Goal: Task Accomplishment & Management: Manage account settings

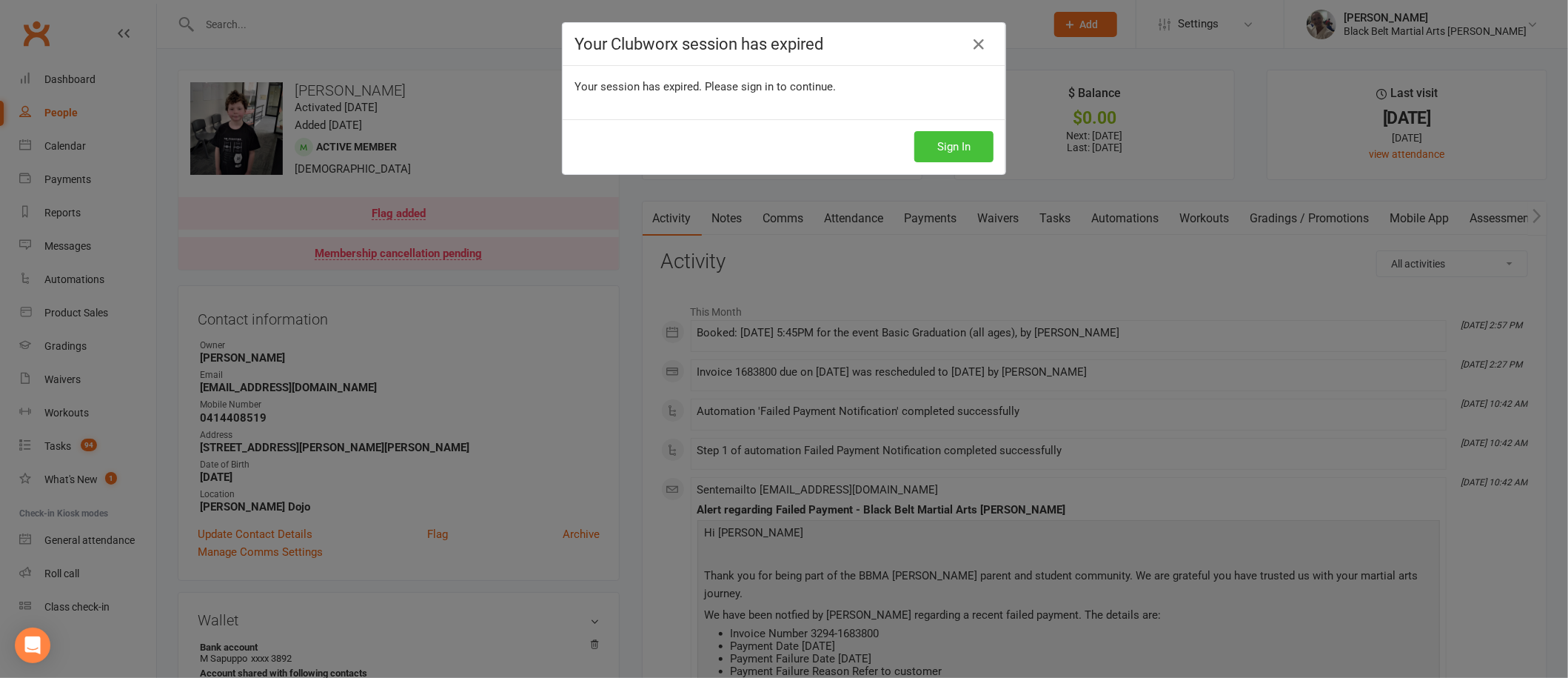
click at [946, 149] on button "Sign In" at bounding box center [954, 147] width 79 height 31
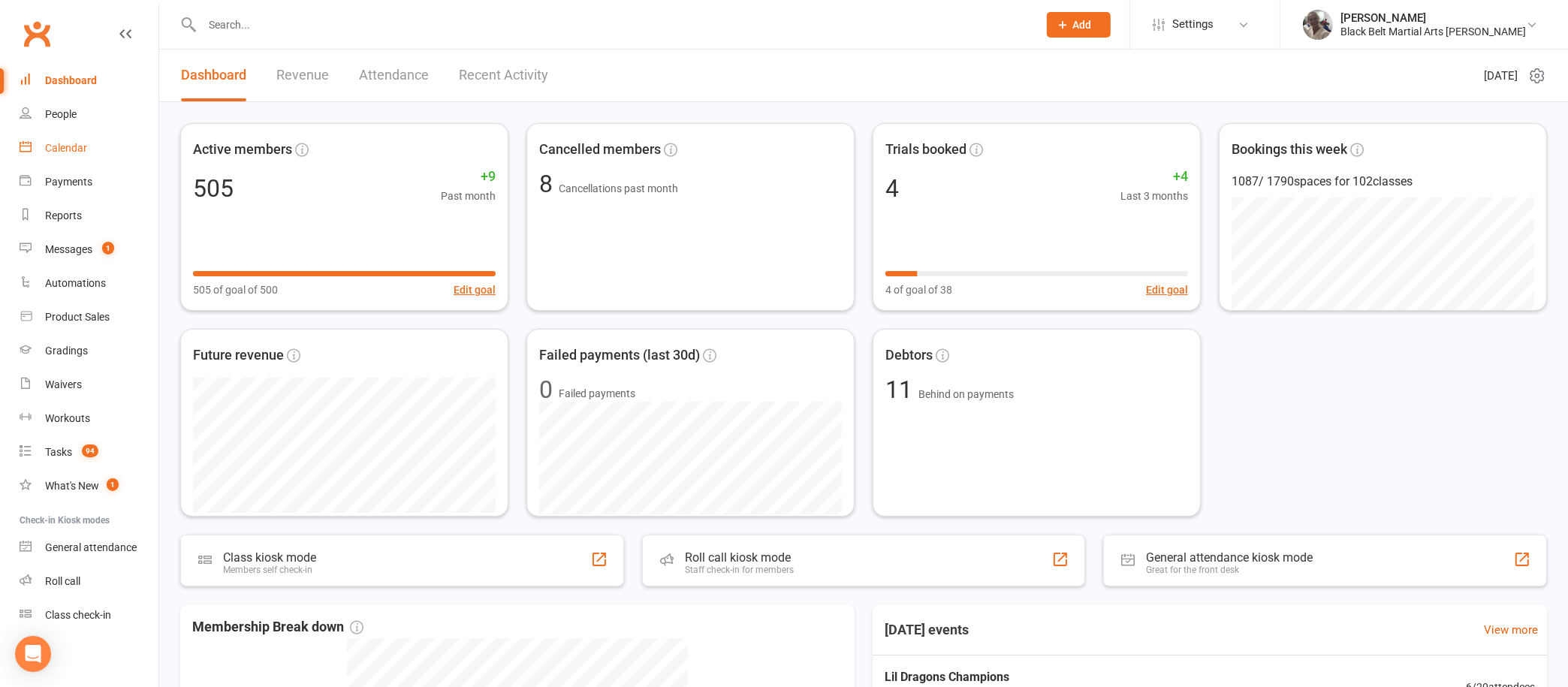
click at [68, 140] on link "Calendar" at bounding box center [89, 148] width 139 height 34
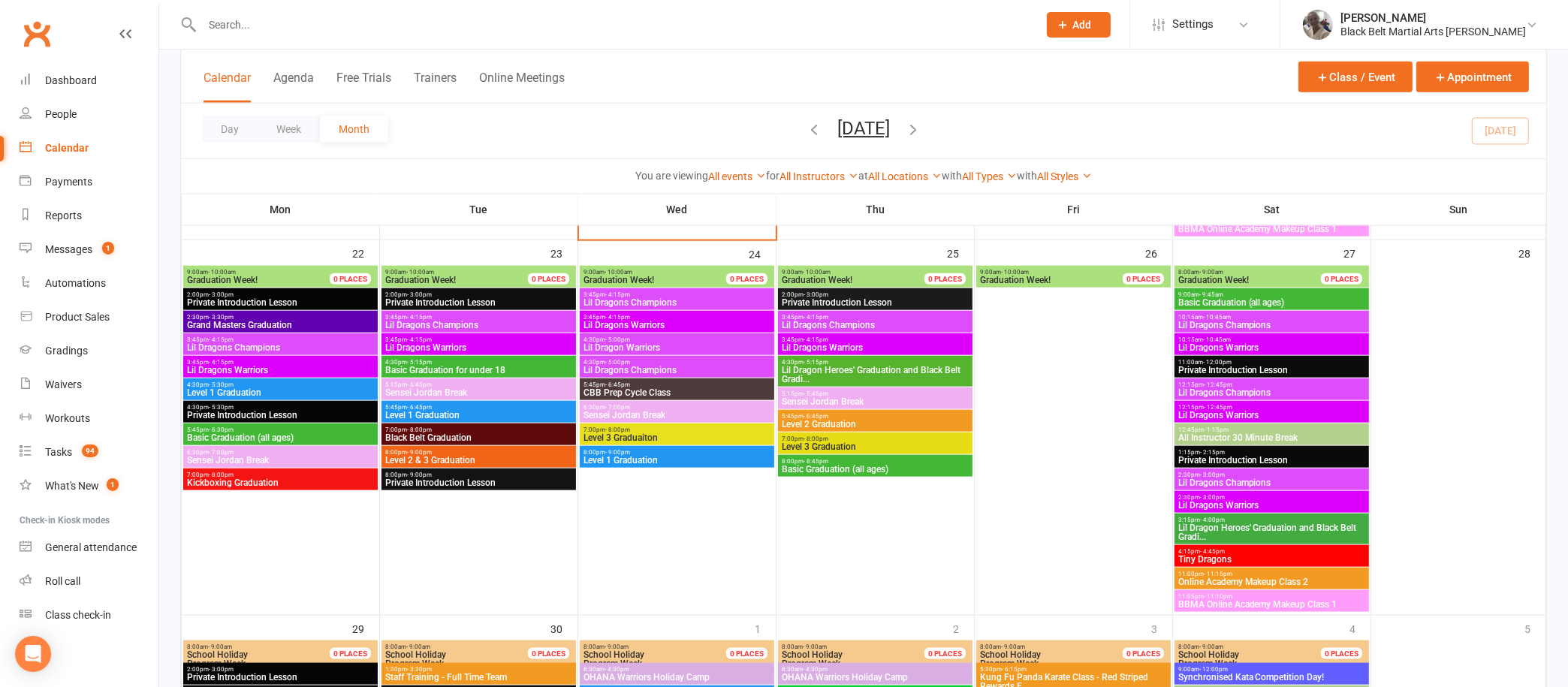
scroll to position [2008, 0]
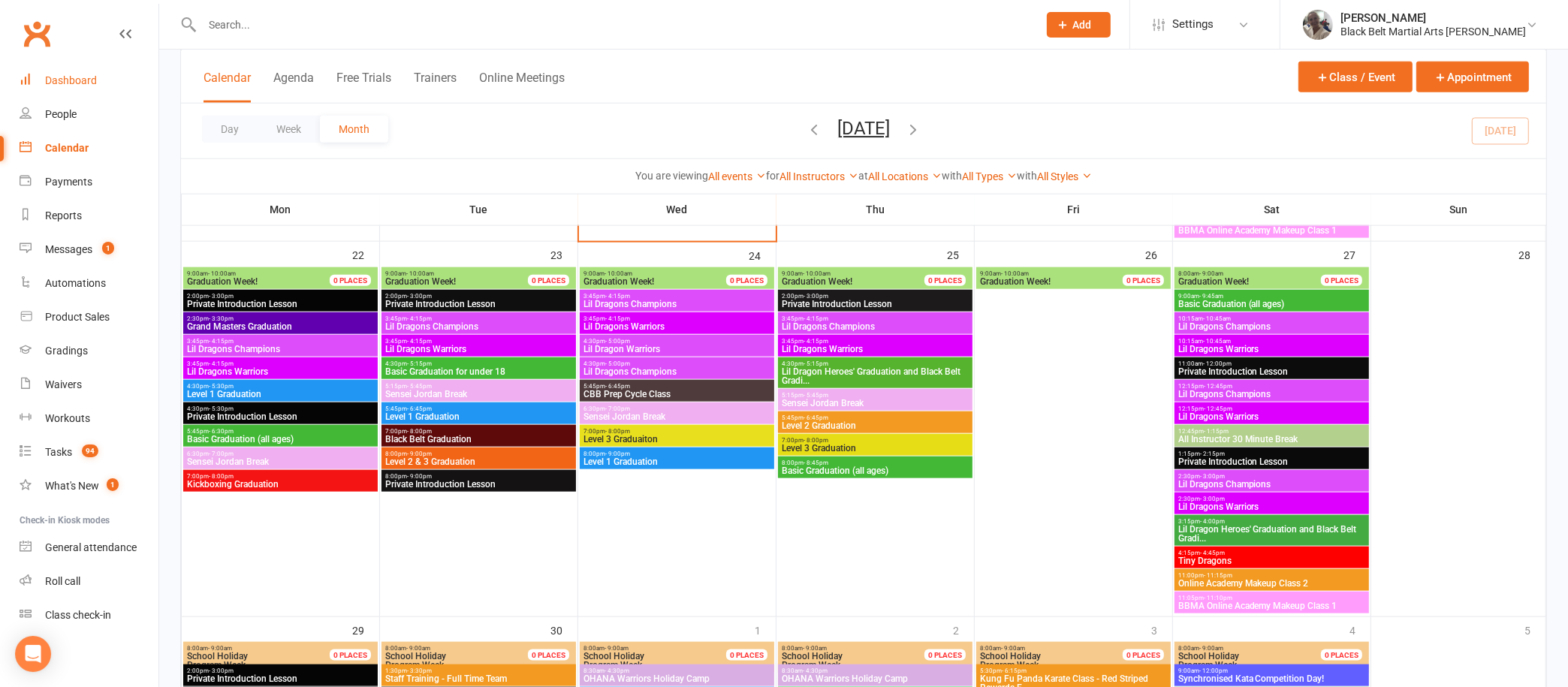
click at [65, 80] on div "Dashboard" at bounding box center [71, 80] width 52 height 12
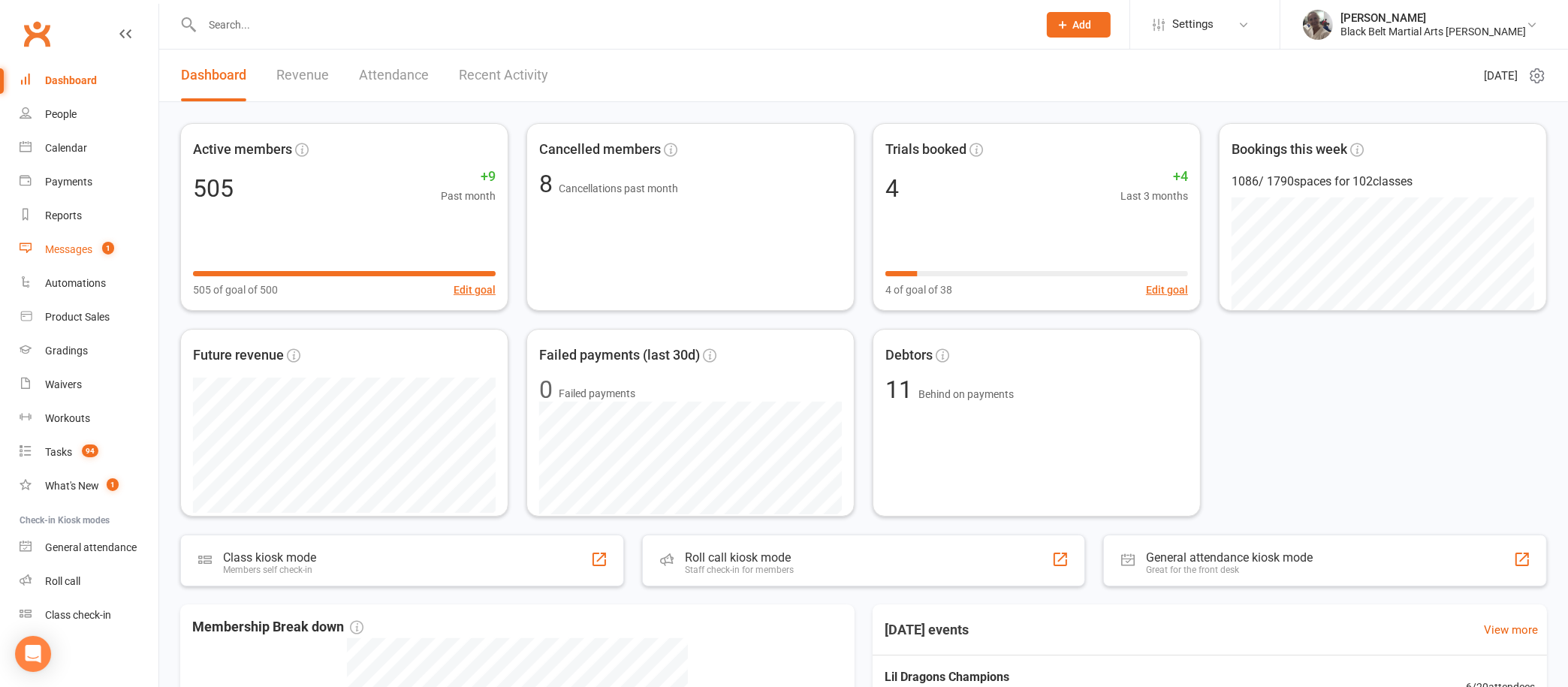
click at [87, 246] on div "Messages" at bounding box center [68, 249] width 47 height 12
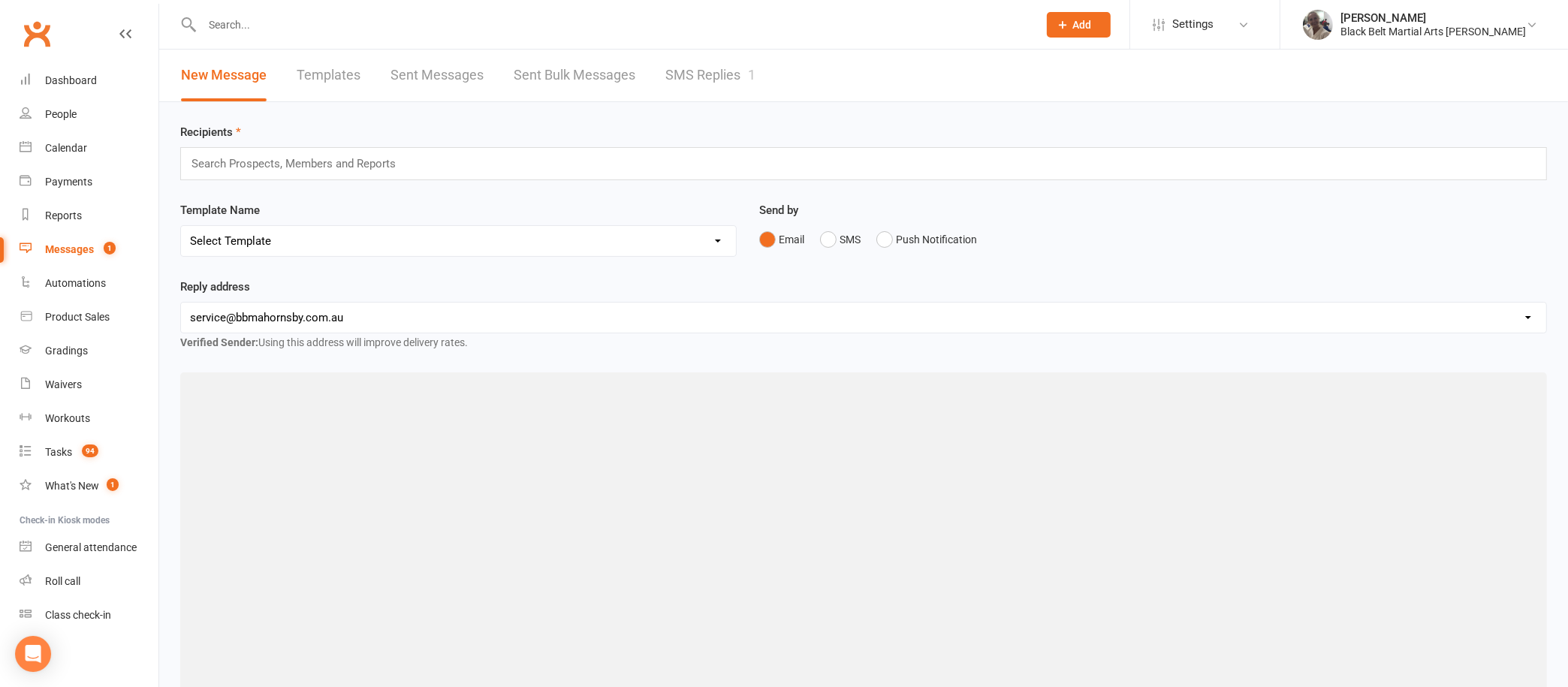
click at [54, 245] on div "Messages" at bounding box center [69, 249] width 49 height 12
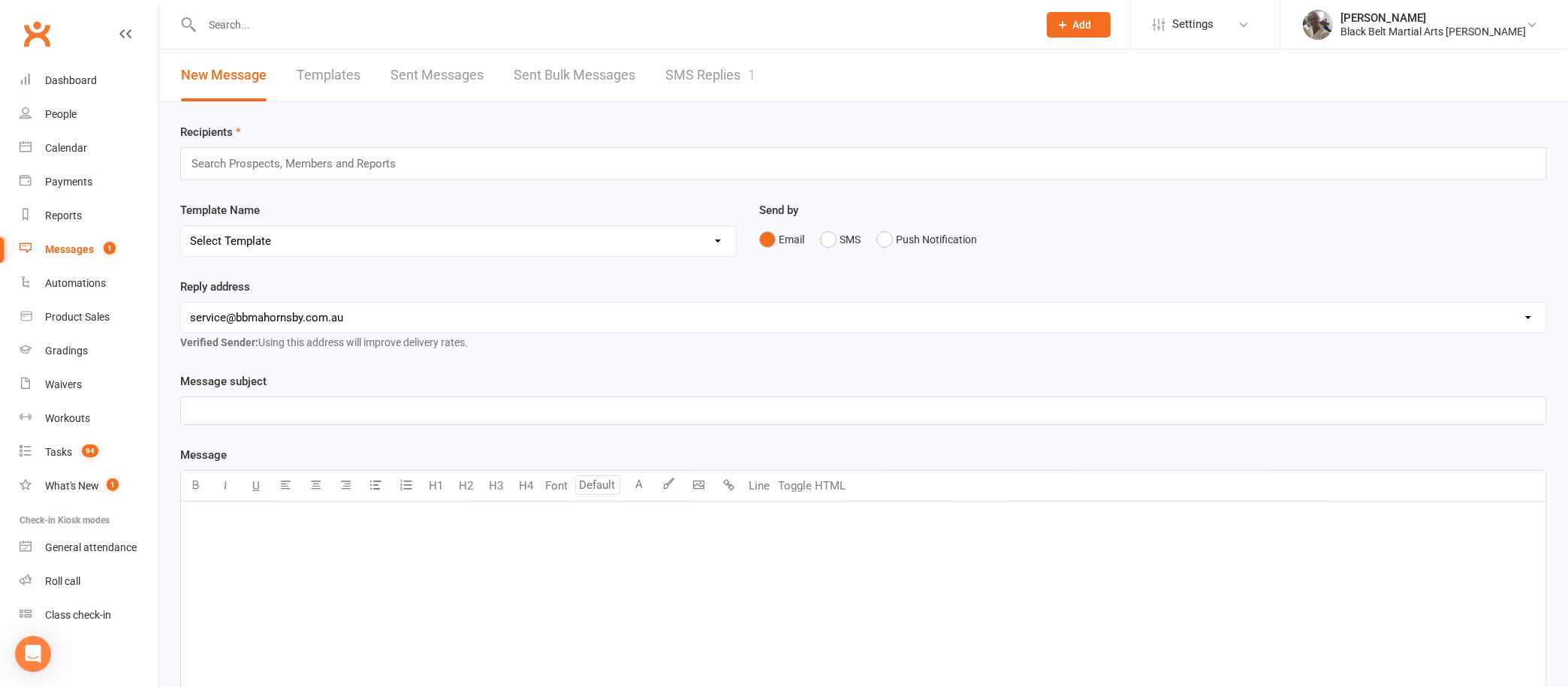
click at [677, 79] on link "SMS Replies 1" at bounding box center [711, 75] width 90 height 52
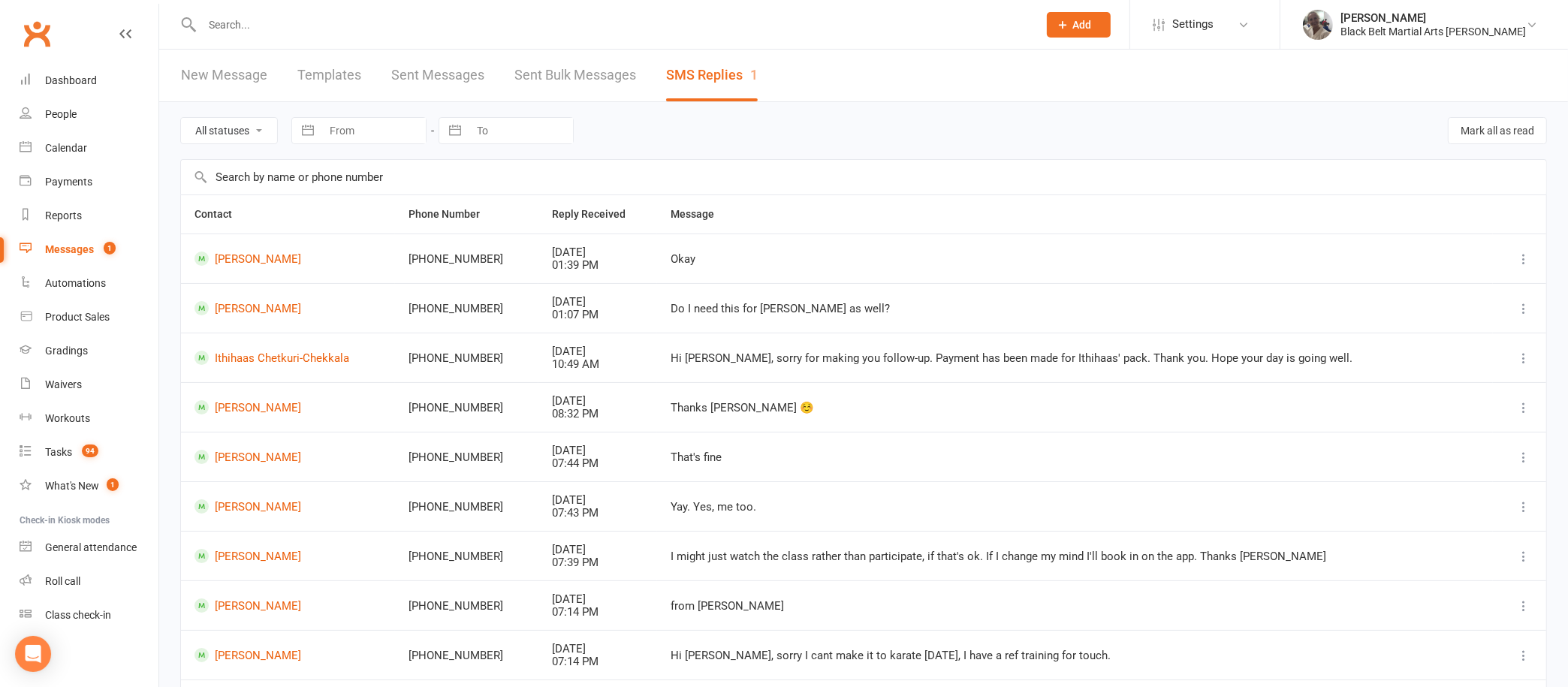
scroll to position [46, 0]
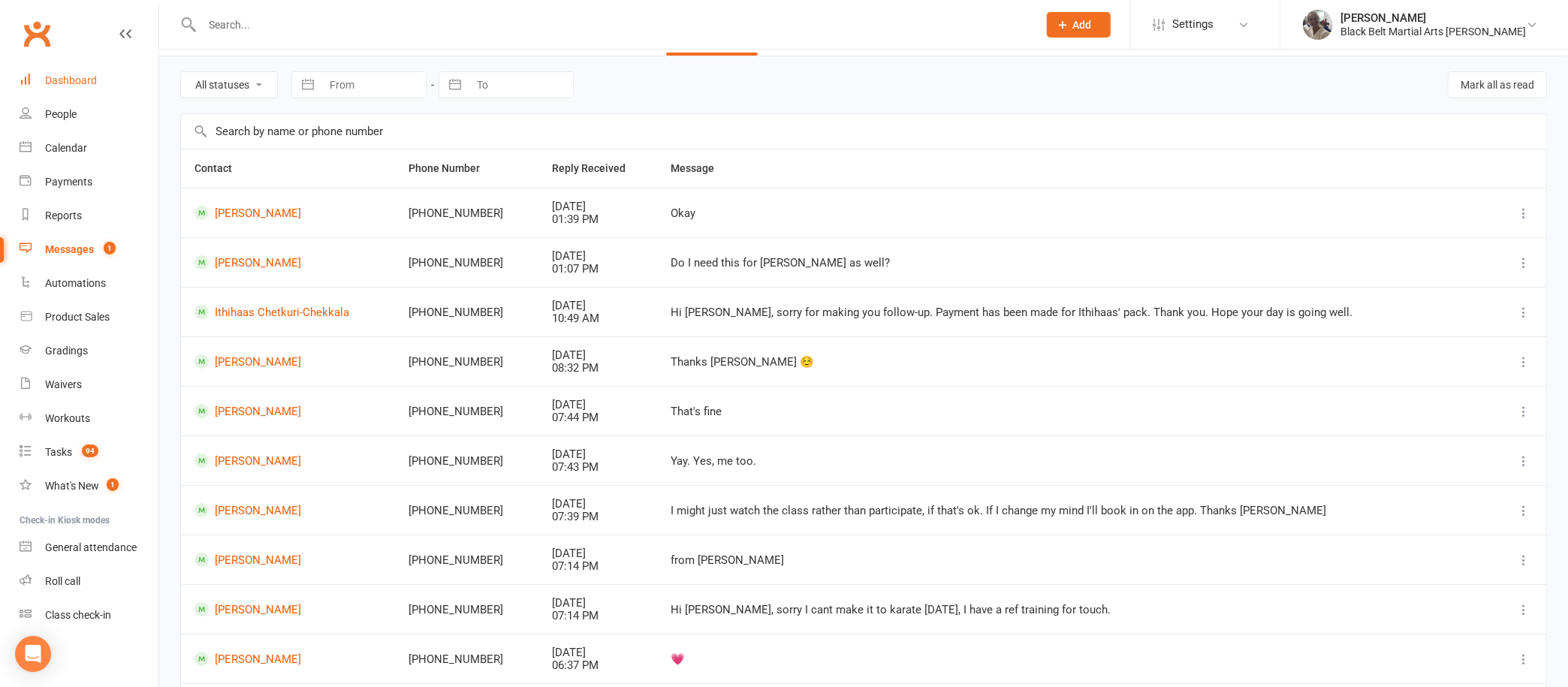
click at [77, 71] on link "Dashboard" at bounding box center [89, 81] width 139 height 34
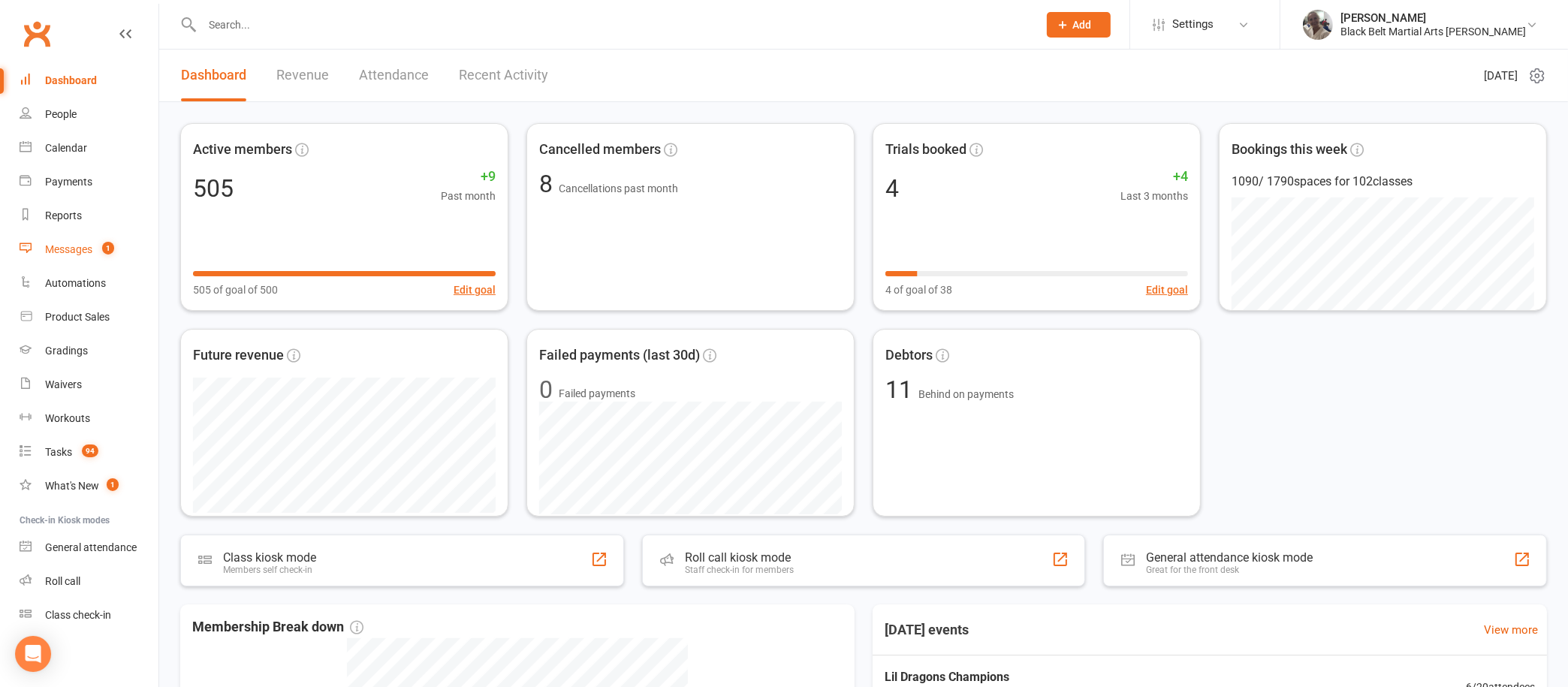
click at [70, 245] on div "Messages" at bounding box center [68, 249] width 47 height 12
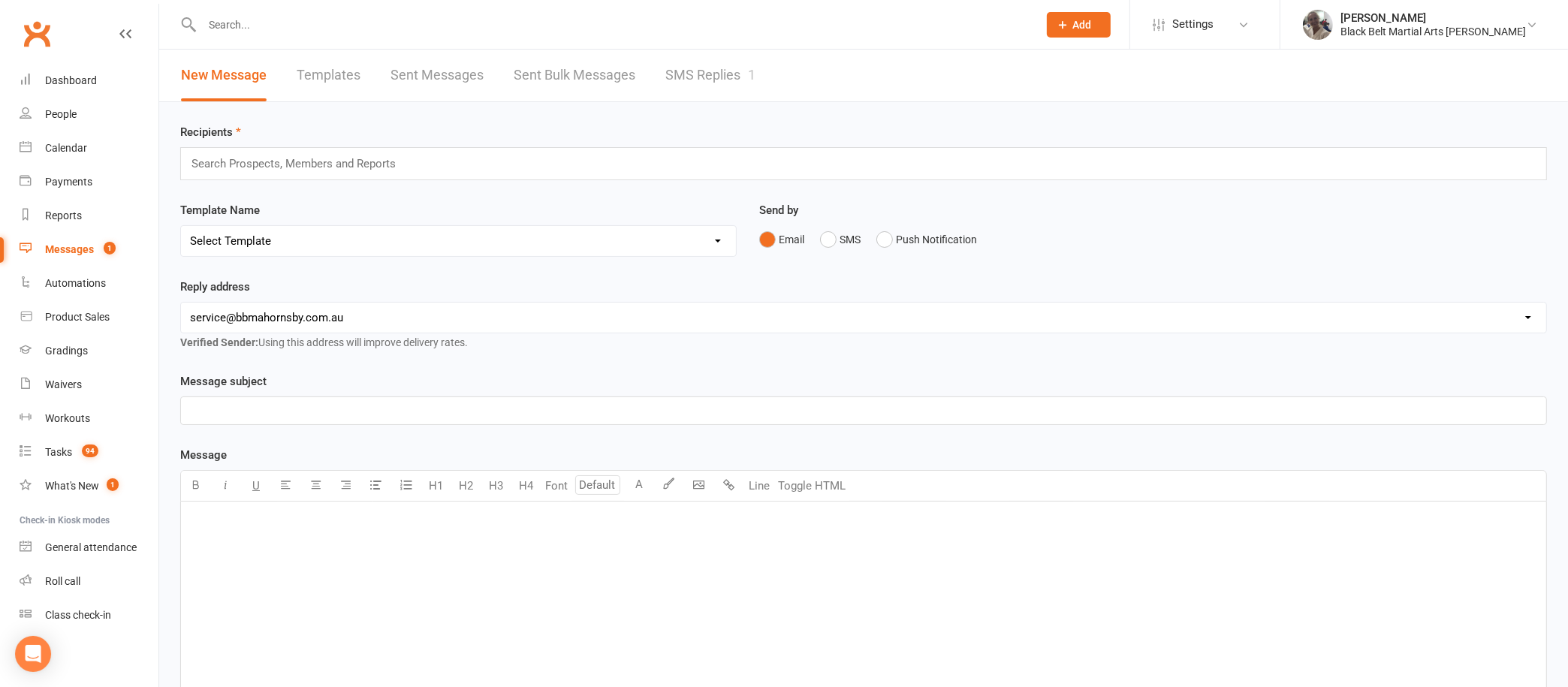
click at [672, 74] on link "SMS Replies 1" at bounding box center [711, 75] width 90 height 52
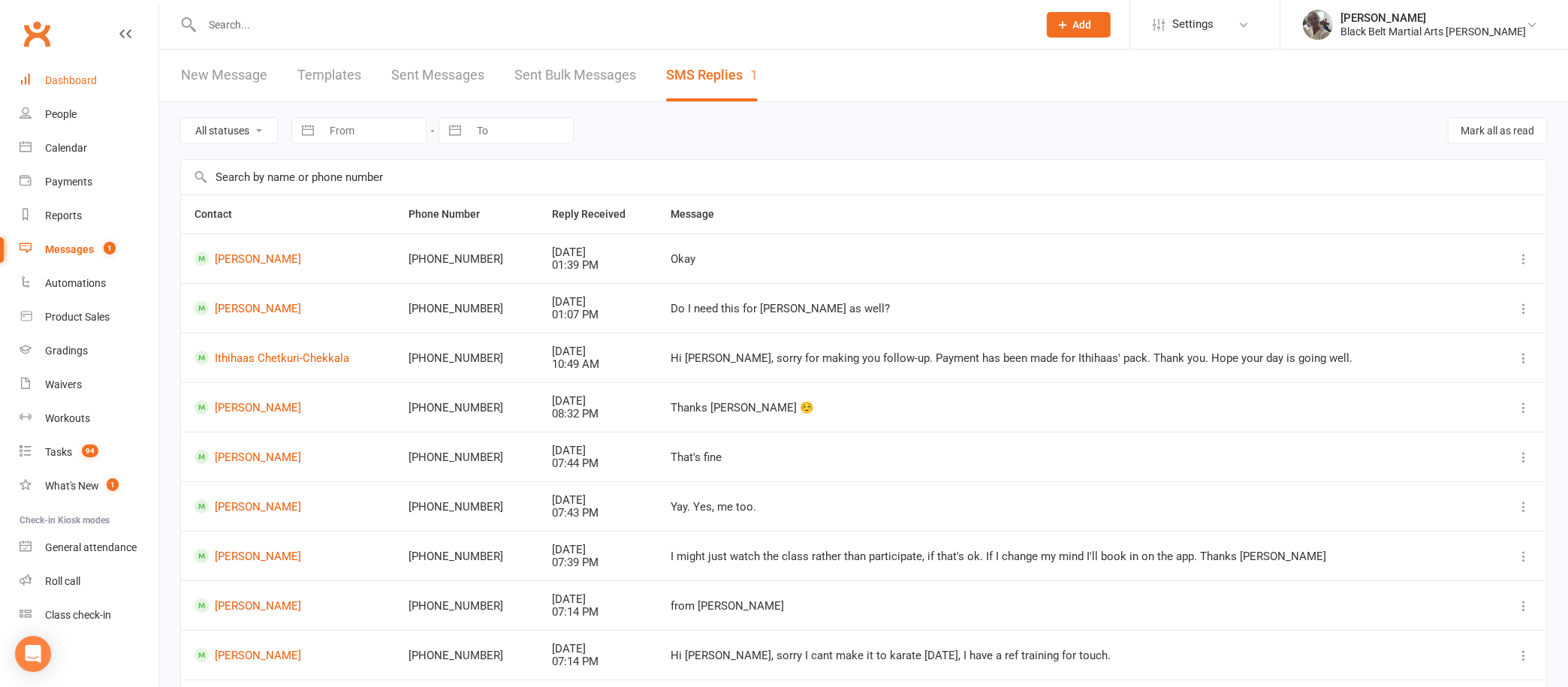
click at [87, 75] on div "Dashboard" at bounding box center [71, 80] width 52 height 12
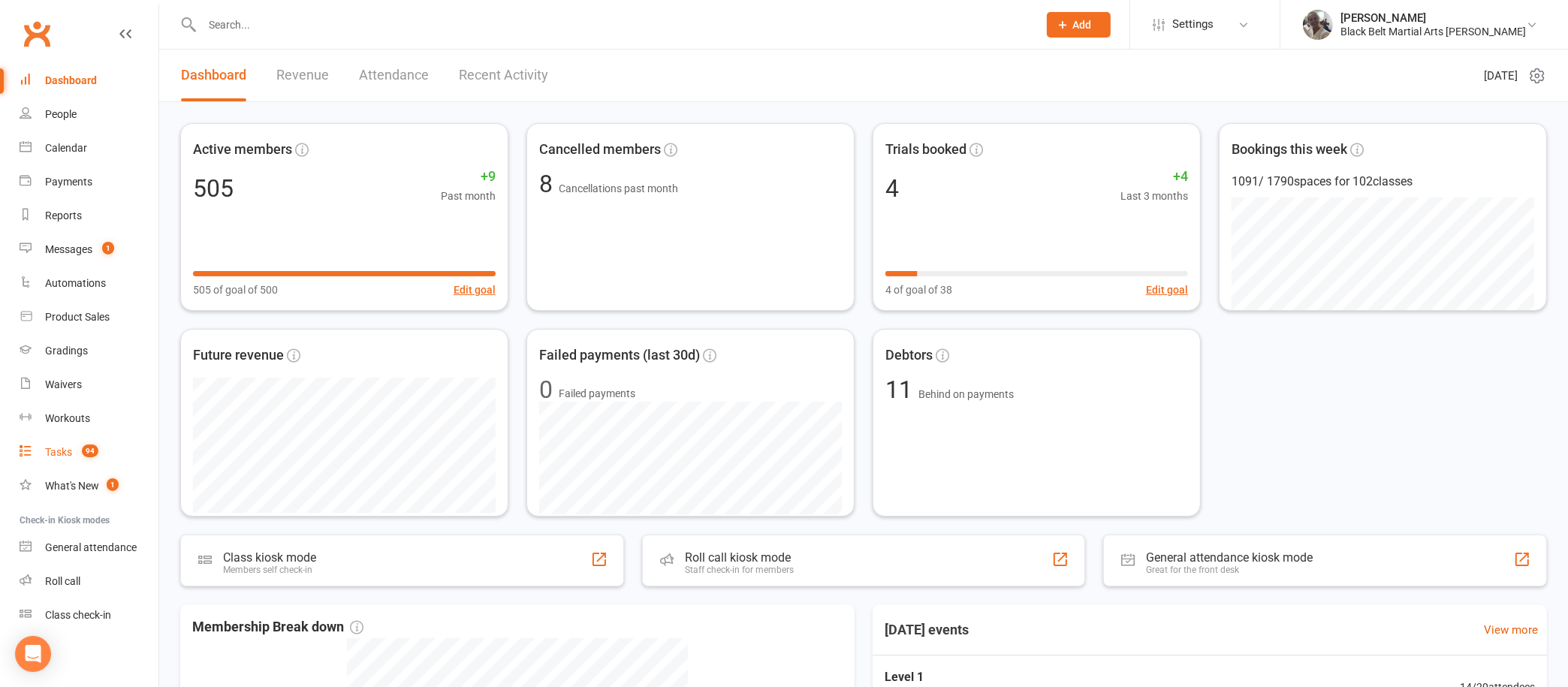
click at [54, 445] on div "Tasks" at bounding box center [58, 451] width 27 height 12
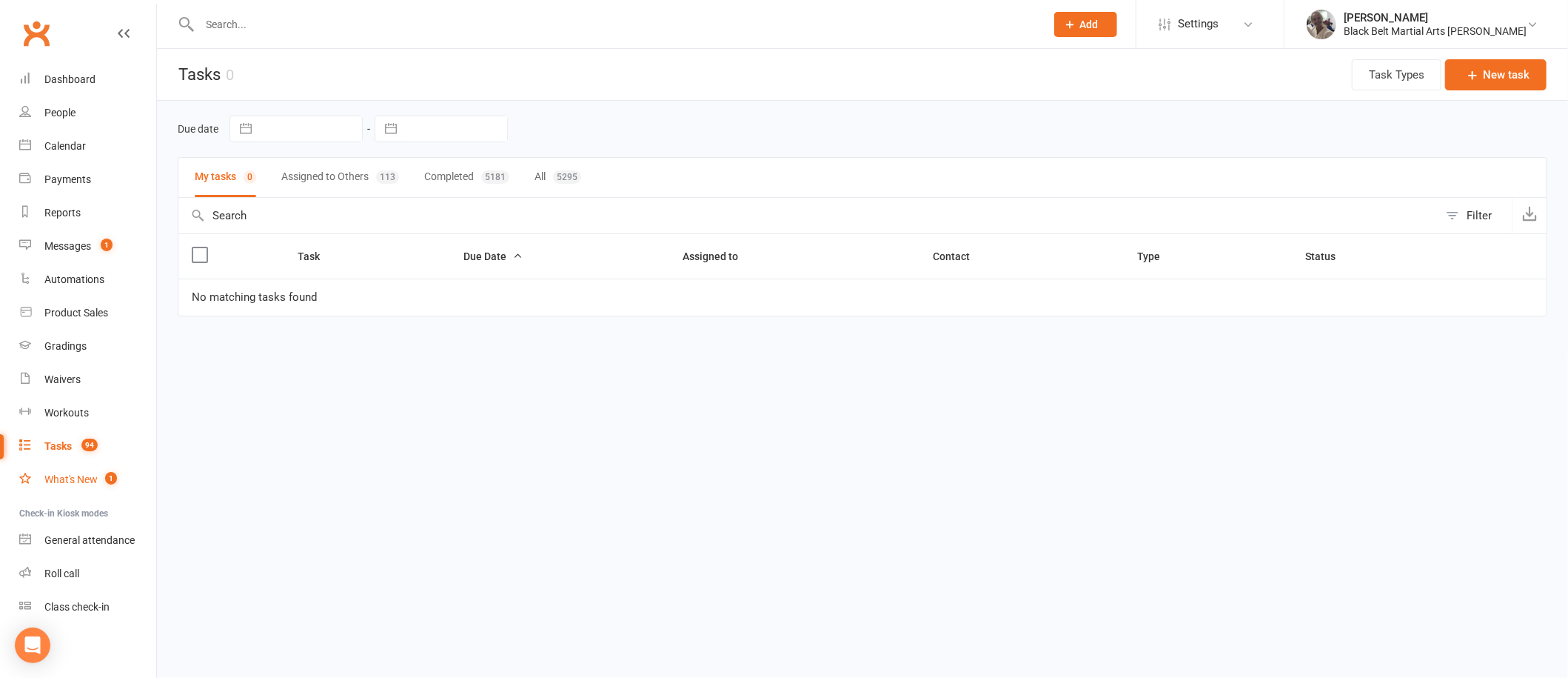
click at [73, 478] on div "What's New" at bounding box center [71, 478] width 53 height 11
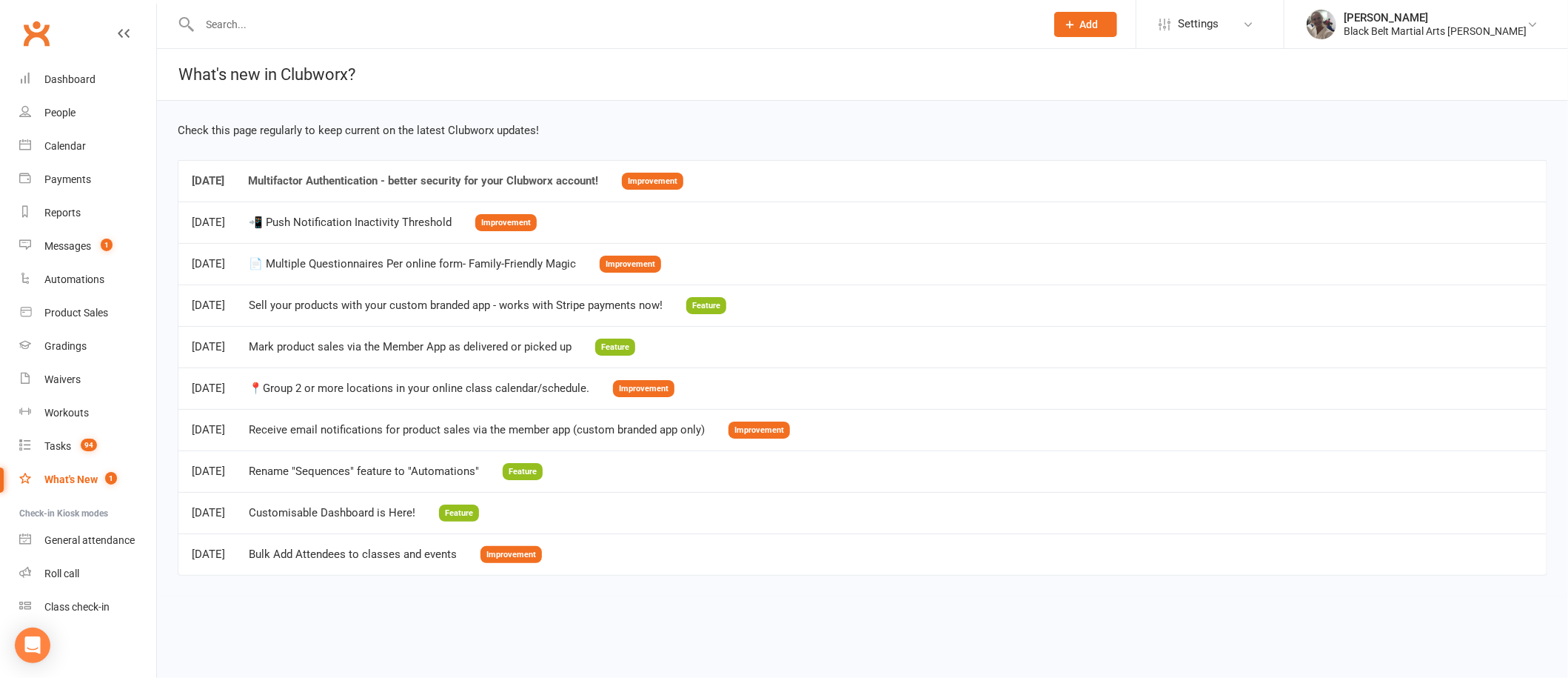
click at [378, 181] on div "Multifactor Authentication - better security for your Clubworx account!" at bounding box center [423, 181] width 350 height 12
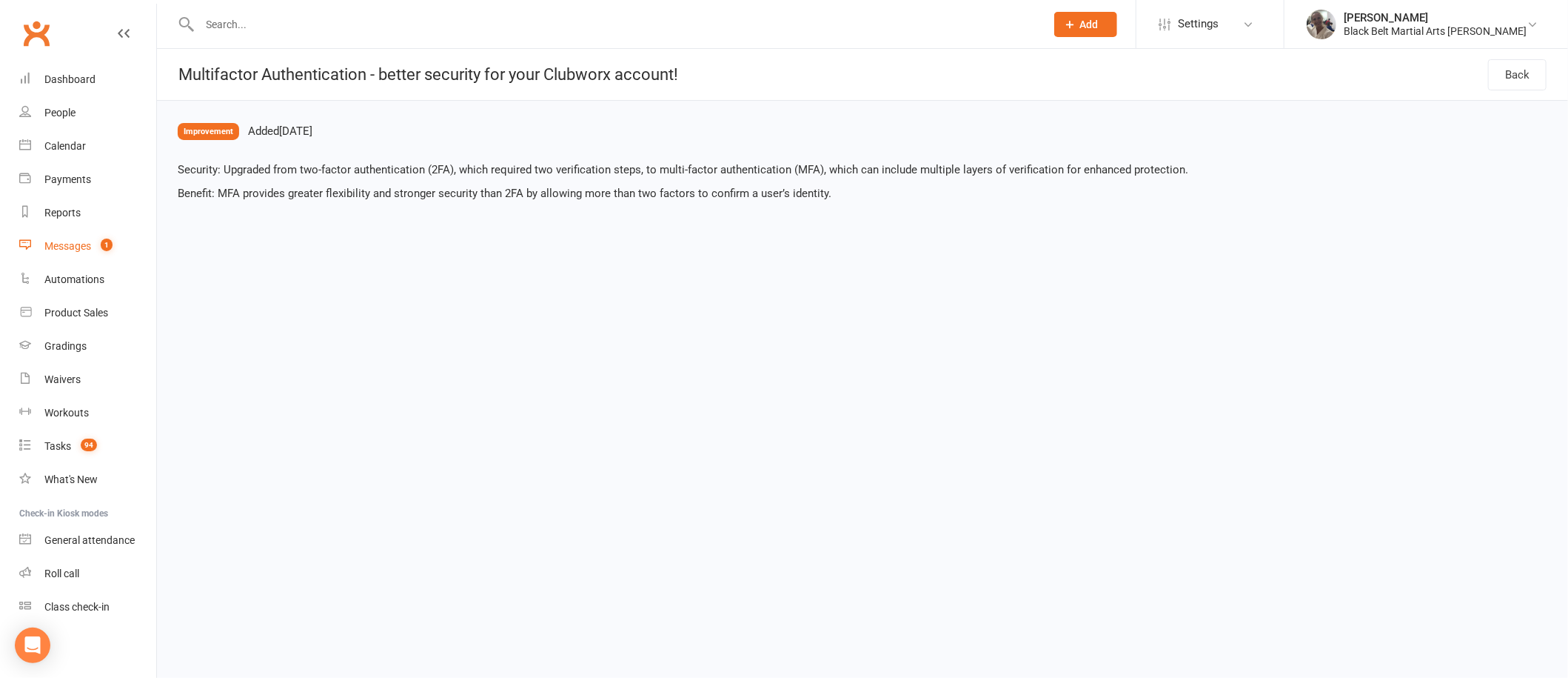
click at [78, 239] on link "Messages 1" at bounding box center [87, 246] width 137 height 34
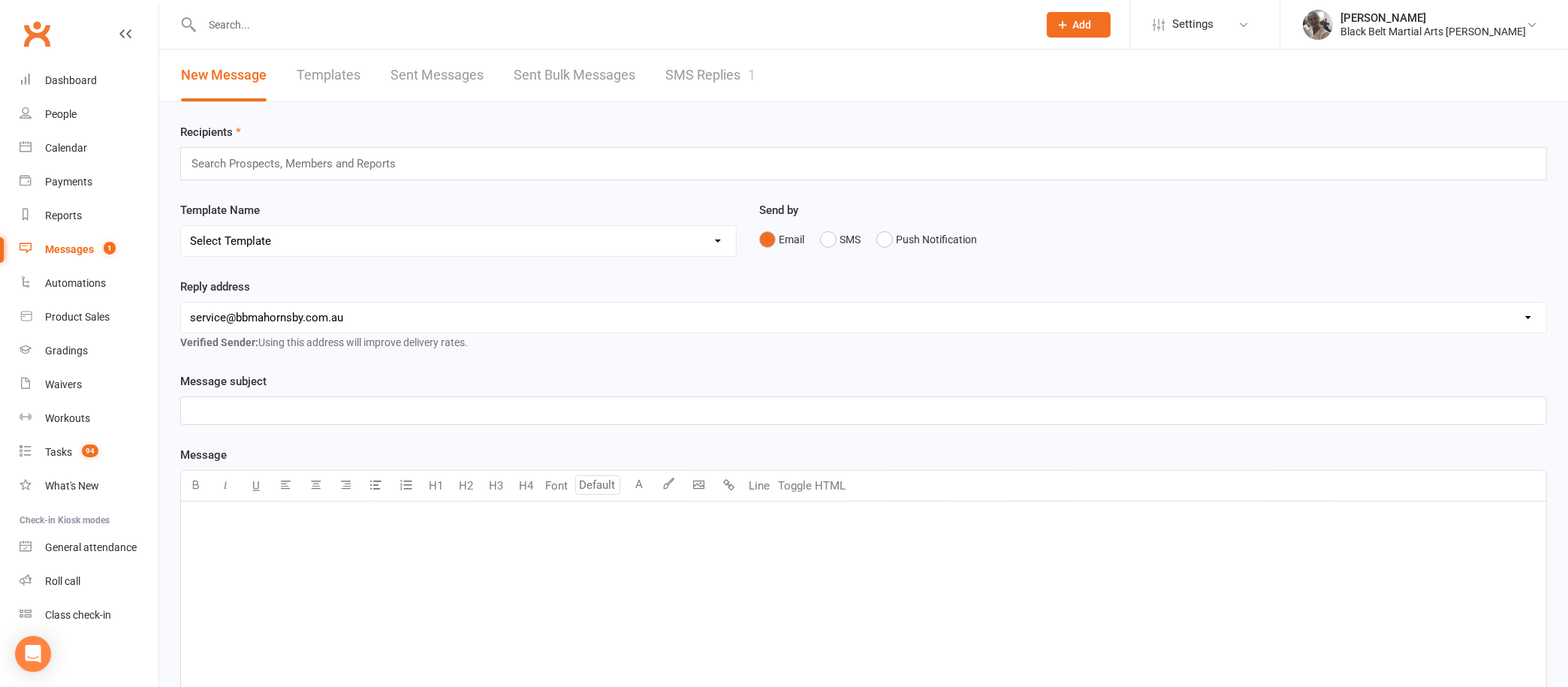
click at [701, 91] on link "SMS Replies 1" at bounding box center [711, 75] width 90 height 52
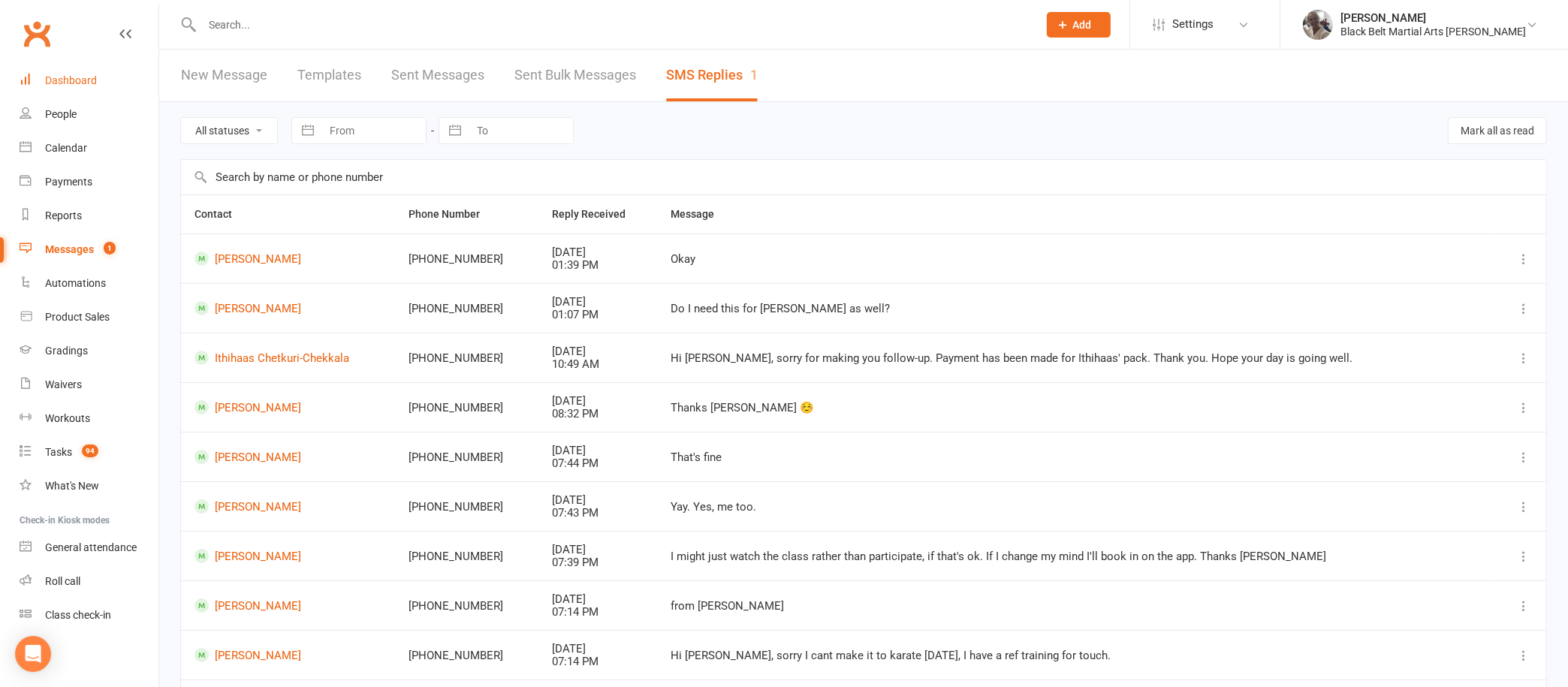
click at [84, 83] on div "Dashboard" at bounding box center [71, 80] width 52 height 12
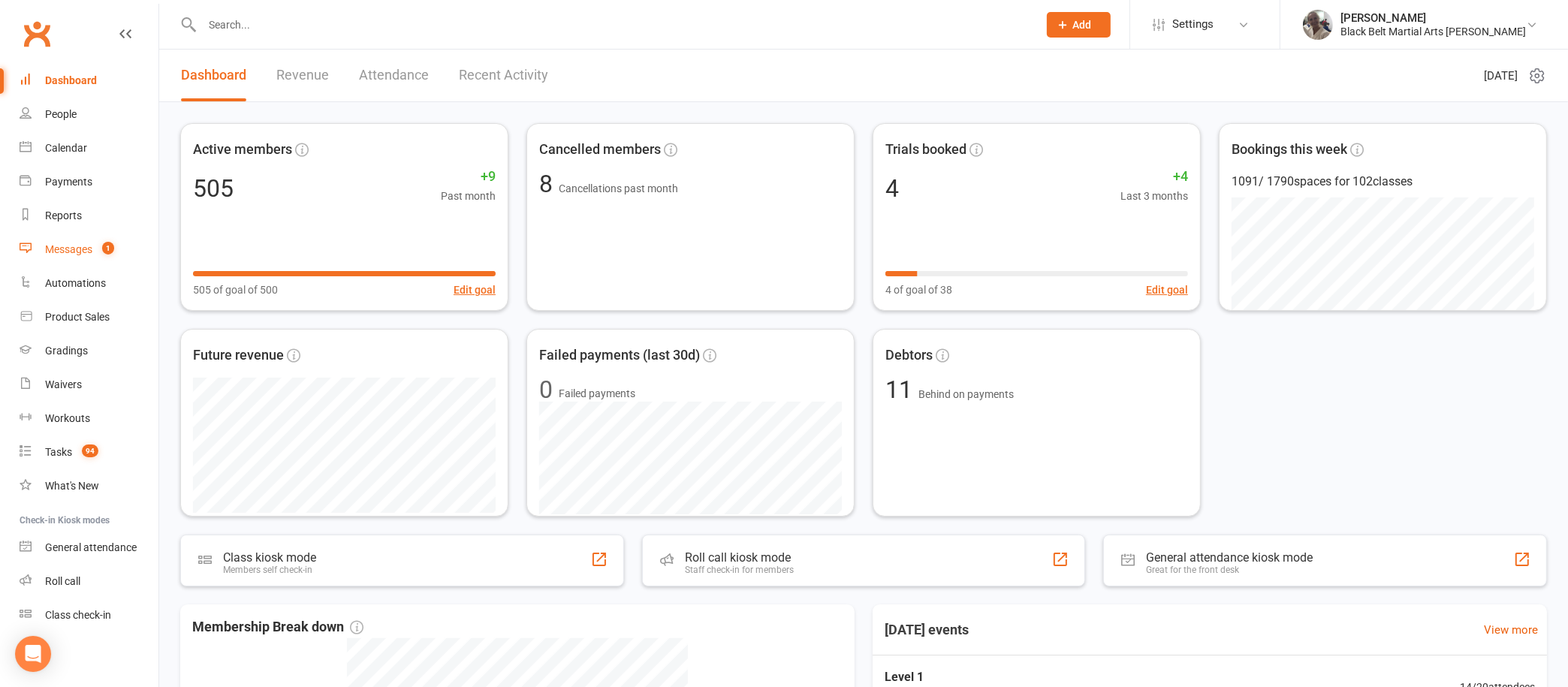
click at [63, 246] on div "Messages" at bounding box center [68, 249] width 47 height 12
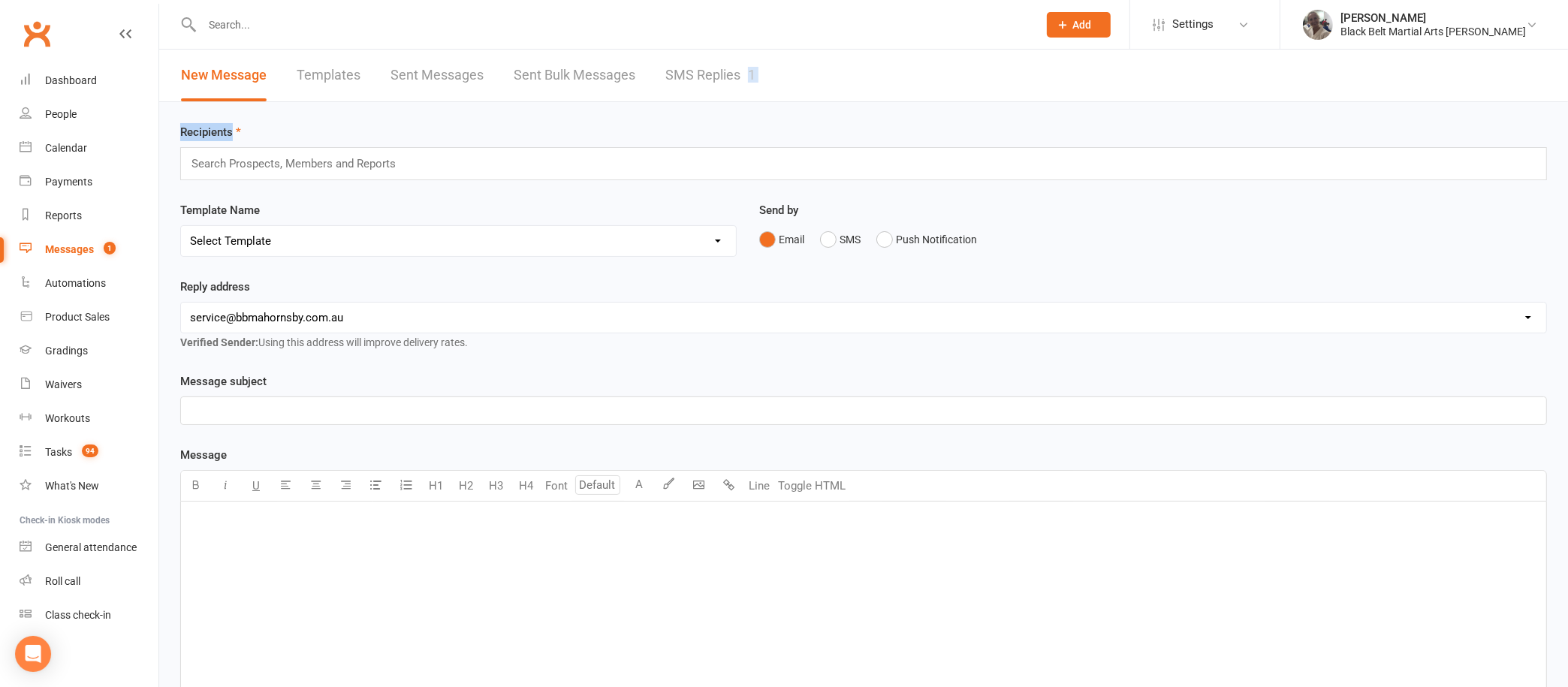
drag, startPoint x: 652, startPoint y: 143, endPoint x: 746, endPoint y: 81, distance: 112.6
click at [746, 81] on div "New Message Templates Sent Messages Sent Bulk Messages SMS Replies 1 Recipients…" at bounding box center [864, 489] width 1409 height 880
click at [56, 87] on div "Dashboard" at bounding box center [71, 80] width 52 height 12
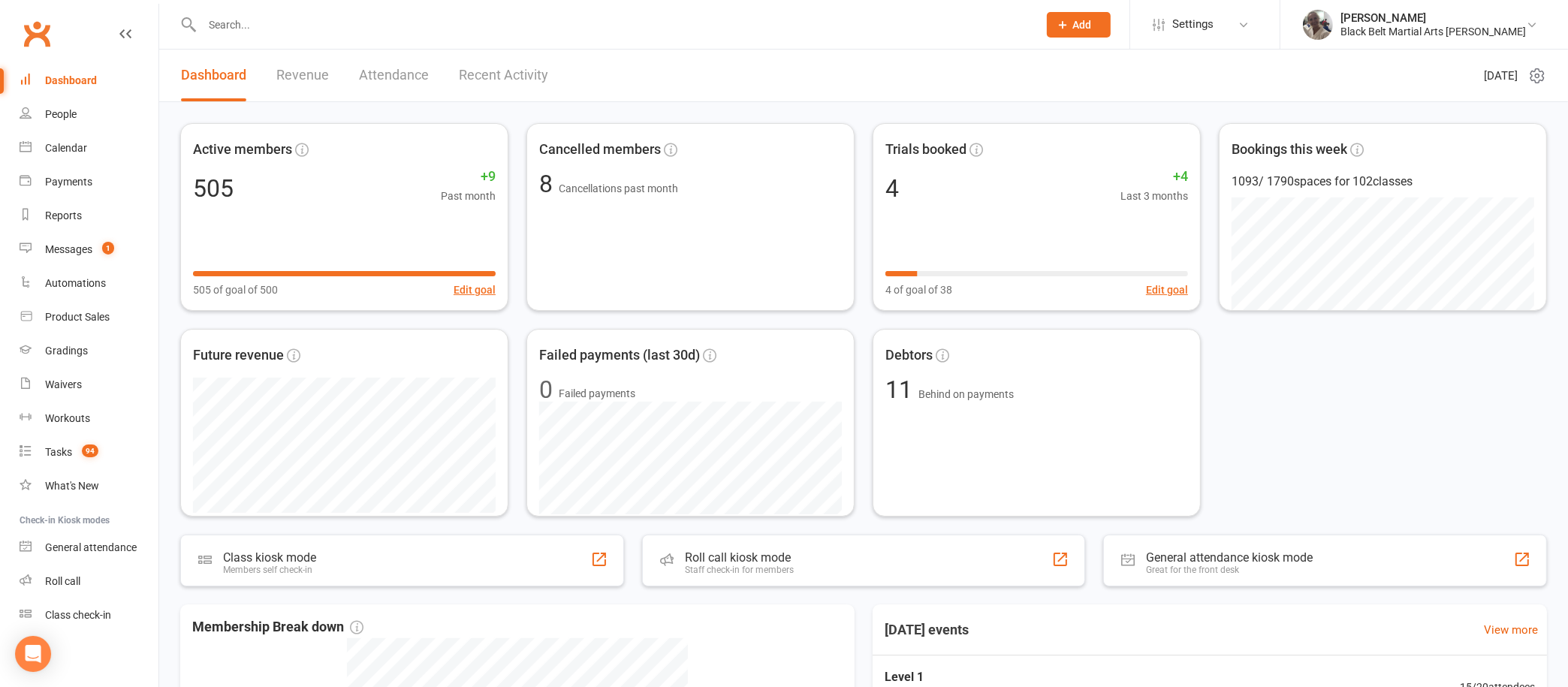
click at [493, 66] on link "Recent Activity" at bounding box center [504, 75] width 89 height 52
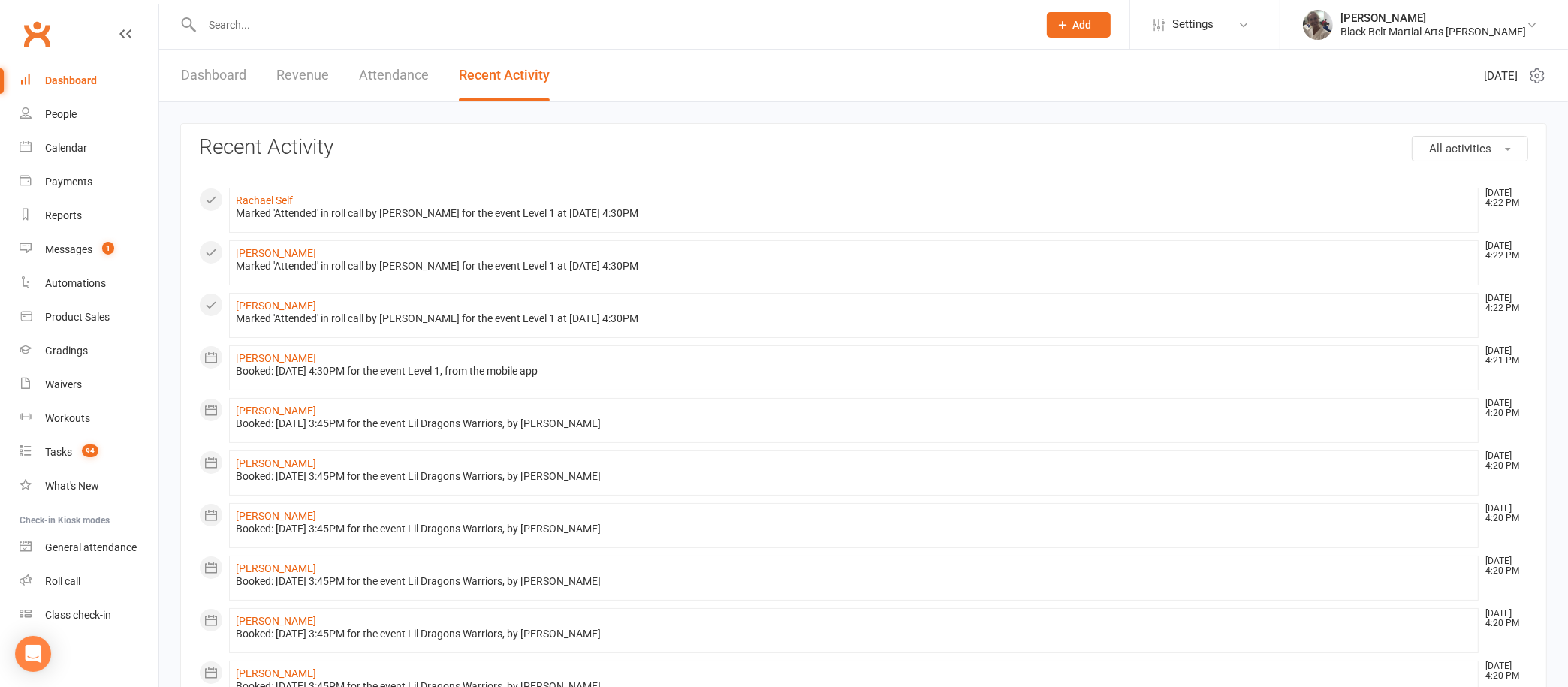
click at [412, 70] on link "Attendance" at bounding box center [394, 75] width 70 height 52
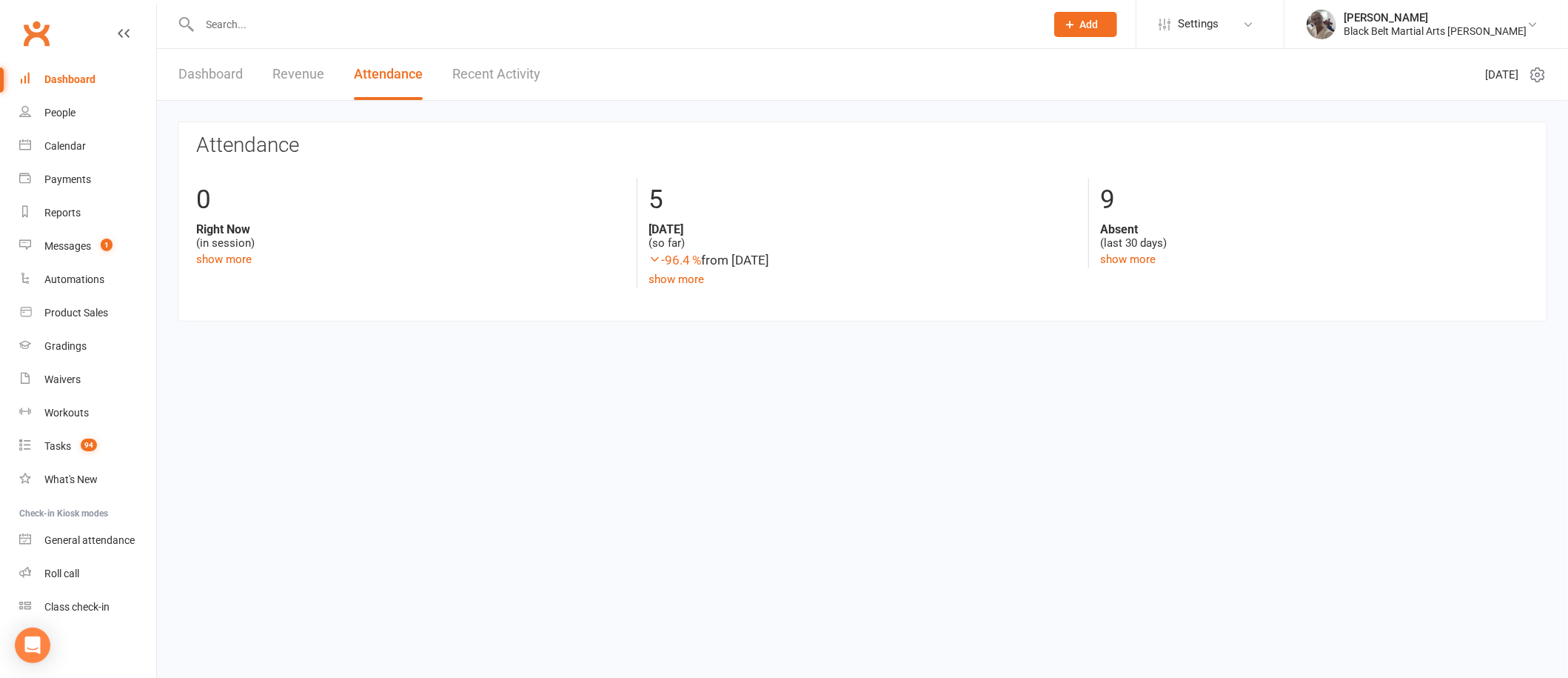
click at [320, 62] on link "Revenue" at bounding box center [298, 74] width 52 height 51
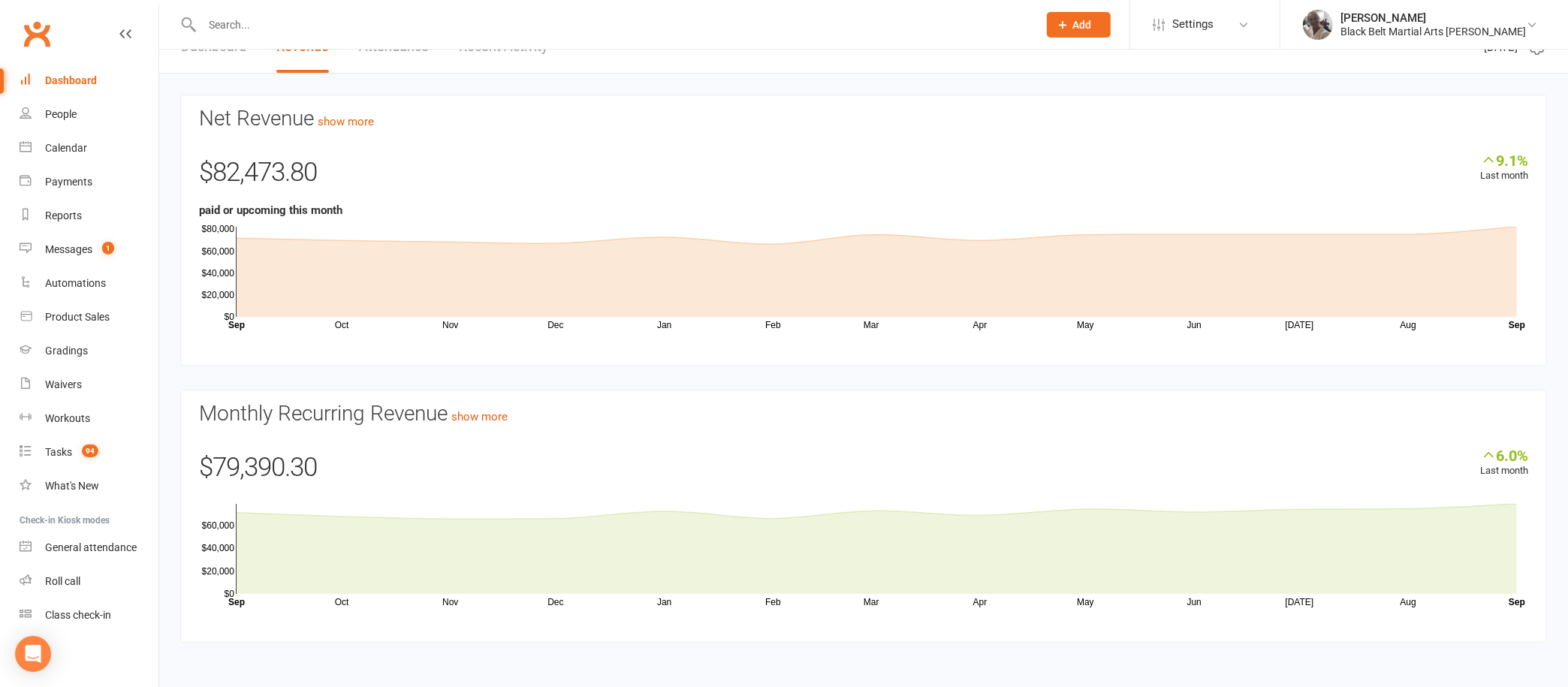
scroll to position [27, 0]
click at [60, 240] on link "Messages 1" at bounding box center [89, 250] width 139 height 34
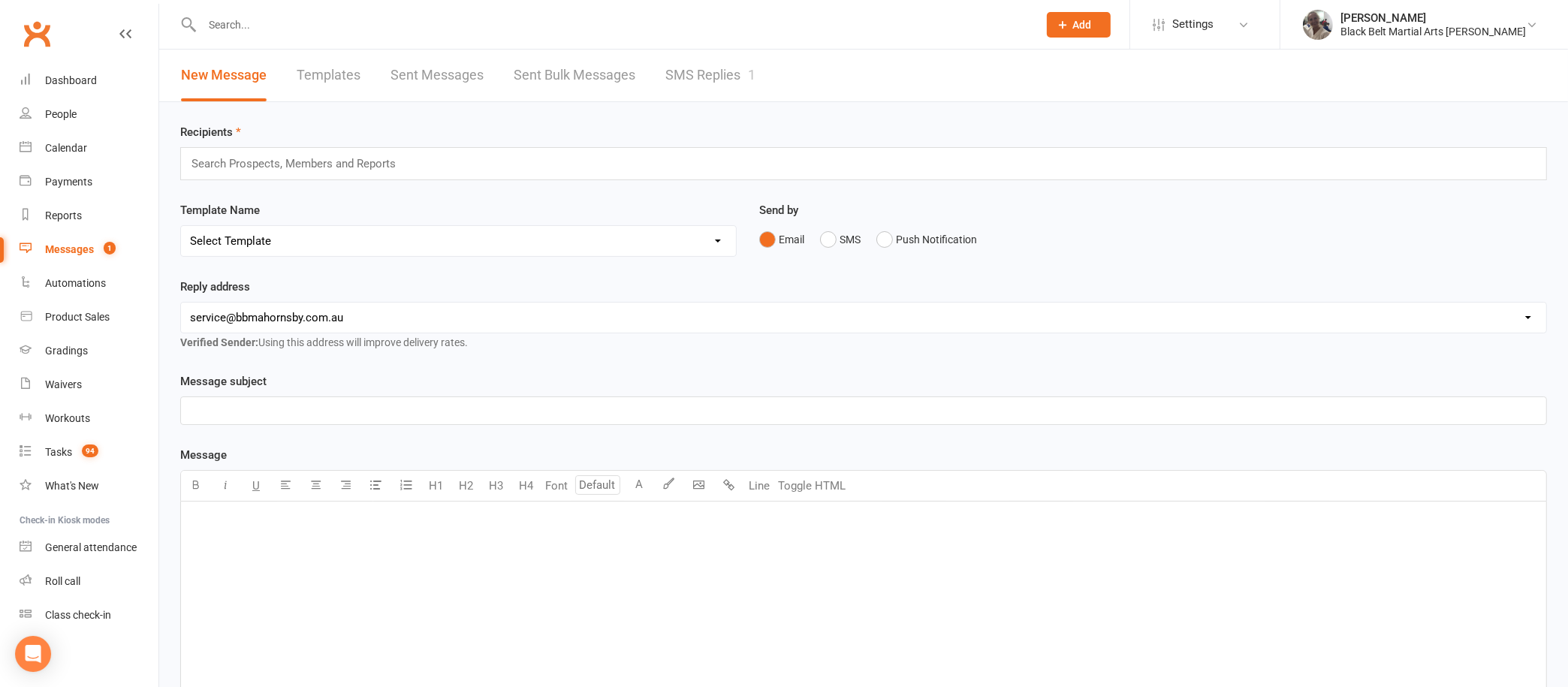
click at [701, 69] on link "SMS Replies 1" at bounding box center [711, 75] width 90 height 52
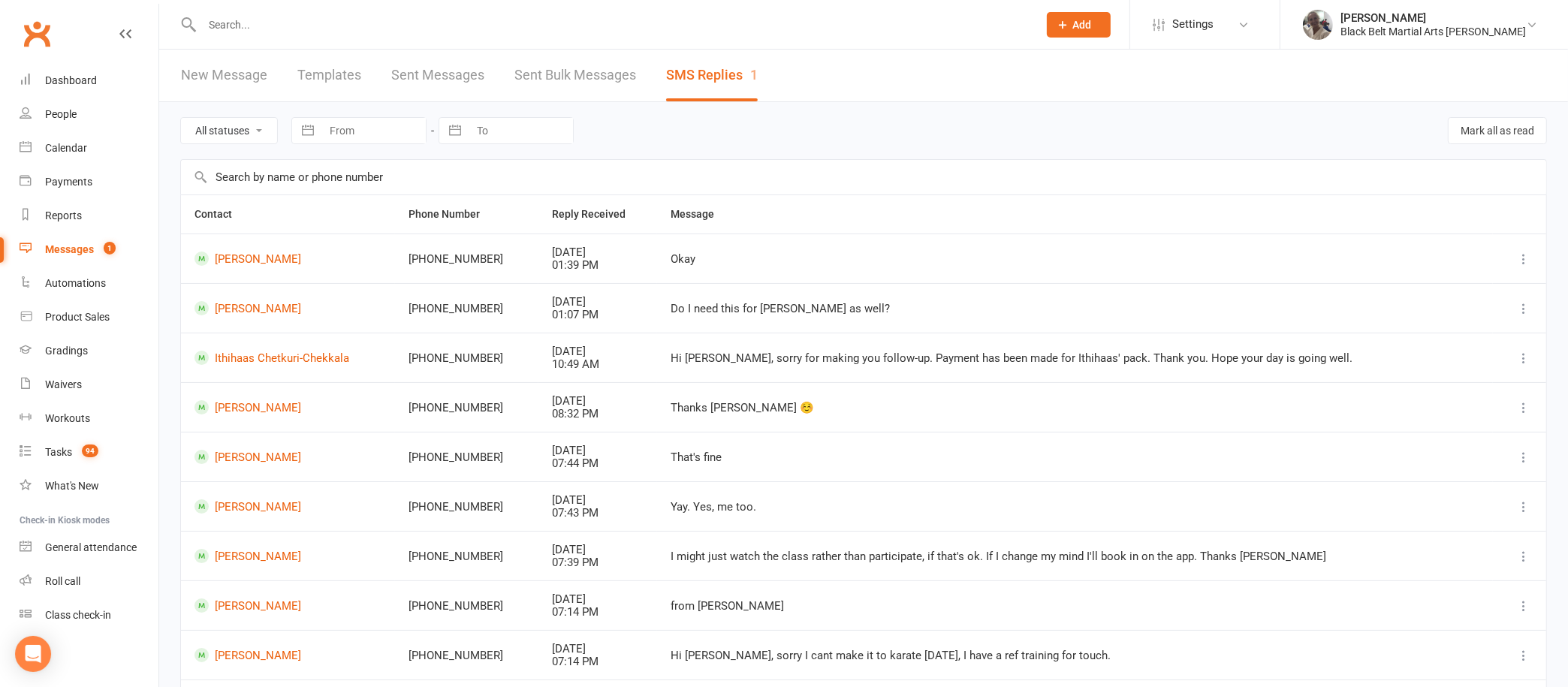
click at [444, 77] on link "Sent Messages" at bounding box center [438, 75] width 93 height 52
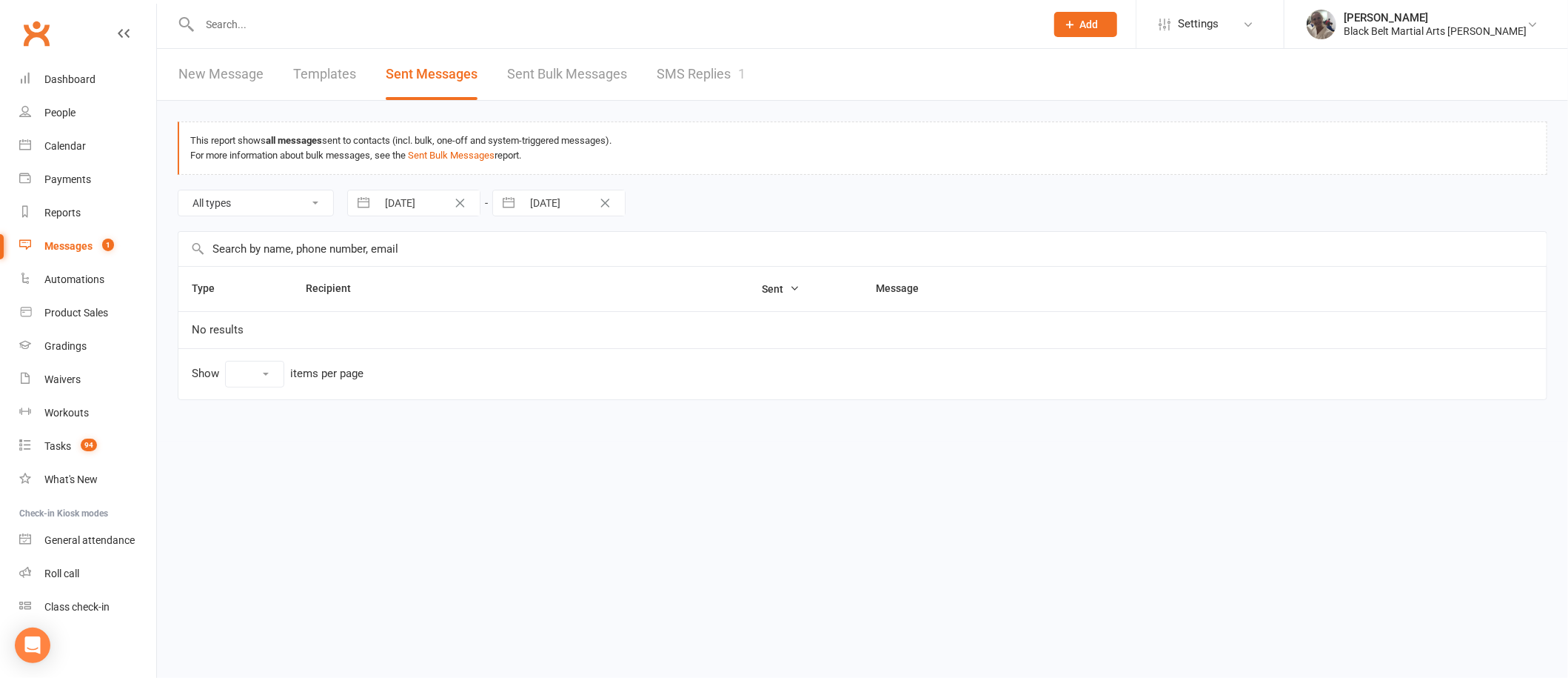
select select "10"
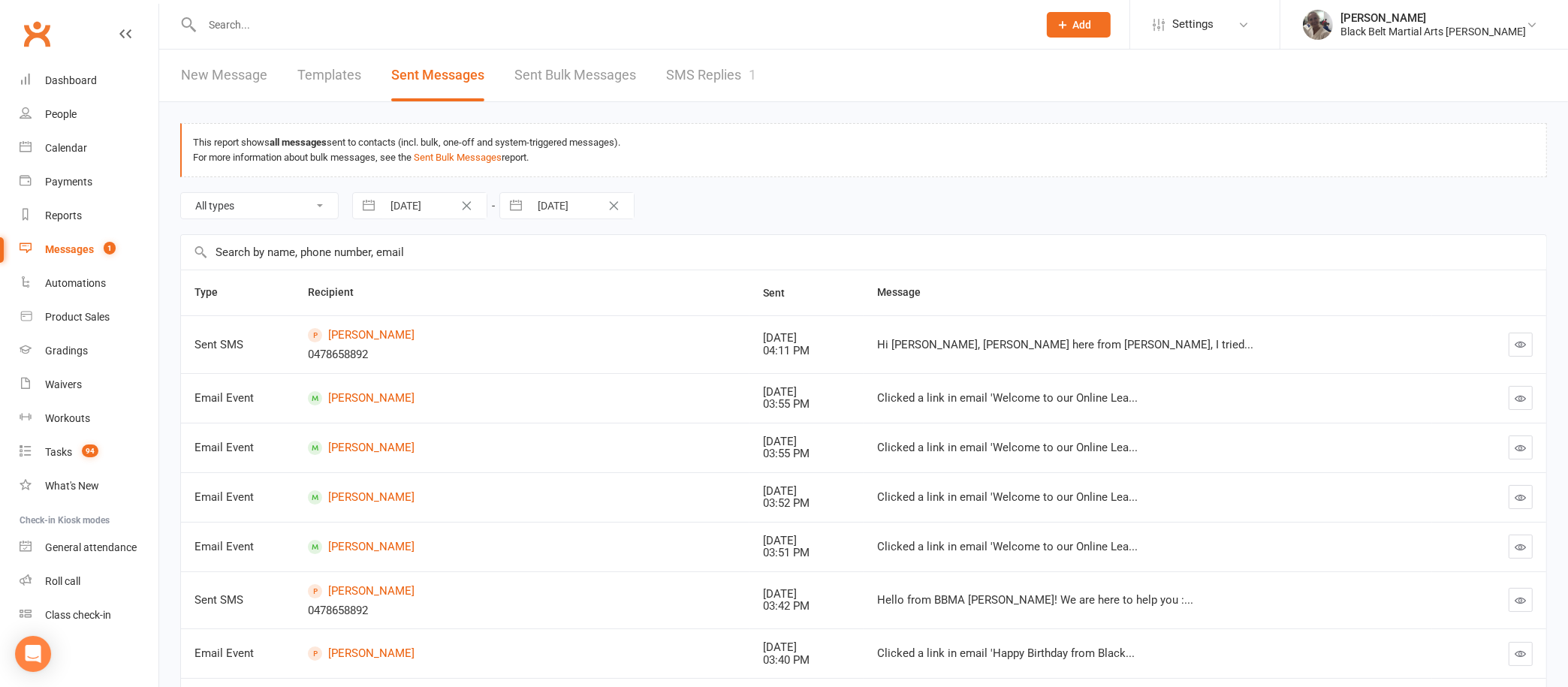
click at [312, 203] on select "All types Emails SMSes Push Notifications SMS Replies Failed SMSes Failed Push …" at bounding box center [259, 206] width 157 height 26
select select "email"
click at [181, 193] on select "All types Emails SMSes Push Notifications SMS Replies Failed SMSes Failed Push …" at bounding box center [259, 206] width 157 height 26
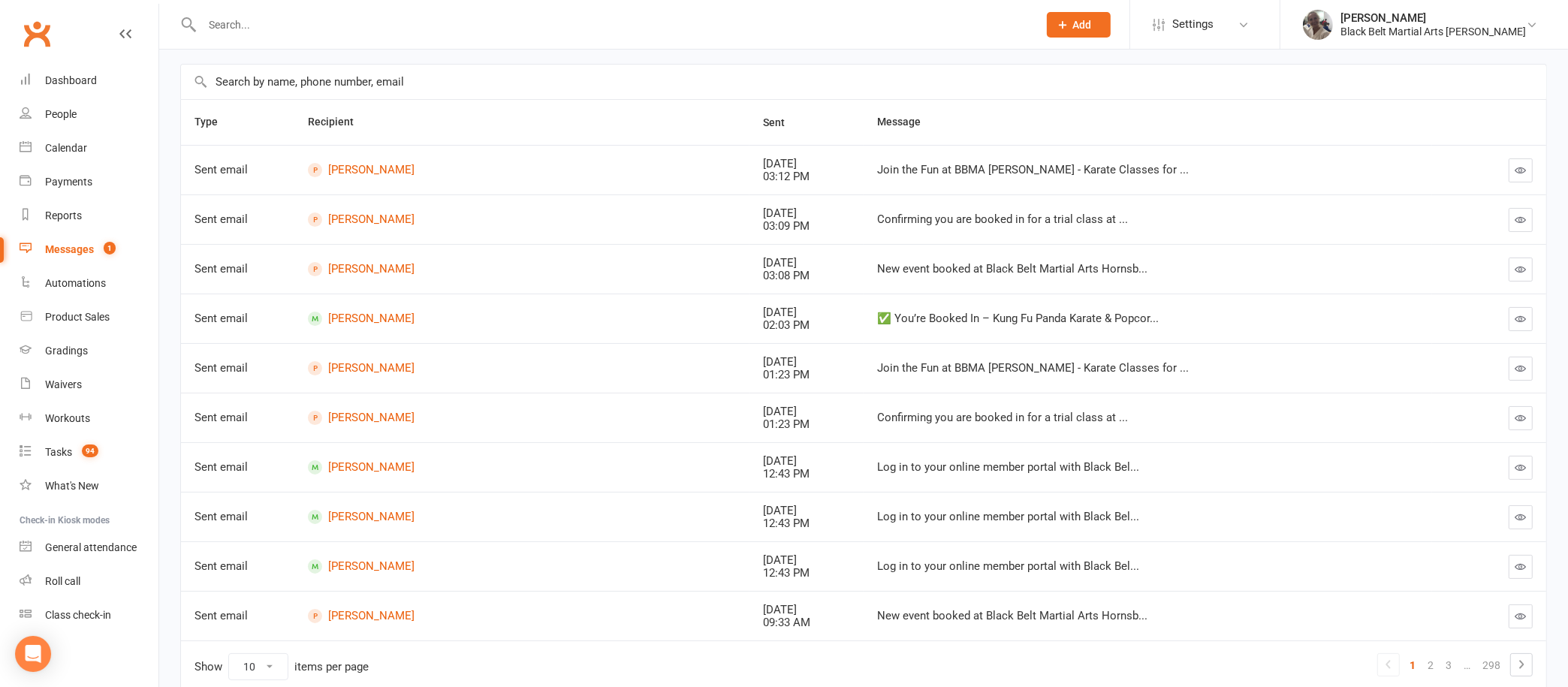
scroll to position [235, 0]
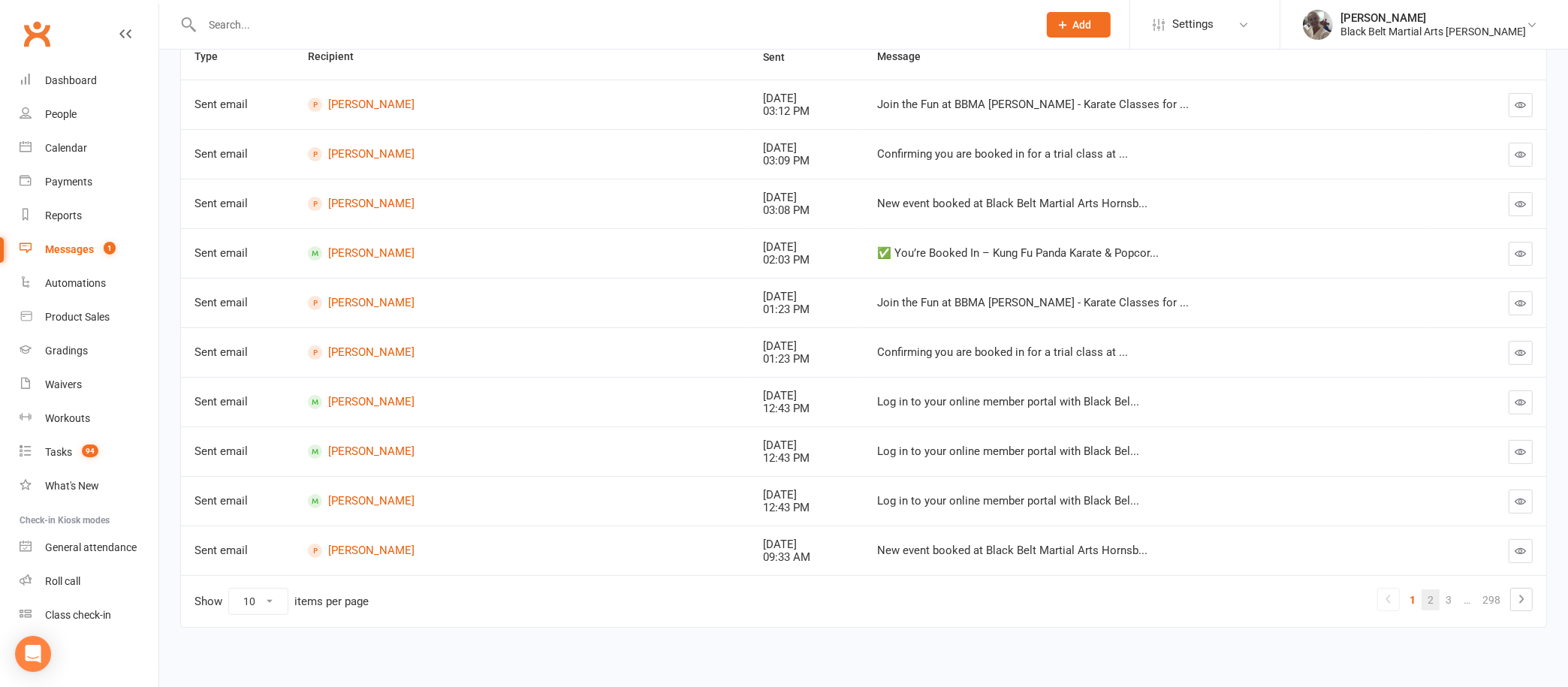
click at [1427, 591] on link "2" at bounding box center [1431, 599] width 18 height 21
click at [1432, 591] on link "3" at bounding box center [1431, 599] width 18 height 21
click at [1447, 593] on link "5" at bounding box center [1449, 599] width 18 height 21
click at [1447, 593] on link "7" at bounding box center [1449, 599] width 18 height 21
click at [374, 496] on link "[PERSON_NAME]" at bounding box center [522, 501] width 428 height 14
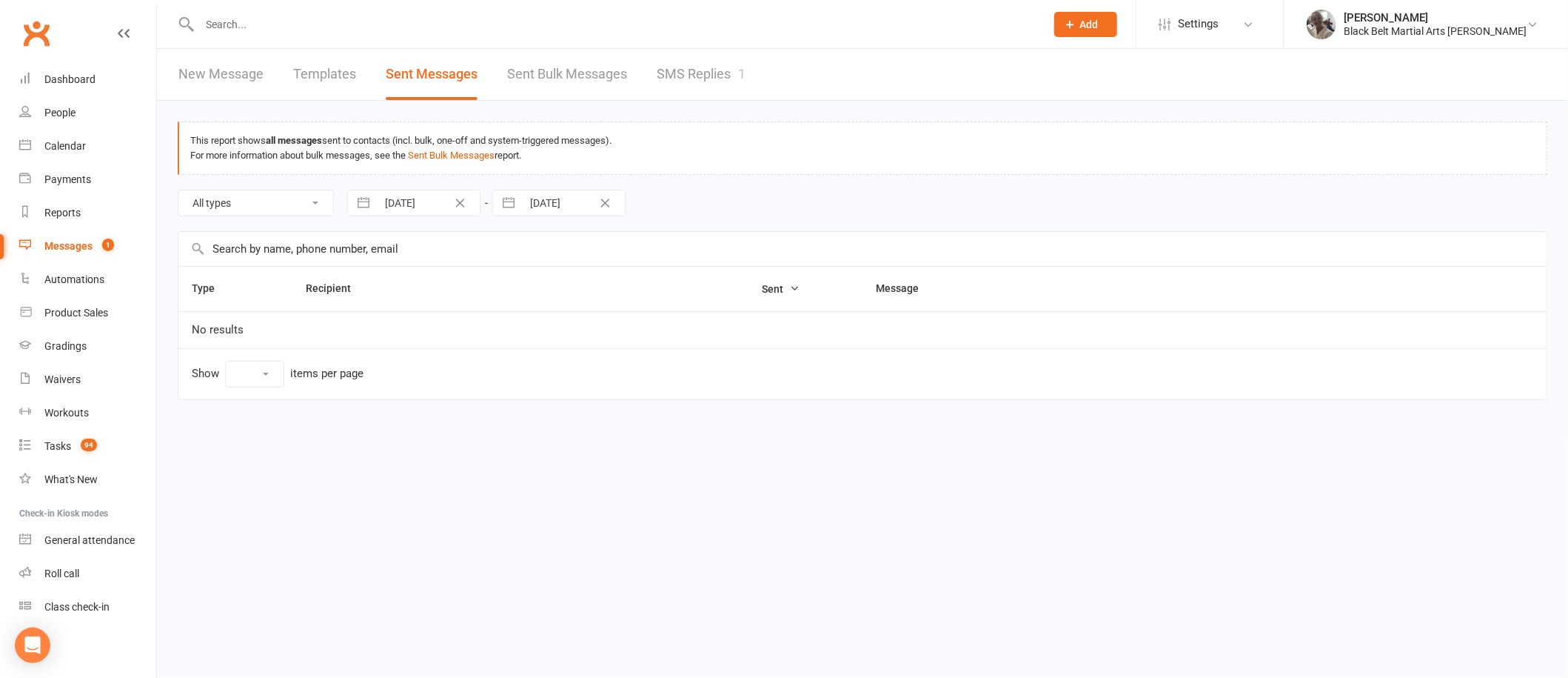
select select "10"
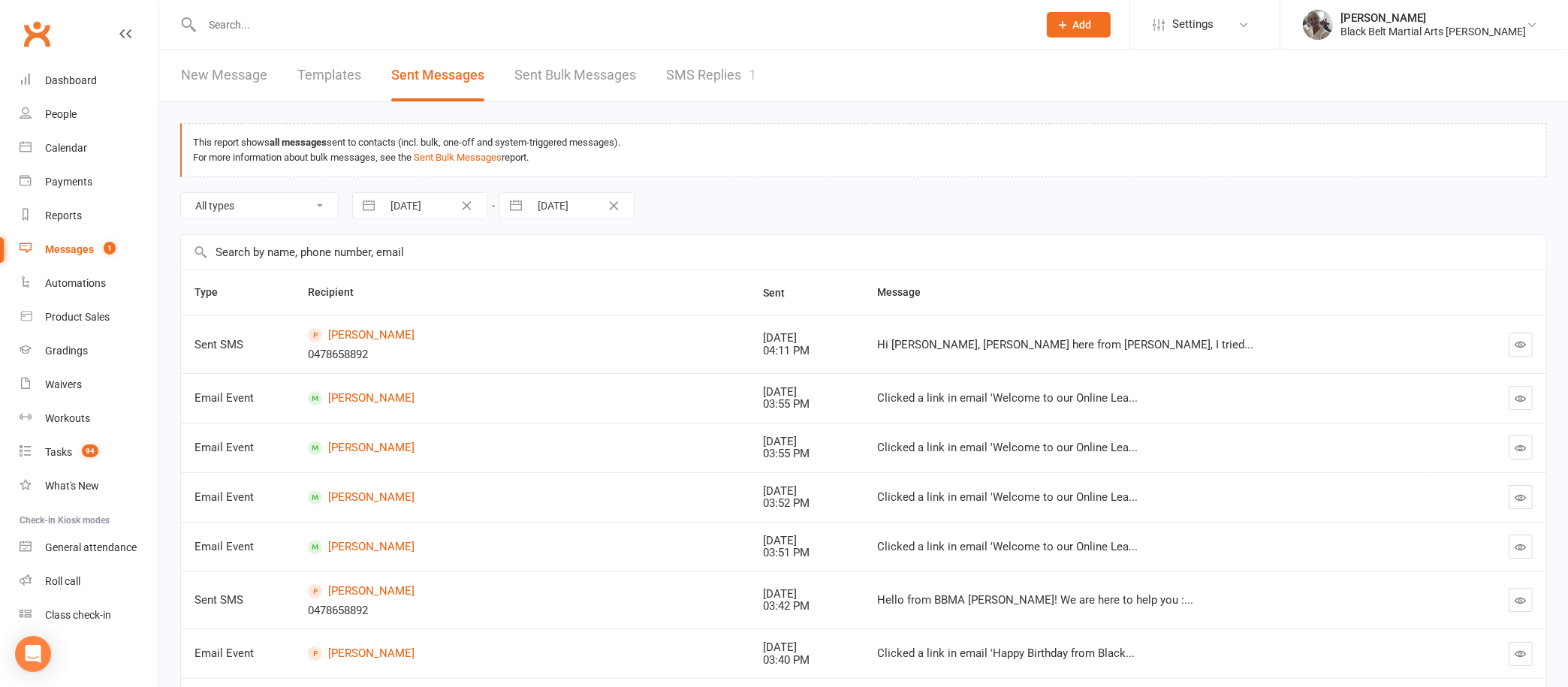
click at [320, 199] on select "All types Emails SMSes Push Notifications SMS Replies Failed SMSes Failed Push …" at bounding box center [259, 206] width 157 height 26
select select "email"
click at [181, 193] on select "All types Emails SMSes Push Notifications SMS Replies Failed SMSes Failed Push …" at bounding box center [259, 206] width 157 height 26
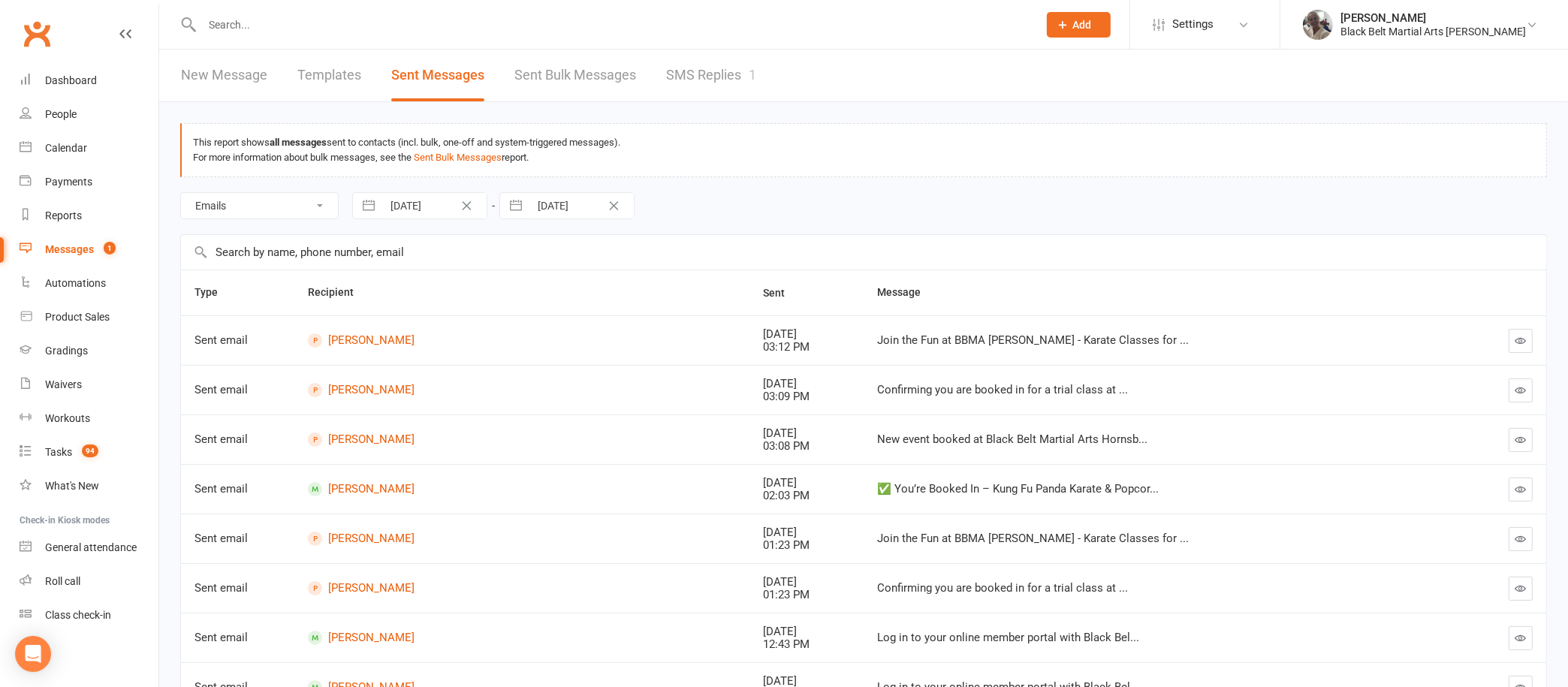
scroll to position [235, 0]
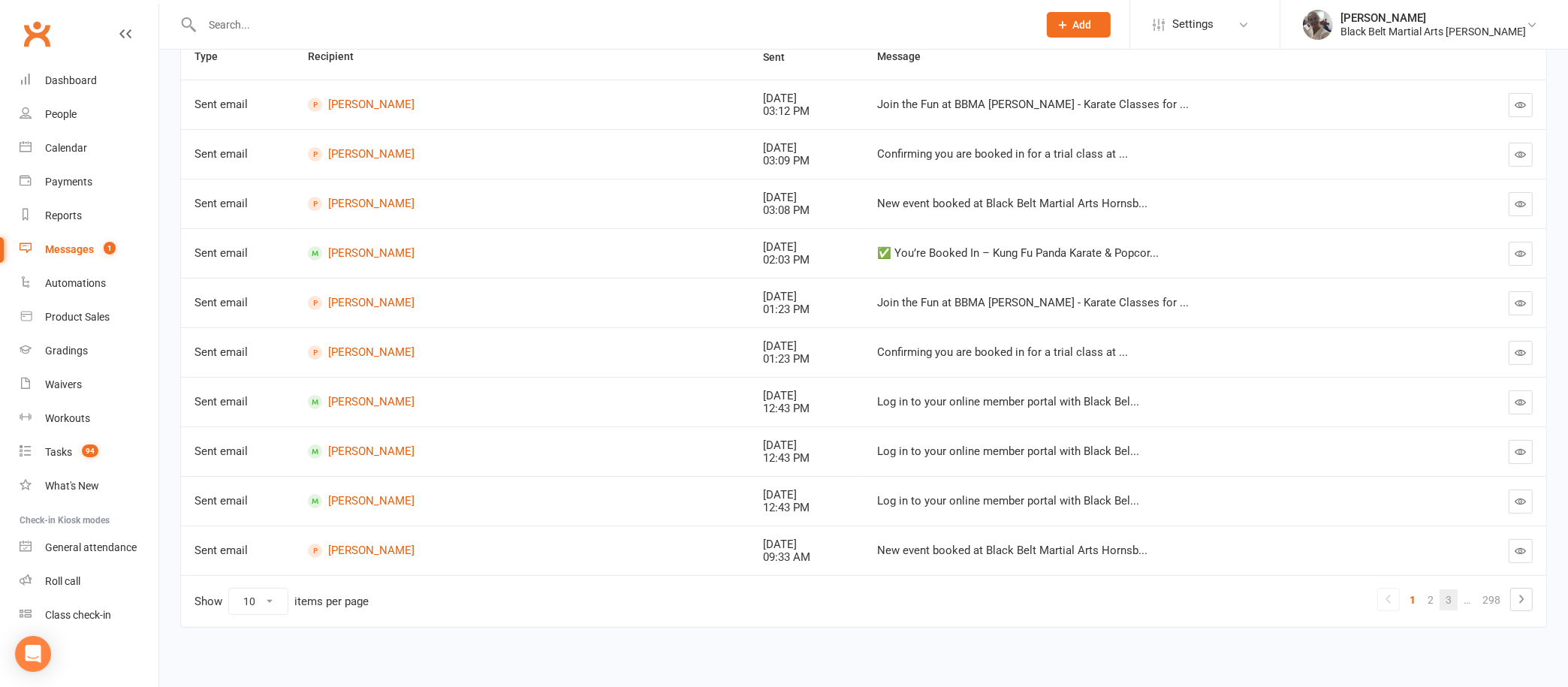
click at [1444, 590] on link "3" at bounding box center [1449, 599] width 18 height 21
click at [1430, 592] on link "4" at bounding box center [1431, 599] width 18 height 21
click at [1434, 594] on link "5" at bounding box center [1431, 599] width 18 height 21
click at [1453, 593] on link "7" at bounding box center [1449, 599] width 18 height 21
click at [1431, 595] on link "8" at bounding box center [1431, 599] width 18 height 21
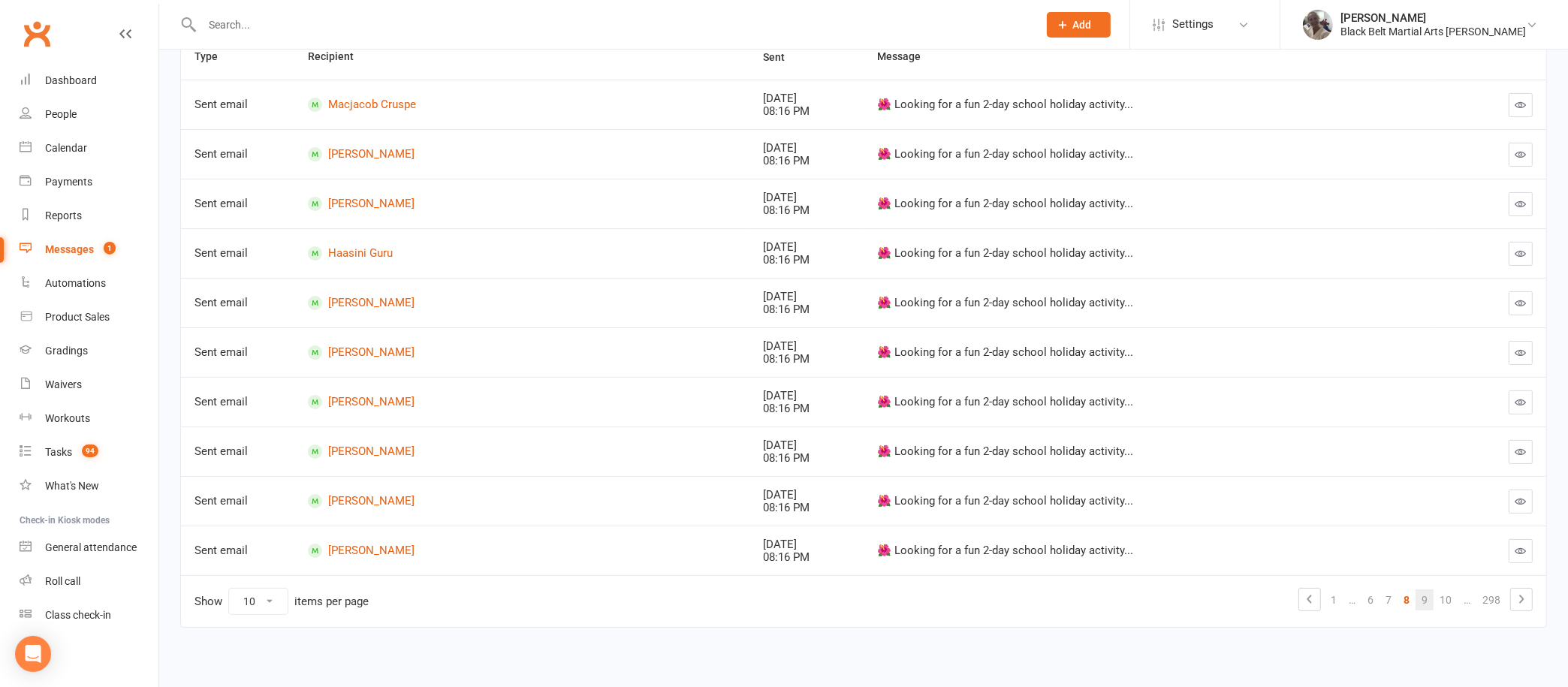
click at [1431, 591] on link "9" at bounding box center [1425, 599] width 18 height 21
click at [1214, 19] on span "Settings" at bounding box center [1193, 24] width 41 height 34
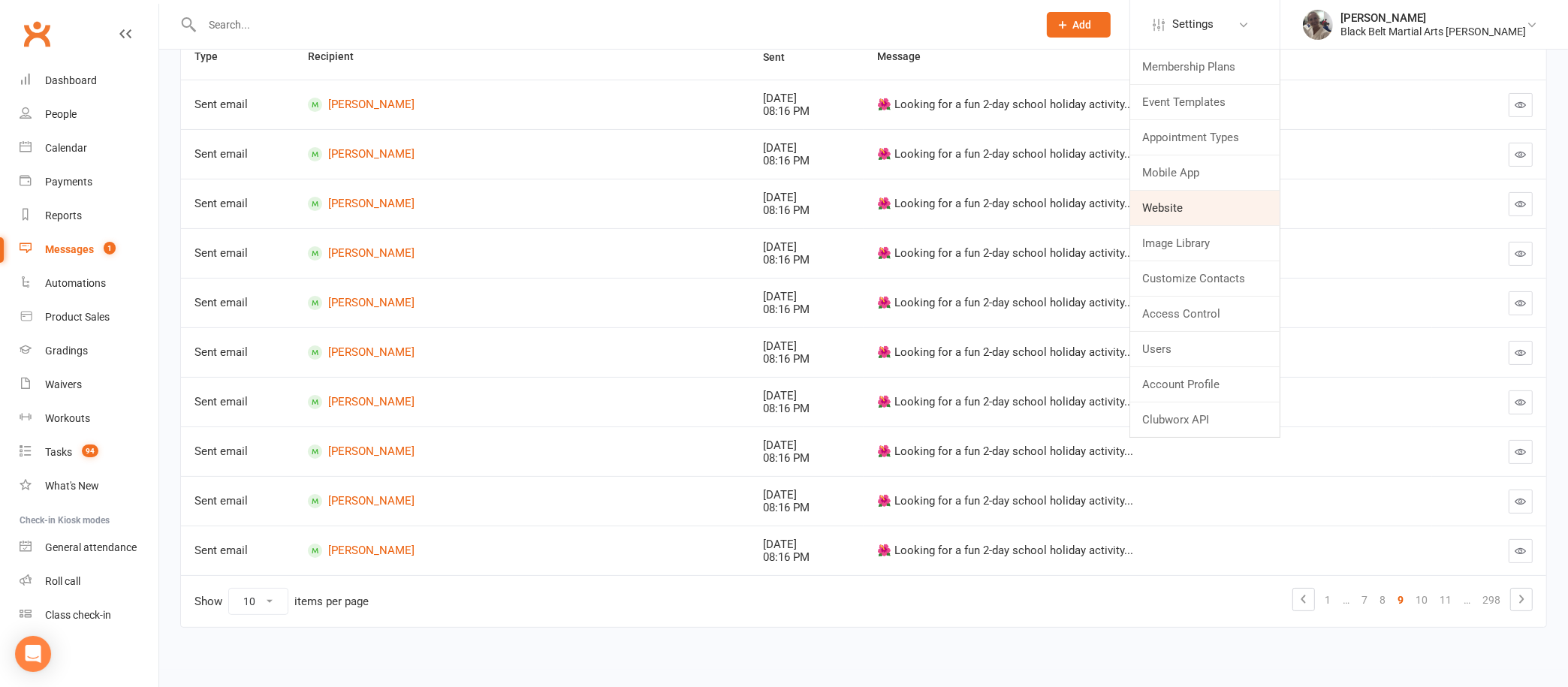
click at [1225, 203] on link "Website" at bounding box center [1205, 208] width 149 height 35
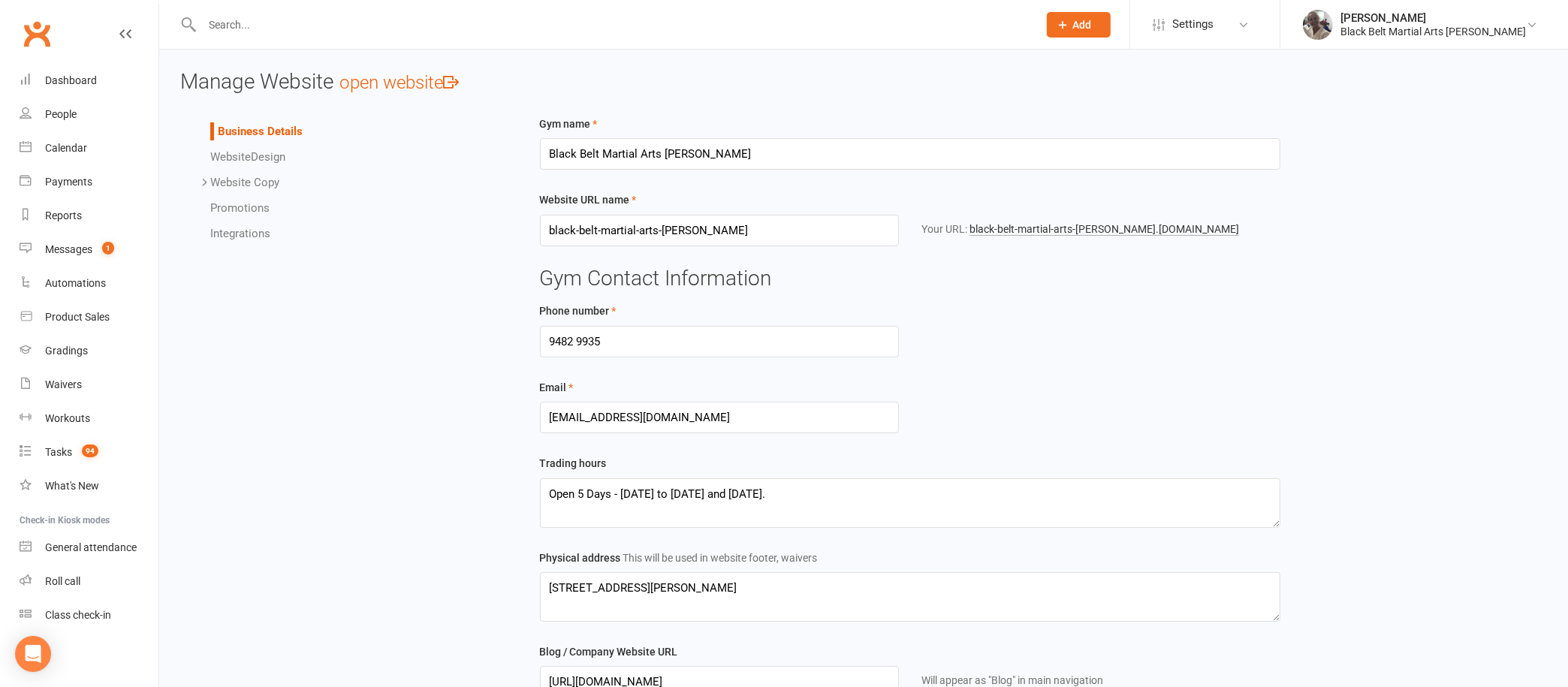
click at [241, 204] on link "Promotions" at bounding box center [240, 208] width 59 height 13
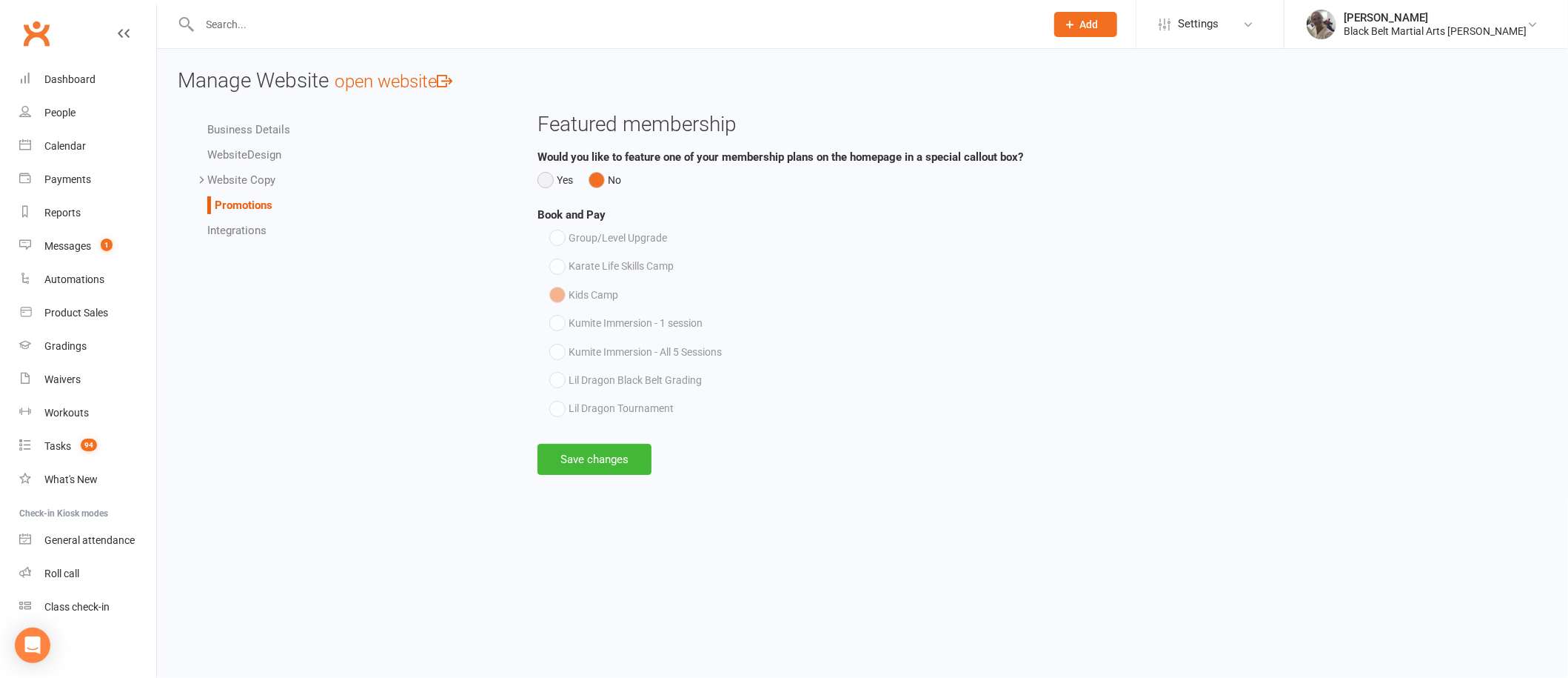
click at [547, 173] on button "Yes" at bounding box center [555, 180] width 35 height 28
click at [588, 463] on button "Save changes" at bounding box center [594, 459] width 114 height 31
click at [603, 452] on button "Save changes" at bounding box center [594, 459] width 114 height 31
click at [249, 228] on link "Integrations" at bounding box center [236, 230] width 59 height 13
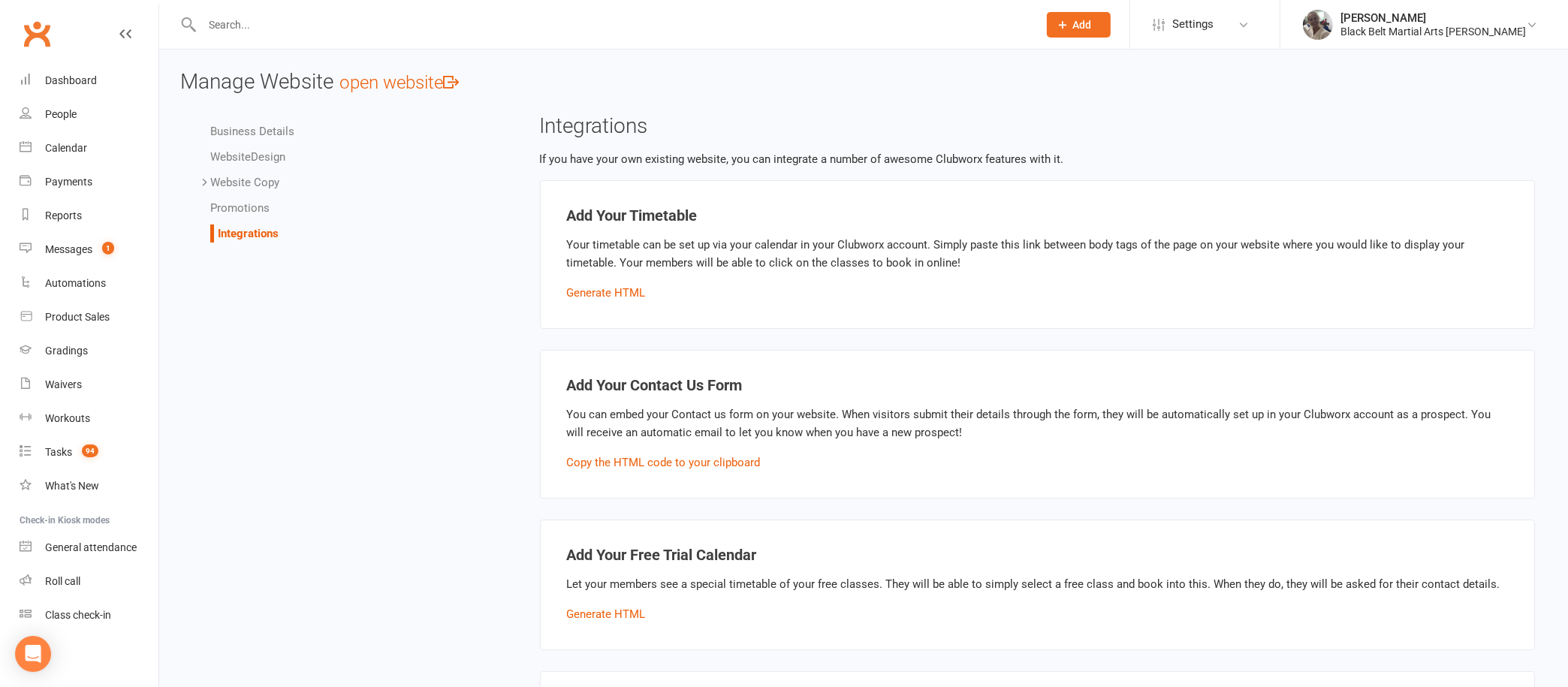
click at [270, 176] on link "Website Copy" at bounding box center [244, 182] width 69 height 13
click at [277, 154] on link "Website Design" at bounding box center [248, 157] width 75 height 13
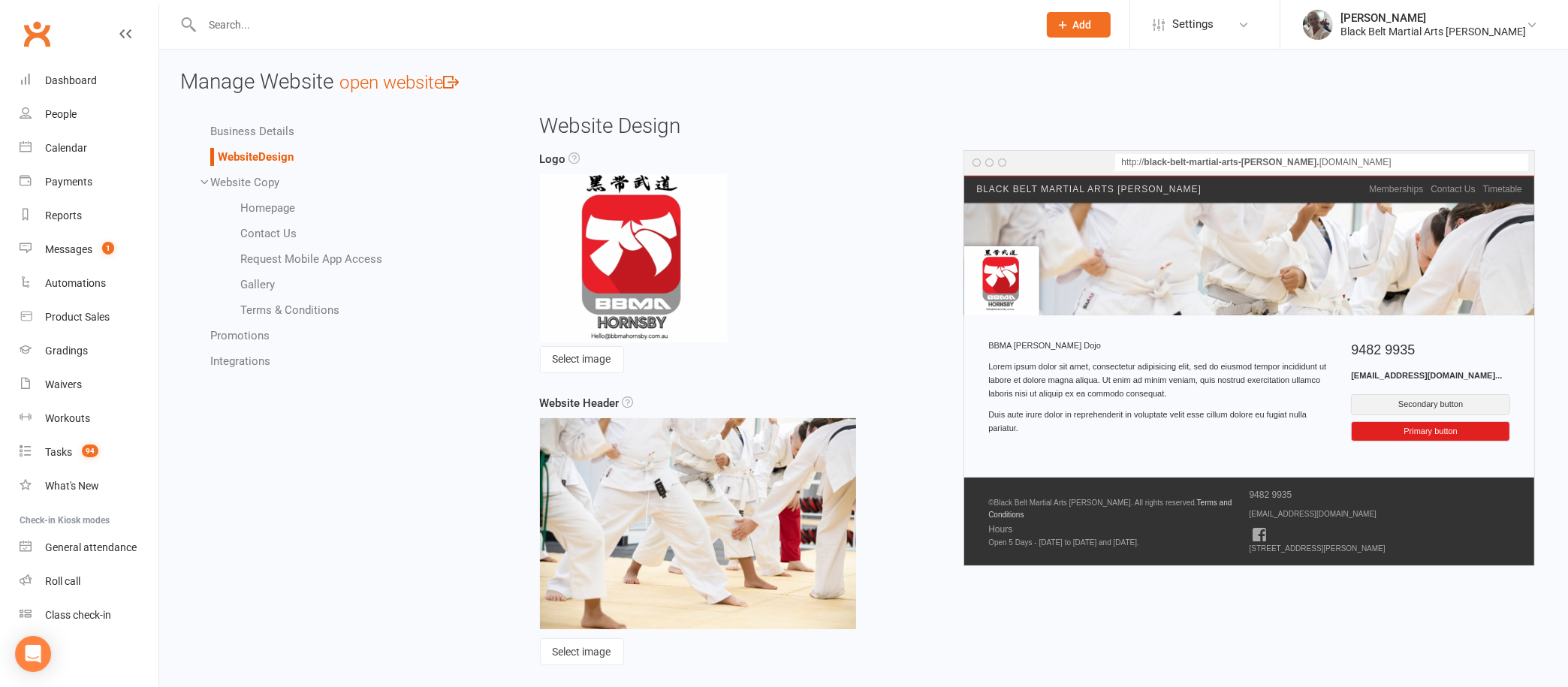
click at [285, 128] on link "Business Details" at bounding box center [252, 131] width 84 height 13
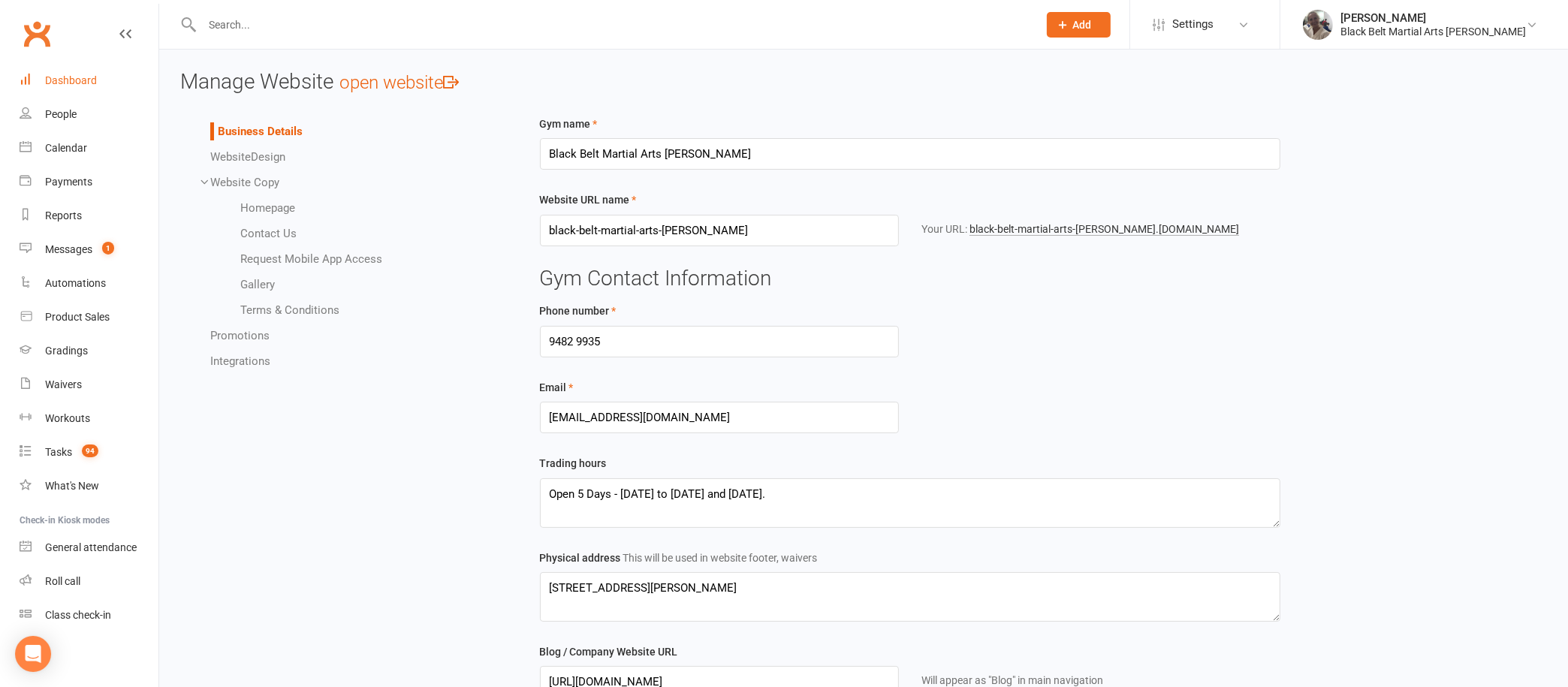
click at [89, 86] on div "Dashboard" at bounding box center [71, 80] width 52 height 12
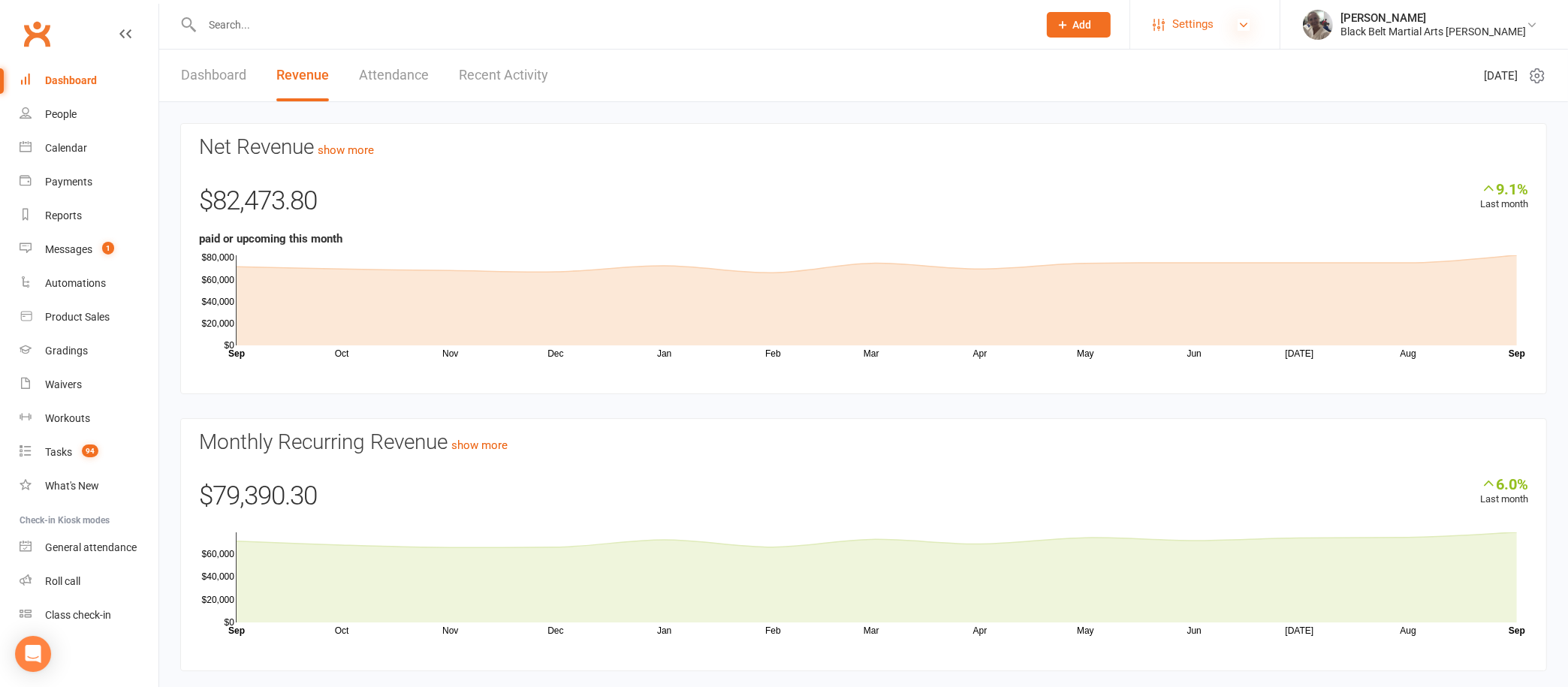
click at [1249, 26] on icon at bounding box center [1243, 24] width 12 height 12
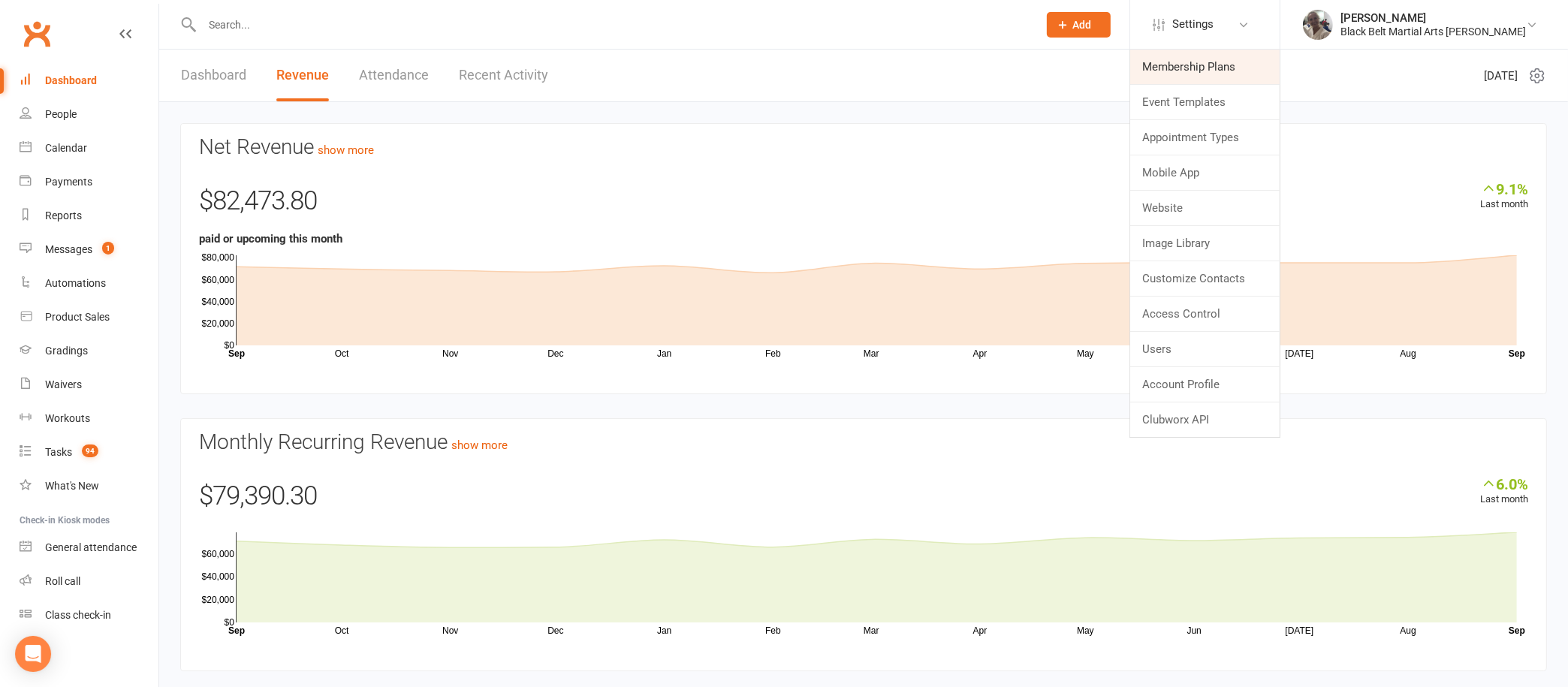
click at [1259, 72] on link "Membership Plans" at bounding box center [1205, 66] width 149 height 35
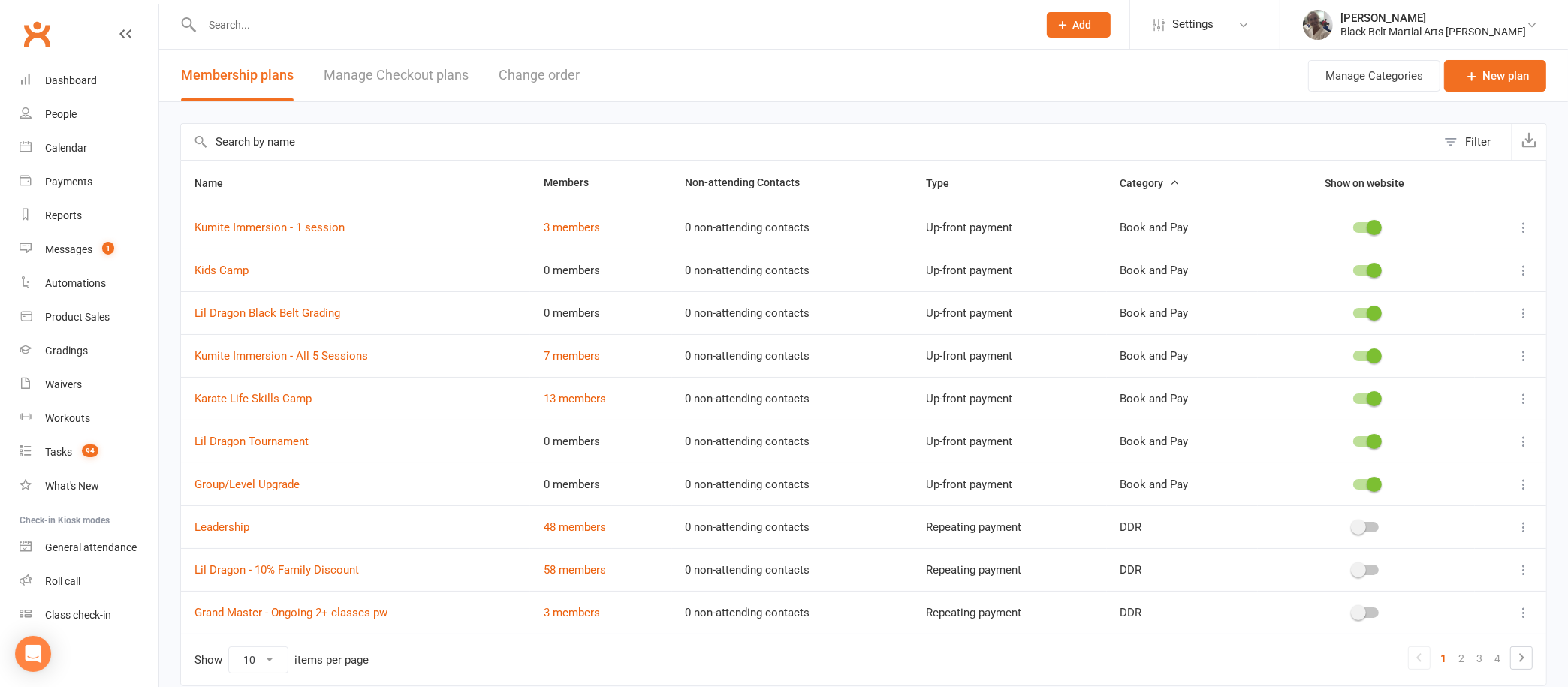
click at [435, 71] on link "Manage Checkout plans" at bounding box center [396, 75] width 145 height 52
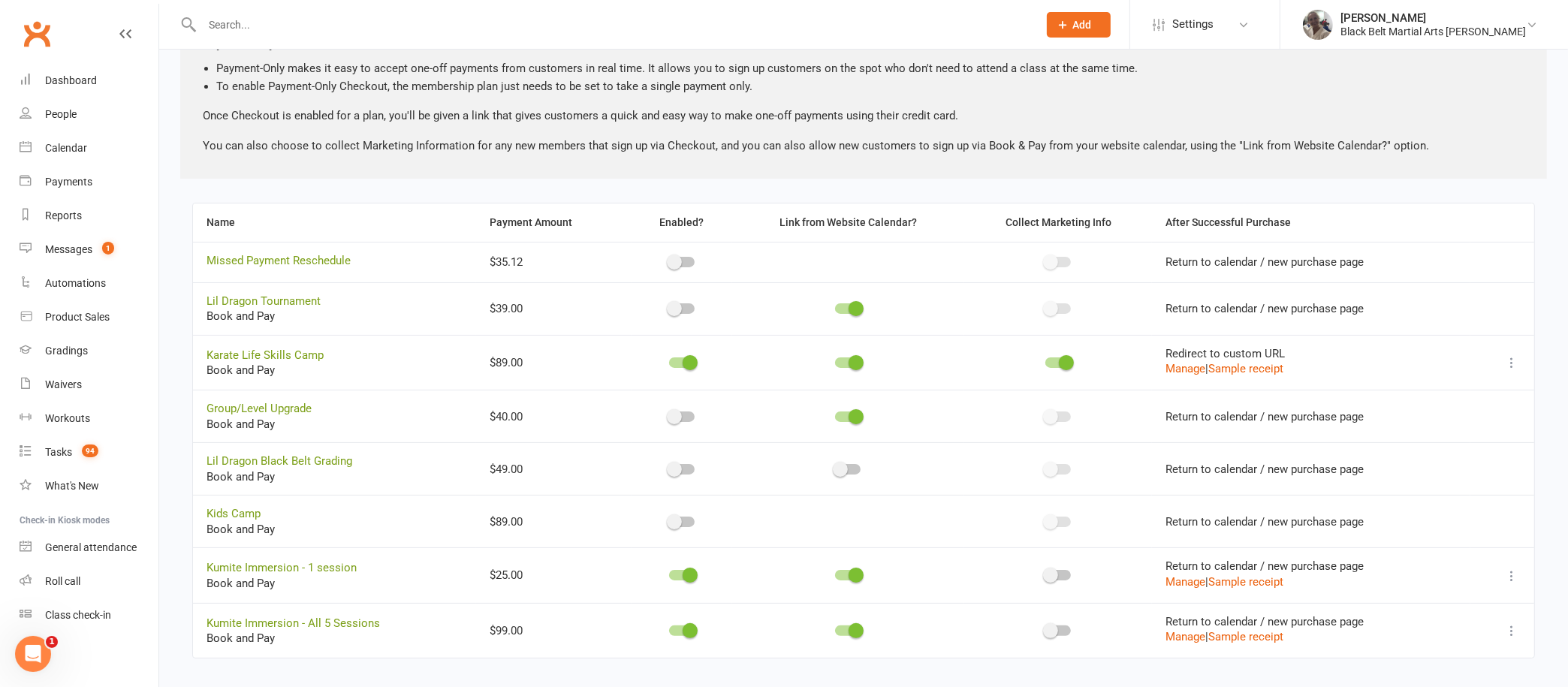
scroll to position [254, 0]
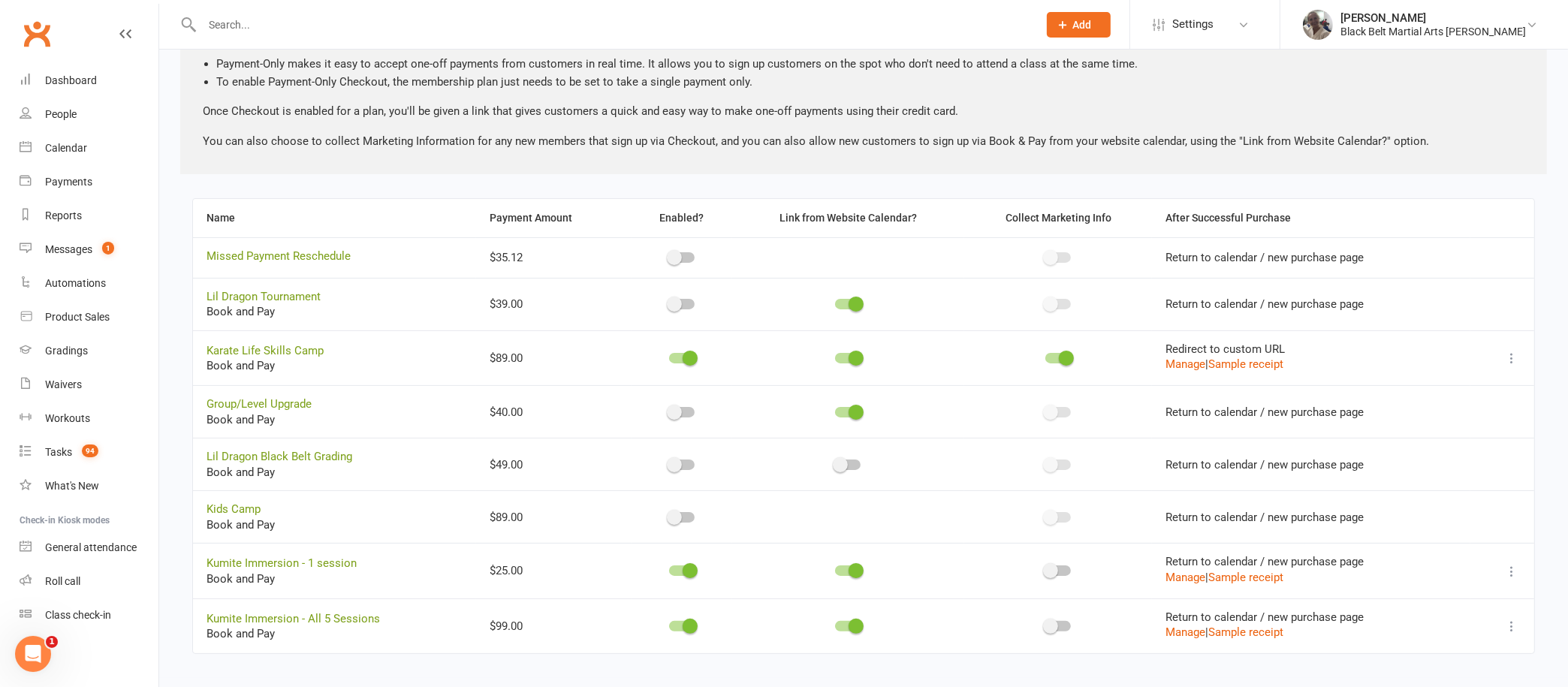
click at [848, 296] on td at bounding box center [848, 303] width 232 height 53
click at [840, 296] on td at bounding box center [848, 303] width 232 height 53
click at [852, 302] on span at bounding box center [856, 303] width 15 height 15
click at [835, 301] on input "checkbox" at bounding box center [835, 301] width 0 height 0
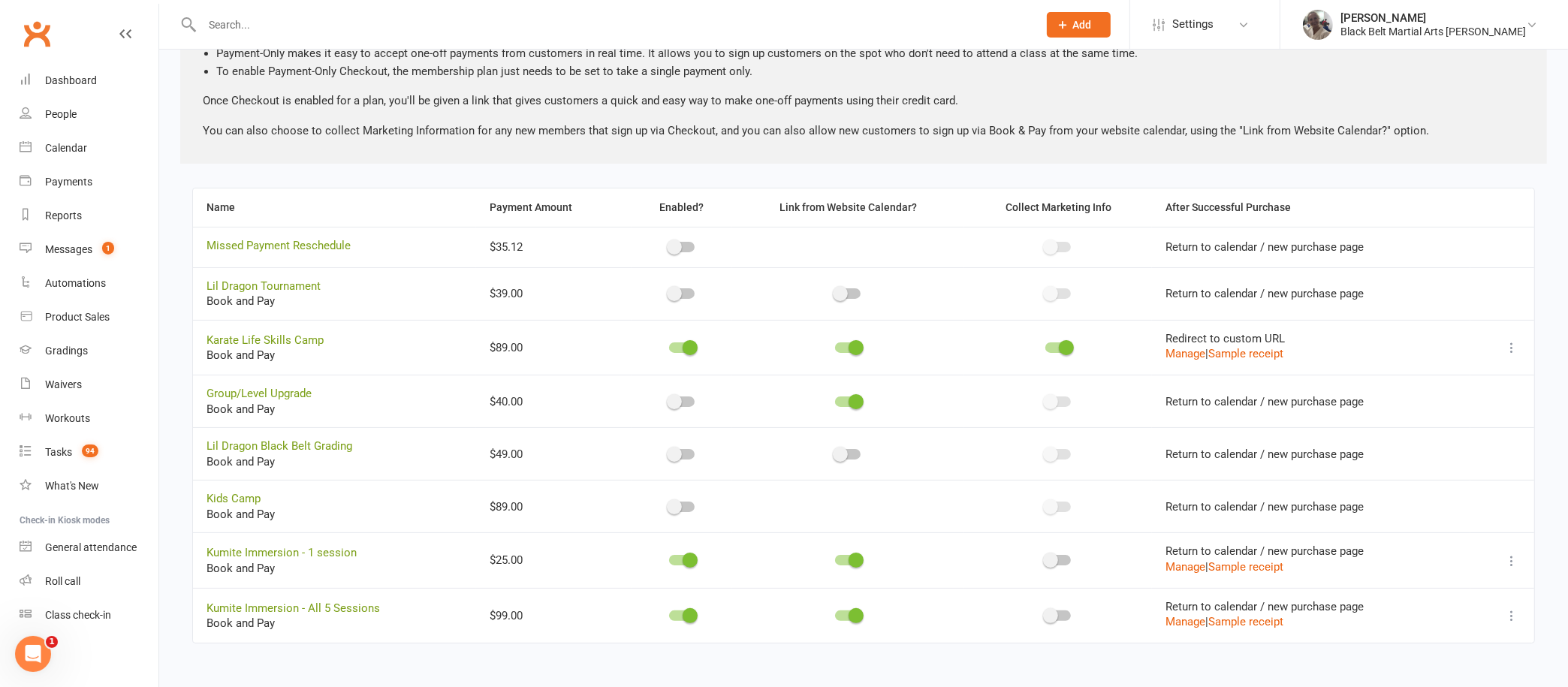
click at [844, 555] on div at bounding box center [848, 560] width 26 height 11
click at [835, 557] on input "checkbox" at bounding box center [835, 557] width 0 height 0
click at [842, 614] on div at bounding box center [848, 615] width 26 height 11
click at [835, 614] on input "checkbox" at bounding box center [835, 614] width 0 height 0
click at [679, 613] on div at bounding box center [682, 615] width 26 height 11
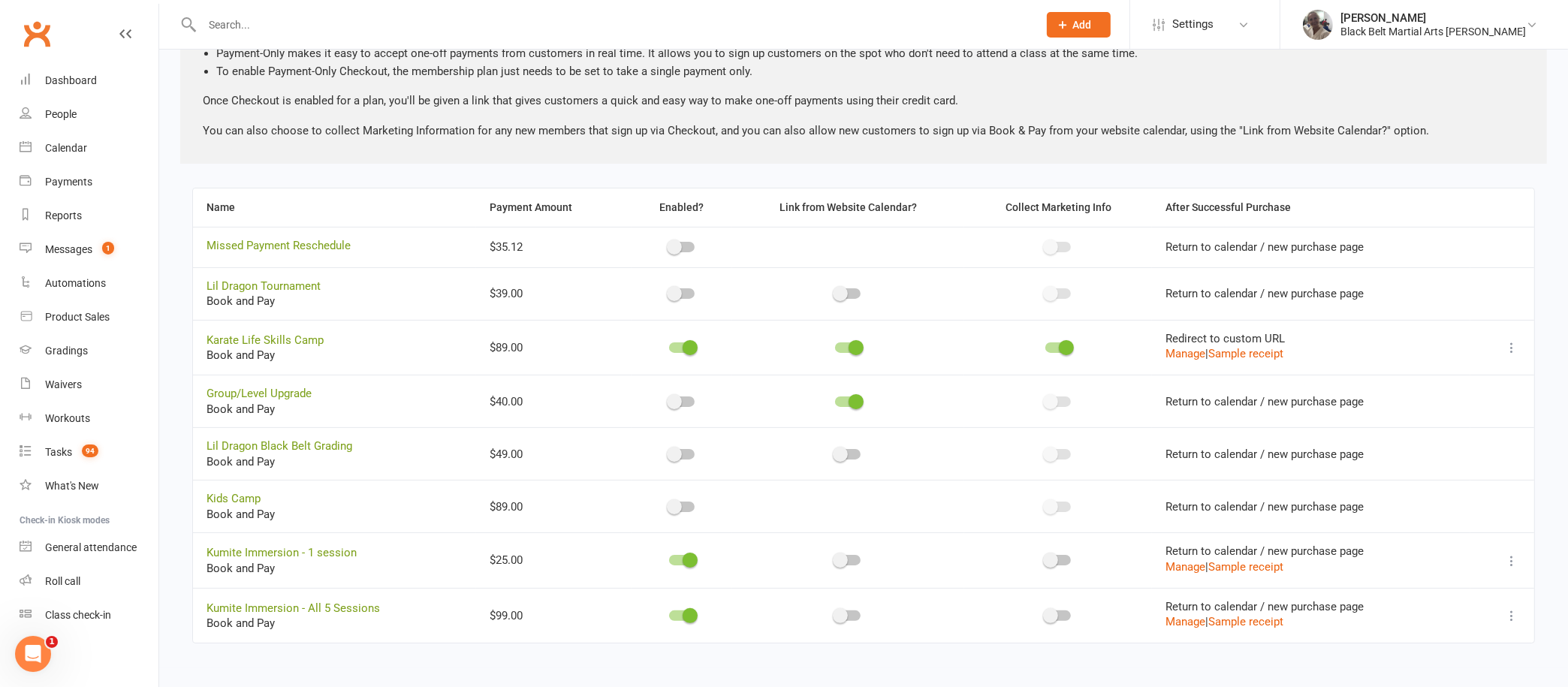
click at [669, 614] on input "checkbox" at bounding box center [669, 614] width 0 height 0
click at [677, 557] on div at bounding box center [682, 563] width 26 height 11
click at [669, 560] on input "checkbox" at bounding box center [669, 560] width 0 height 0
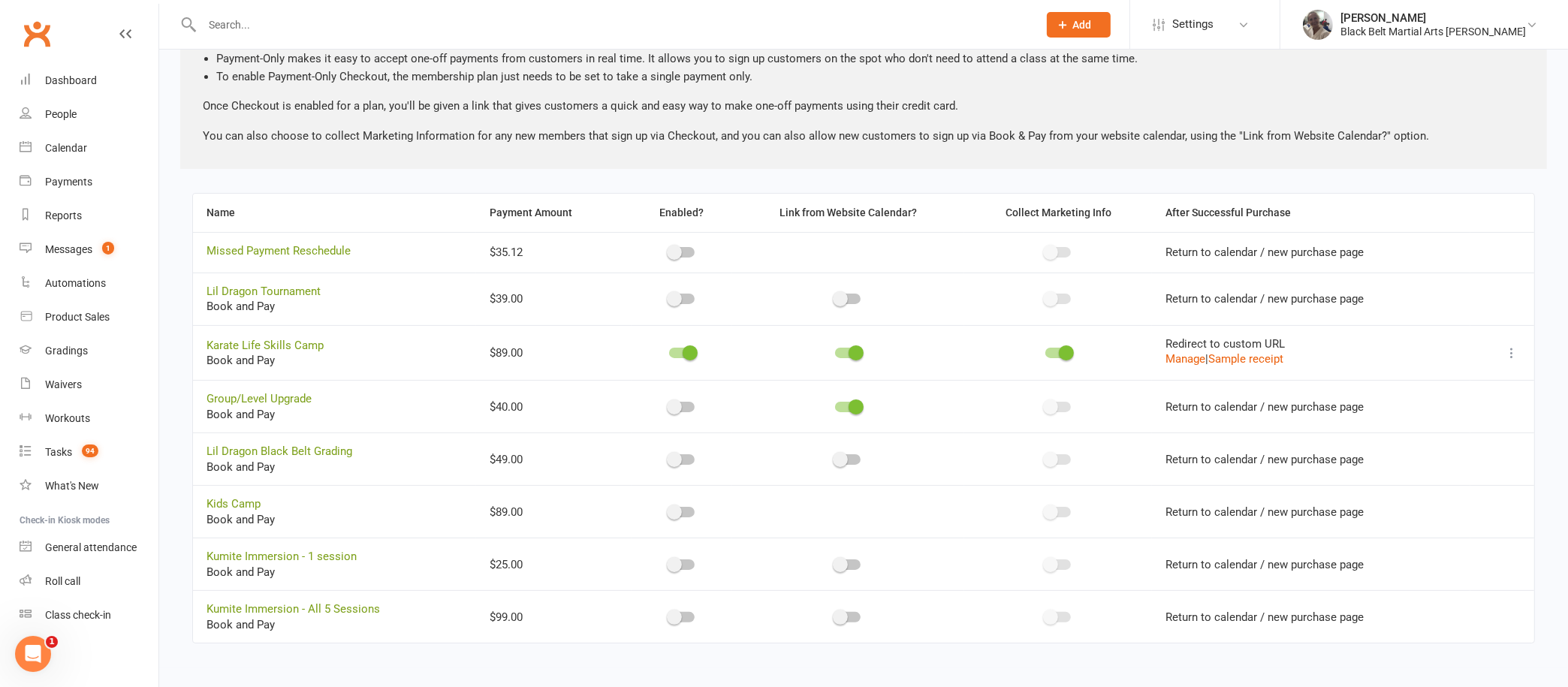
click at [681, 403] on div at bounding box center [682, 407] width 26 height 11
click at [669, 404] on input "checkbox" at bounding box center [669, 404] width 0 height 0
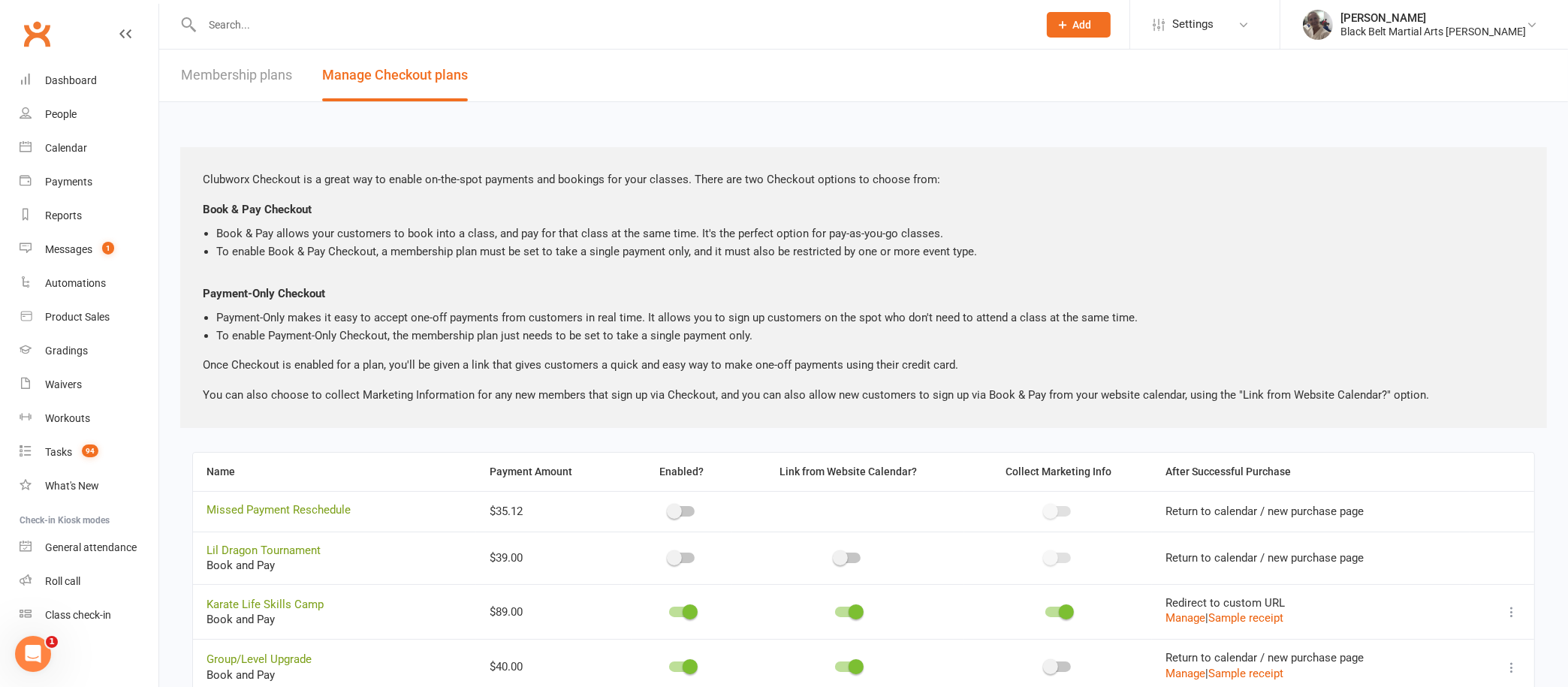
click at [244, 68] on link "Membership plans" at bounding box center [236, 75] width 111 height 52
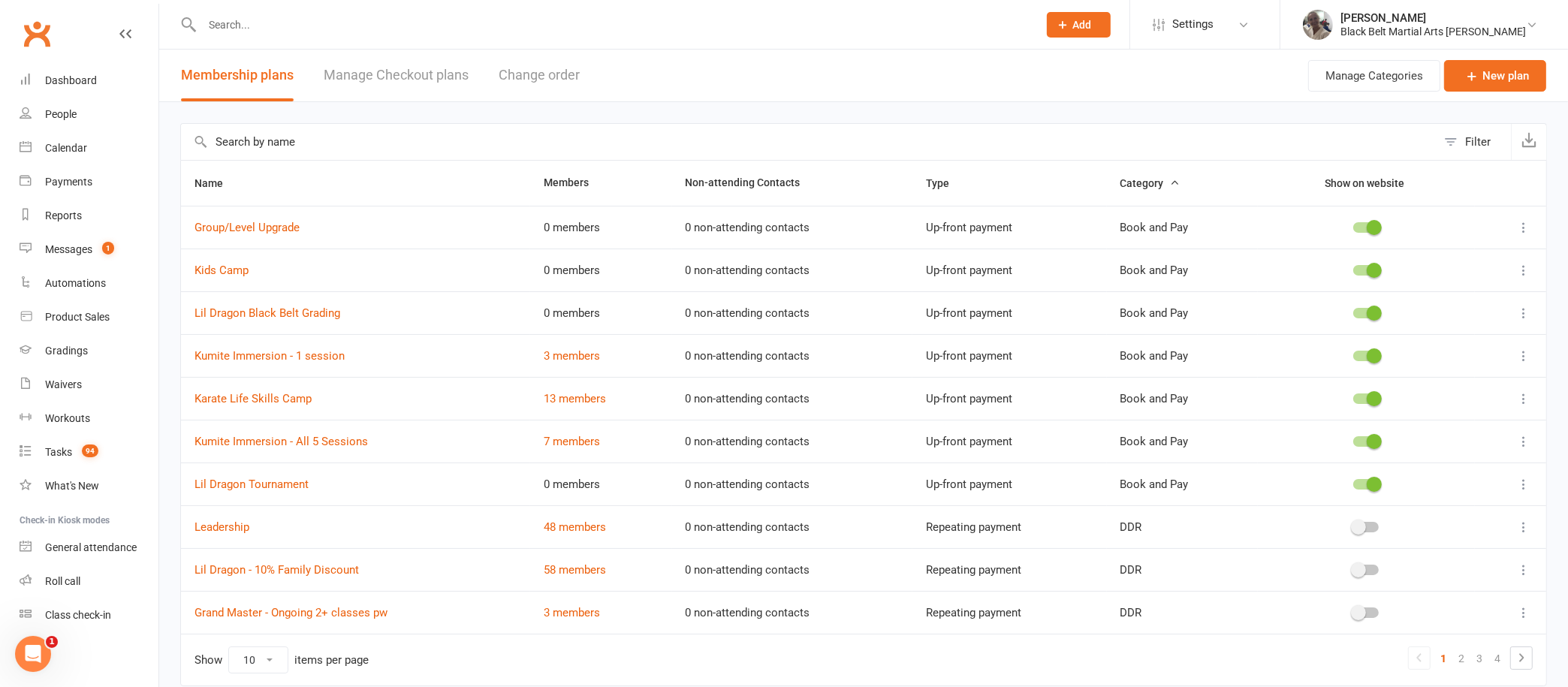
click at [441, 58] on link "Manage Checkout plans" at bounding box center [396, 75] width 145 height 52
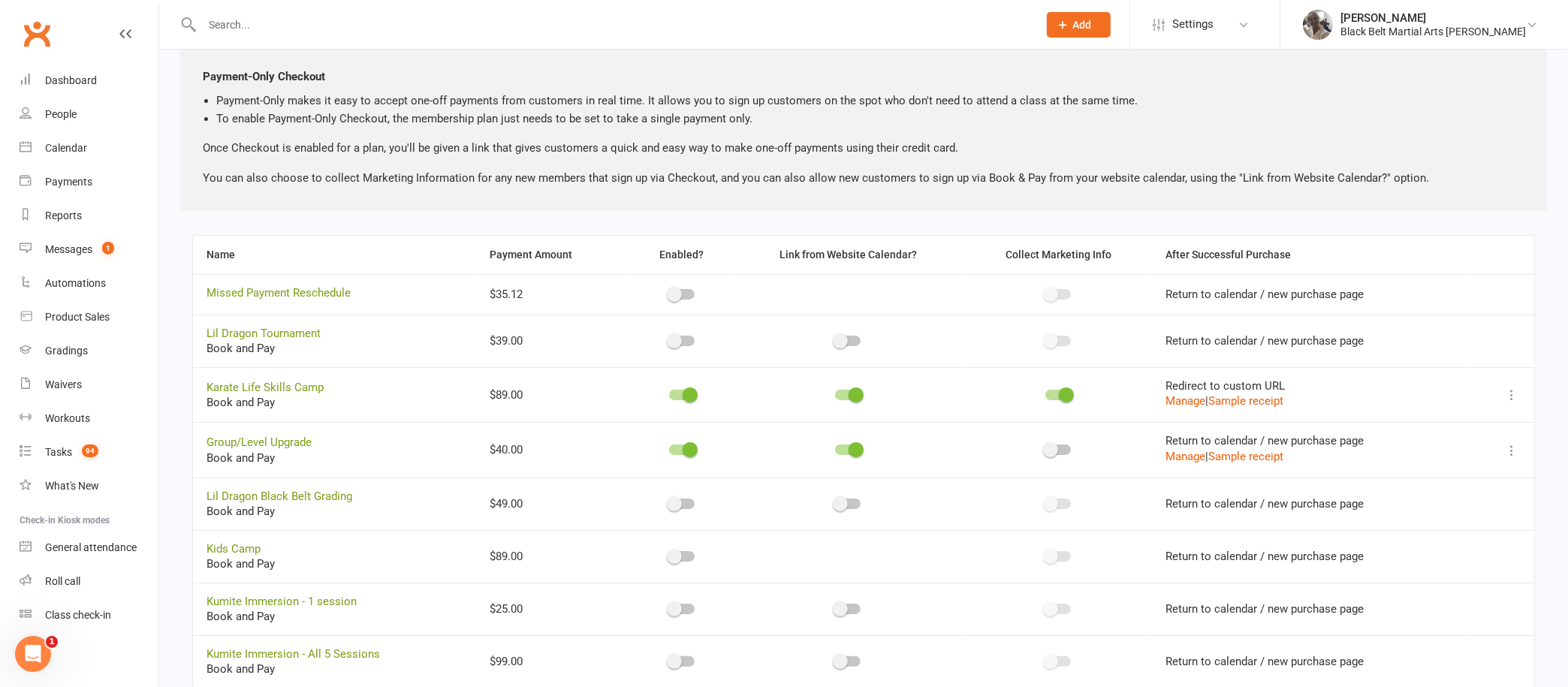
scroll to position [262, 0]
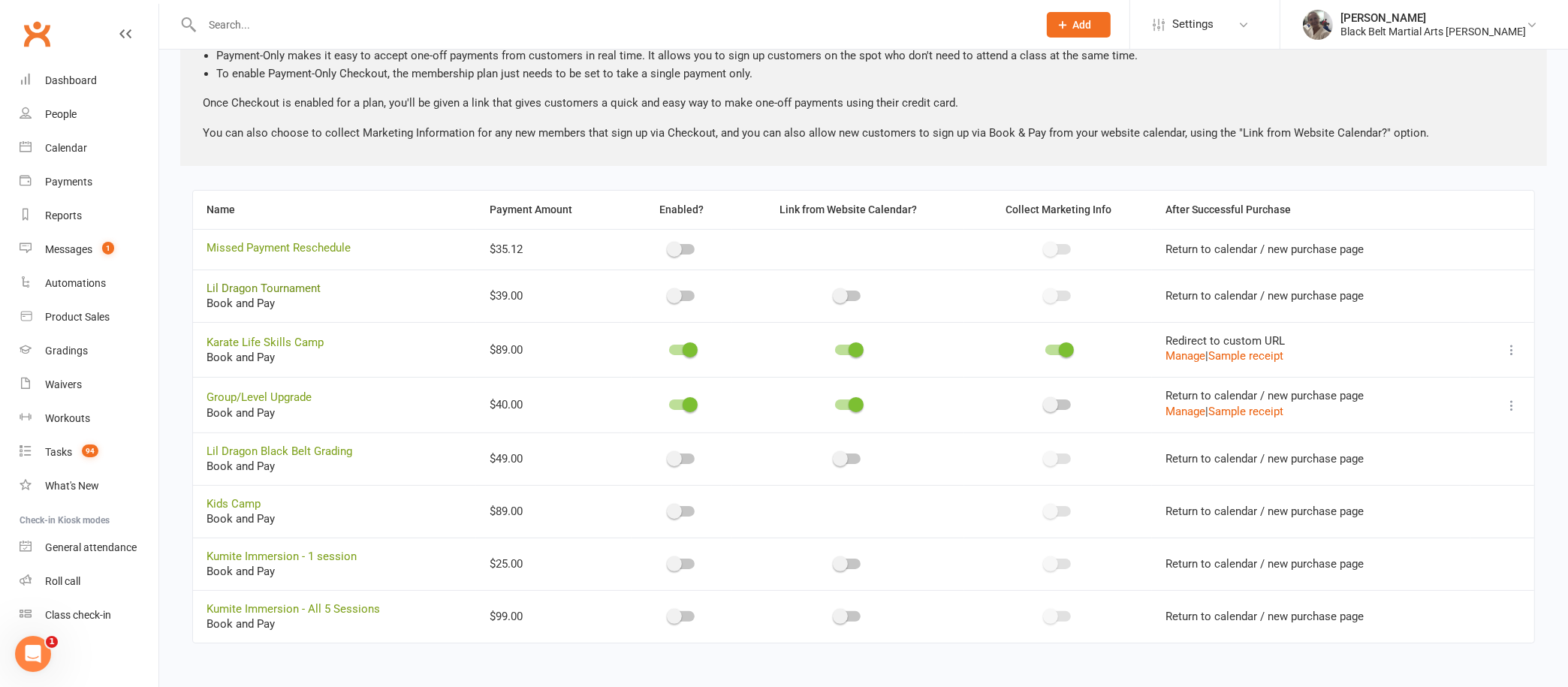
click at [285, 282] on link "Lil Dragon Tournament" at bounding box center [264, 288] width 115 height 13
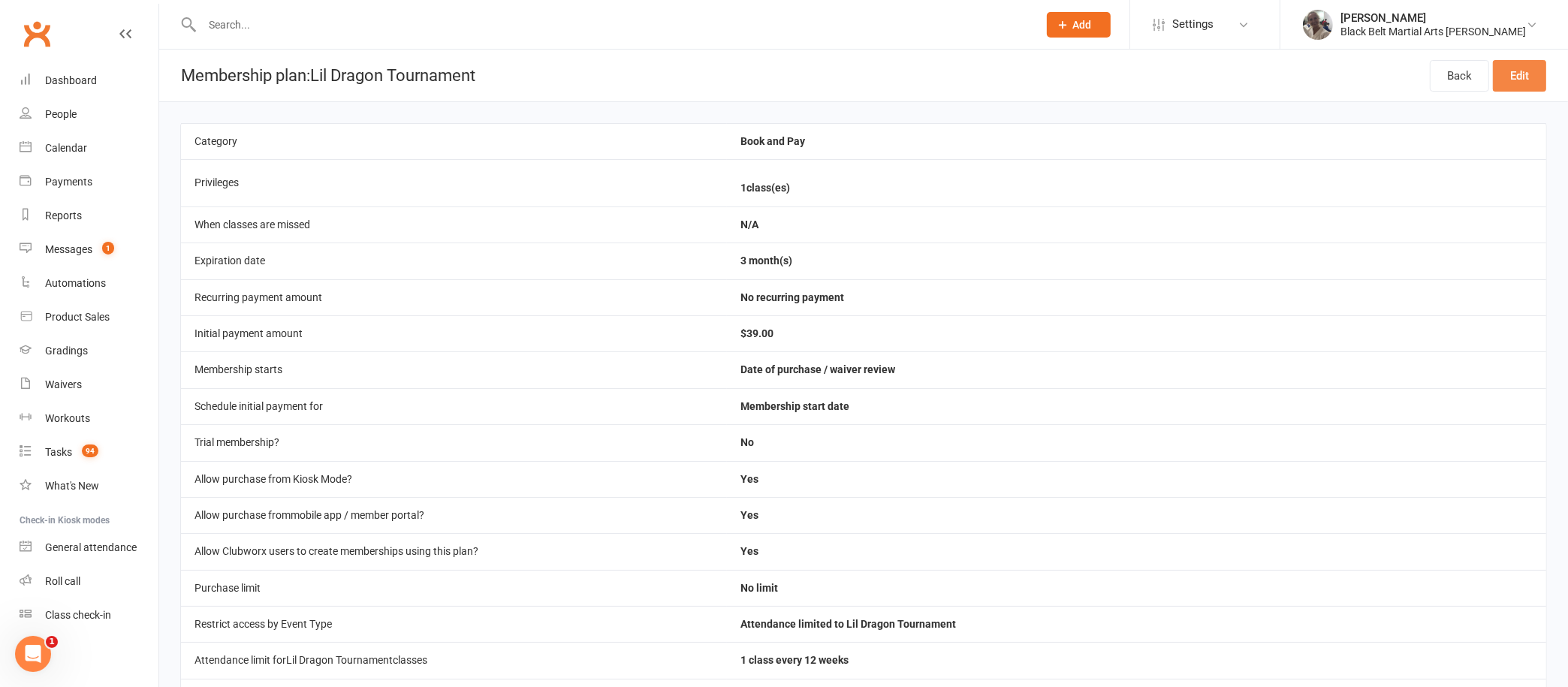
click at [1520, 73] on link "Edit" at bounding box center [1520, 75] width 54 height 31
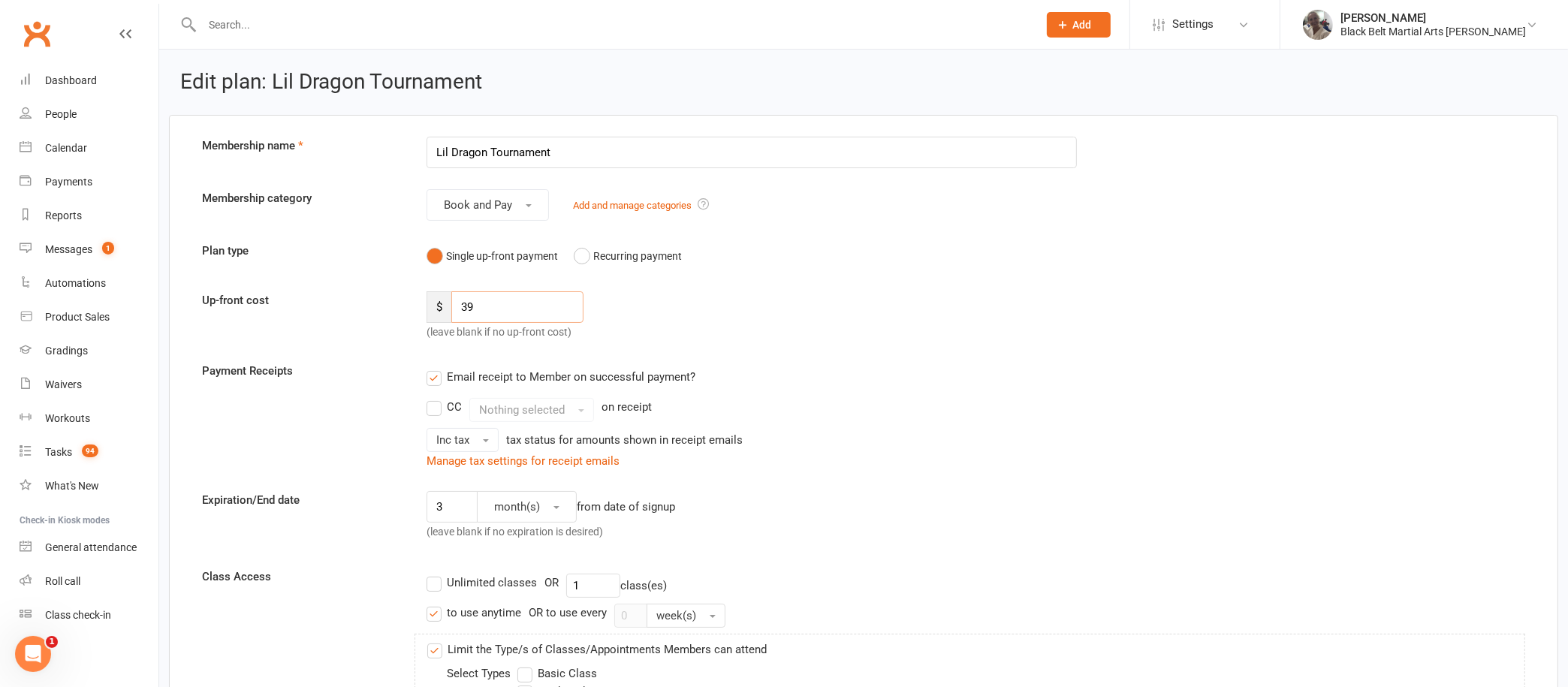
click at [491, 307] on input "39" at bounding box center [517, 307] width 132 height 31
type input "3"
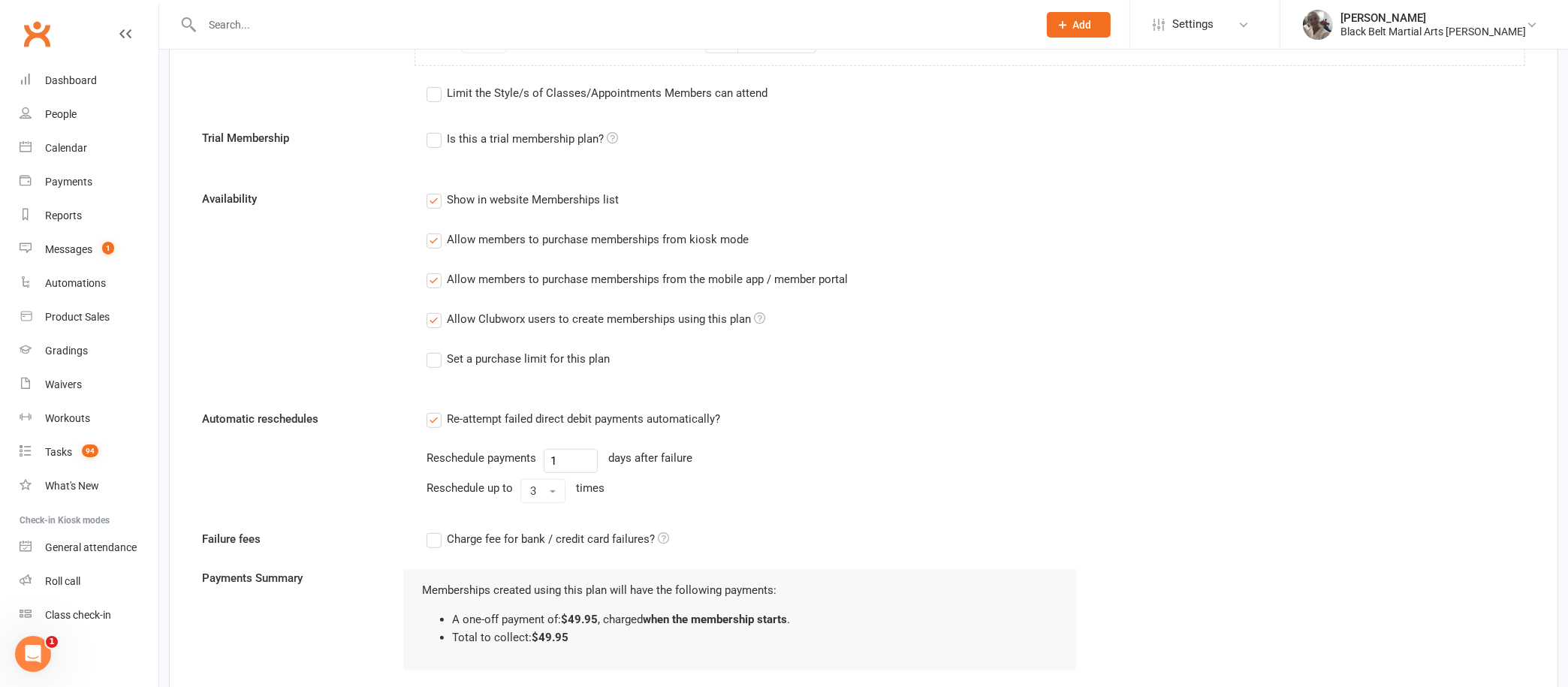
scroll to position [1075, 0]
type input "49.95"
click at [437, 191] on label "Show in website Memberships list" at bounding box center [523, 198] width 192 height 18
click at [437, 189] on input "Show in website Memberships list" at bounding box center [431, 189] width 10 height 0
click at [437, 237] on label "Allow members to purchase memberships from kiosk mode" at bounding box center [588, 238] width 322 height 18
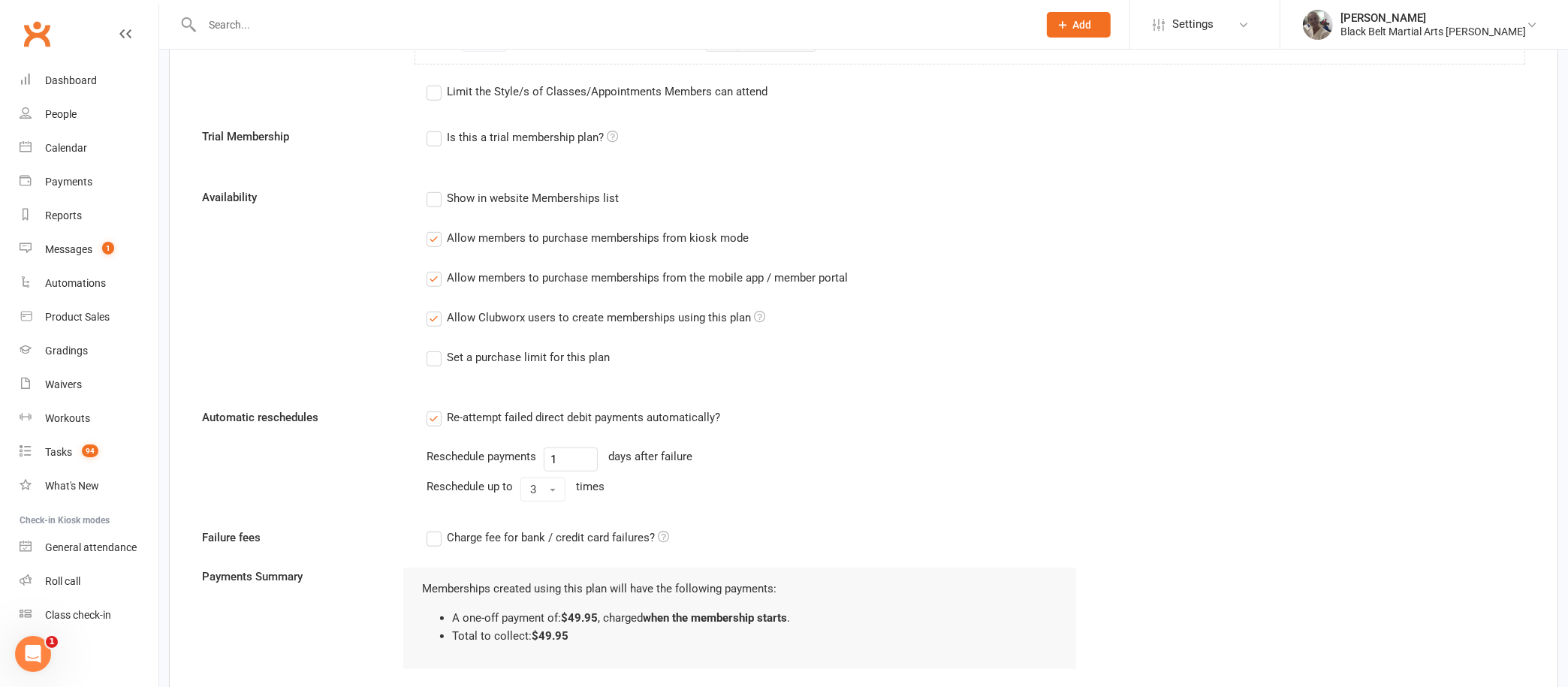
click at [437, 229] on input "Allow members to purchase memberships from kiosk mode" at bounding box center [431, 229] width 10 height 0
click at [437, 272] on label "Allow members to purchase memberships from the mobile app / member portal" at bounding box center [637, 277] width 422 height 18
click at [437, 268] on input "Allow members to purchase memberships from the mobile app / member portal" at bounding box center [431, 268] width 10 height 0
click at [430, 309] on label "Allow Clubworx users to create memberships using this plan" at bounding box center [596, 318] width 338 height 18
click at [430, 309] on input "Allow Clubworx users to create memberships using this plan" at bounding box center [431, 309] width 10 height 0
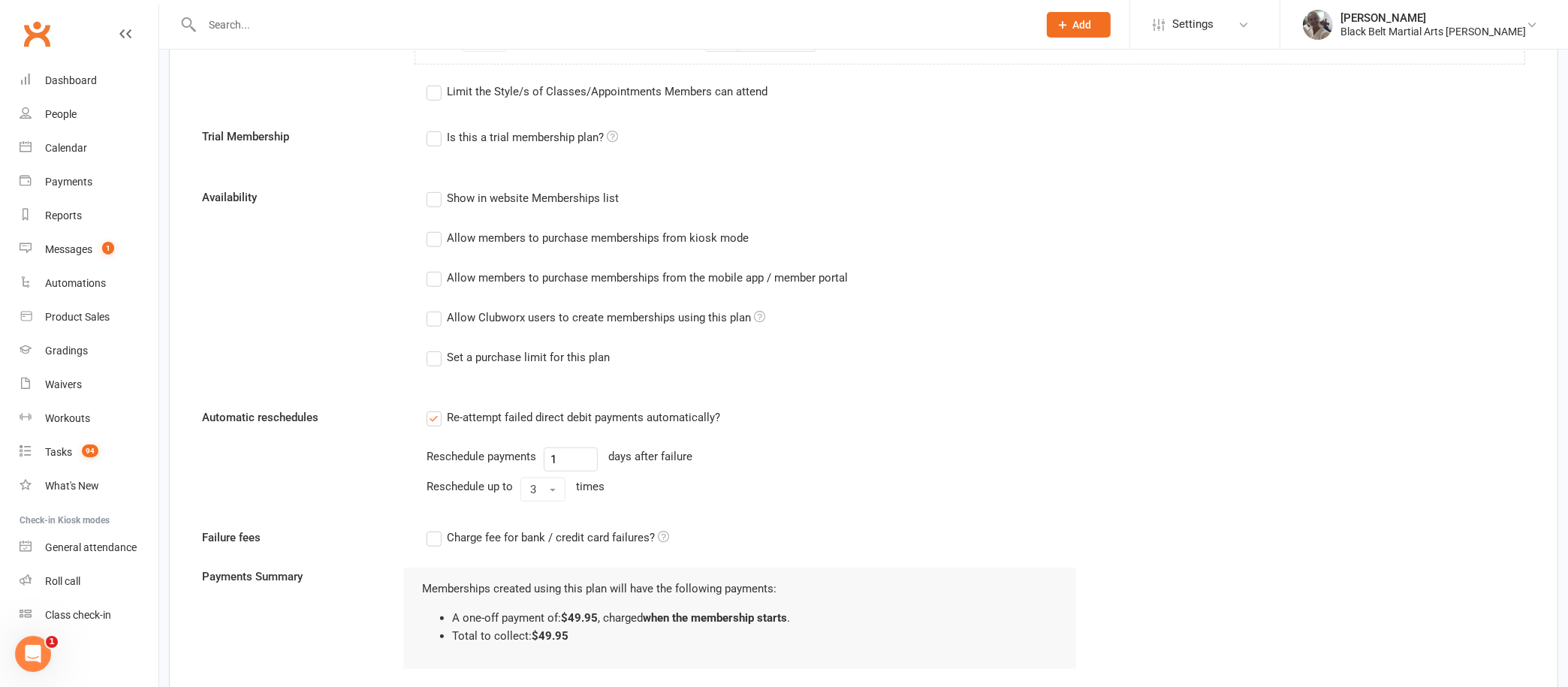
scroll to position [1684, 0]
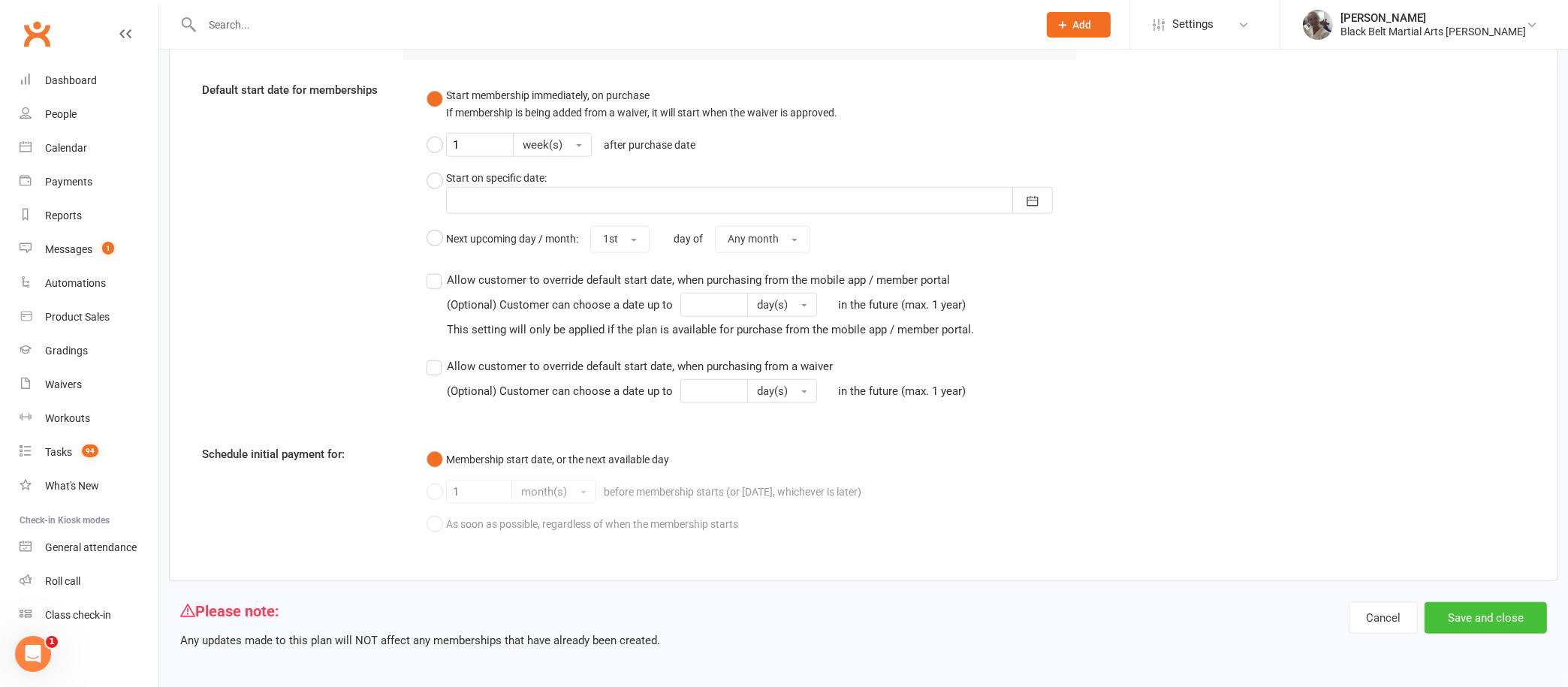
click at [1486, 615] on button "Save and close" at bounding box center [1486, 617] width 123 height 31
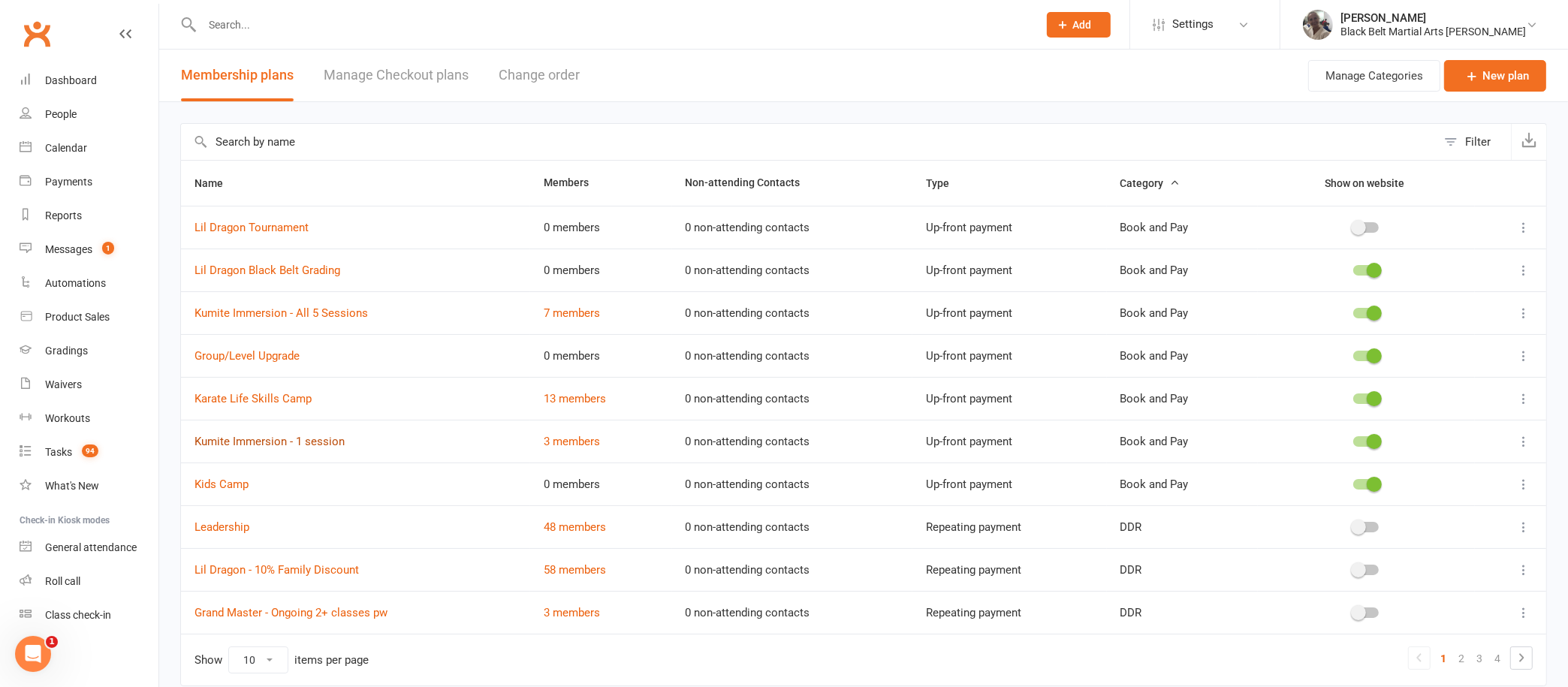
click at [296, 437] on link "Kumite Immersion - 1 session" at bounding box center [269, 441] width 150 height 13
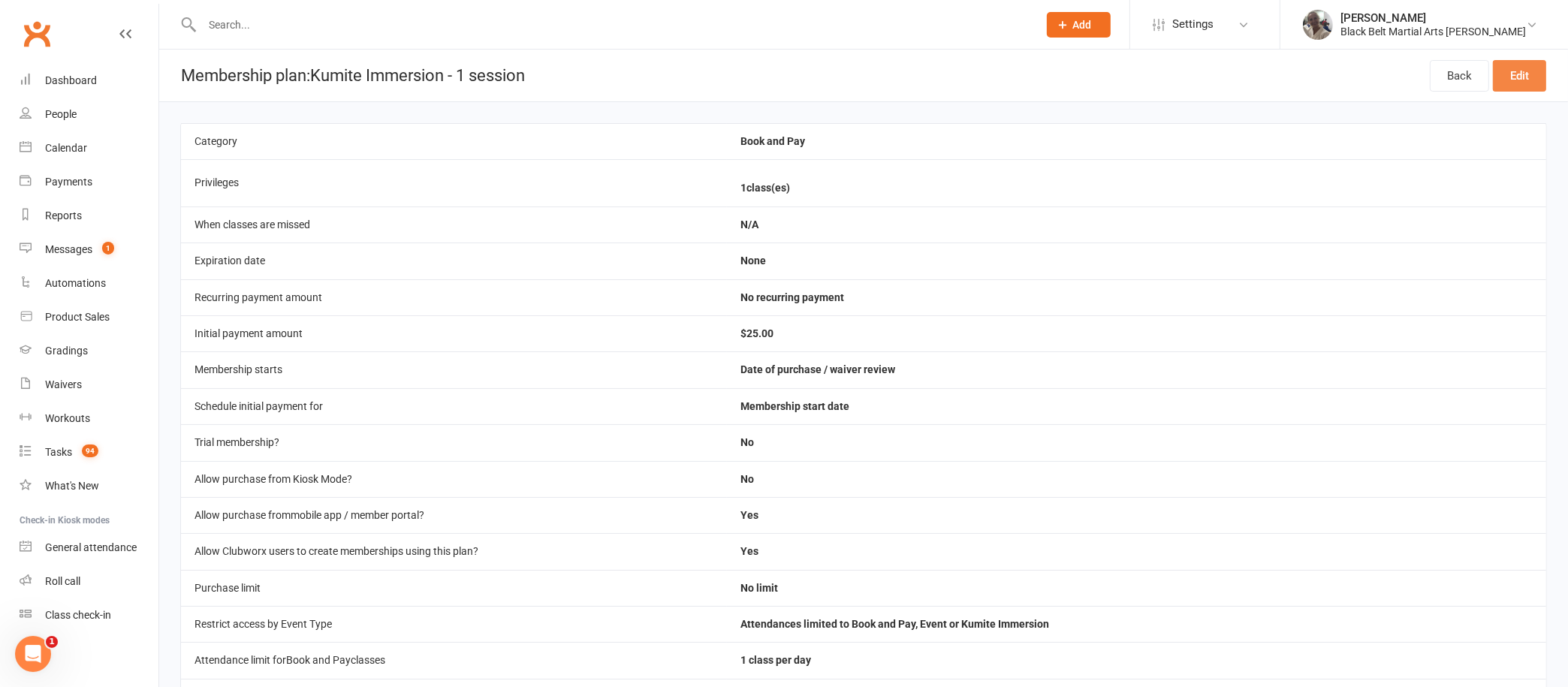
click at [1520, 71] on link "Edit" at bounding box center [1520, 75] width 54 height 31
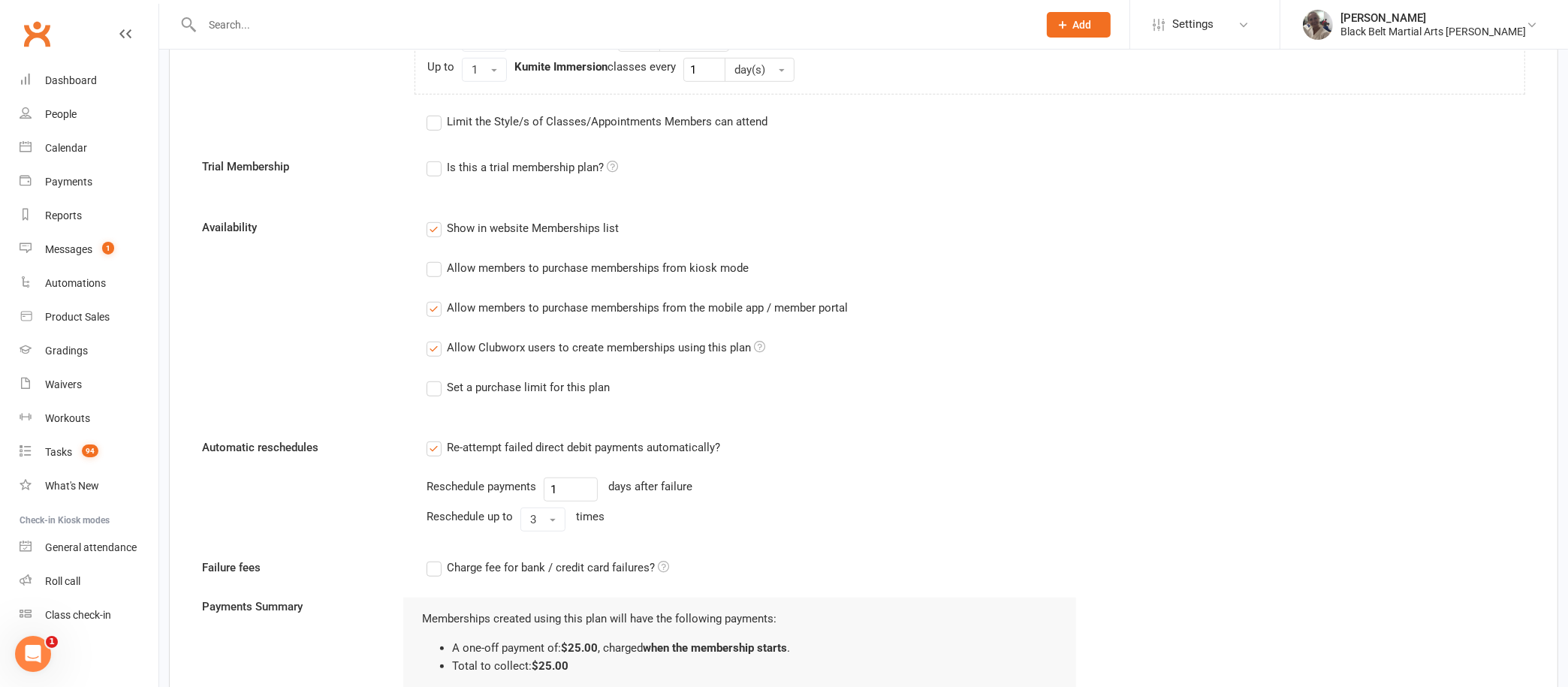
scroll to position [1127, 0]
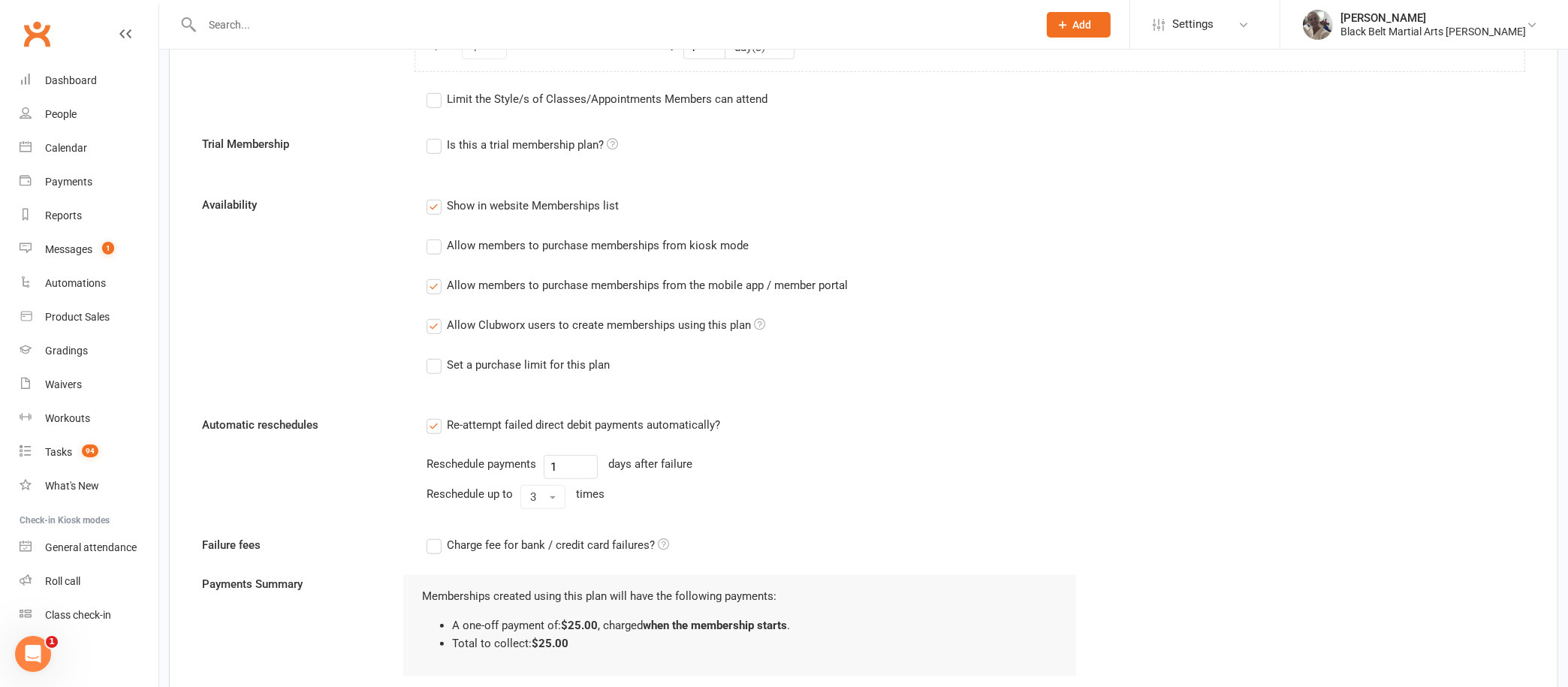
click at [430, 203] on label "Show in website Memberships list" at bounding box center [523, 206] width 192 height 18
click at [430, 197] on input "Show in website Memberships list" at bounding box center [431, 197] width 10 height 0
click at [436, 277] on label "Allow members to purchase memberships from the mobile app / member portal" at bounding box center [637, 285] width 422 height 18
click at [436, 276] on input "Allow members to purchase memberships from the mobile app / member portal" at bounding box center [431, 276] width 10 height 0
click at [440, 317] on label "Allow Clubworx users to create memberships using this plan" at bounding box center [596, 325] width 338 height 18
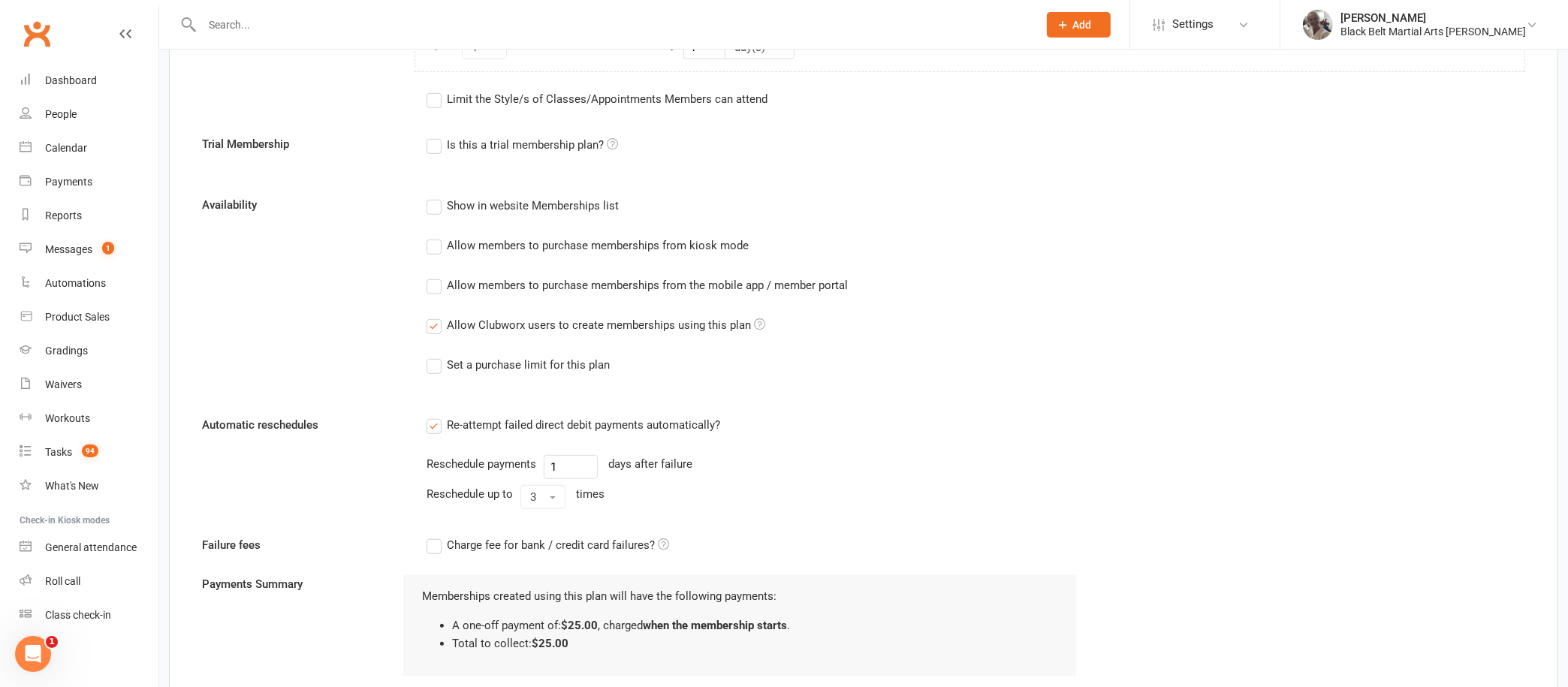
click at [437, 316] on input "Allow Clubworx users to create memberships using this plan" at bounding box center [431, 316] width 10 height 0
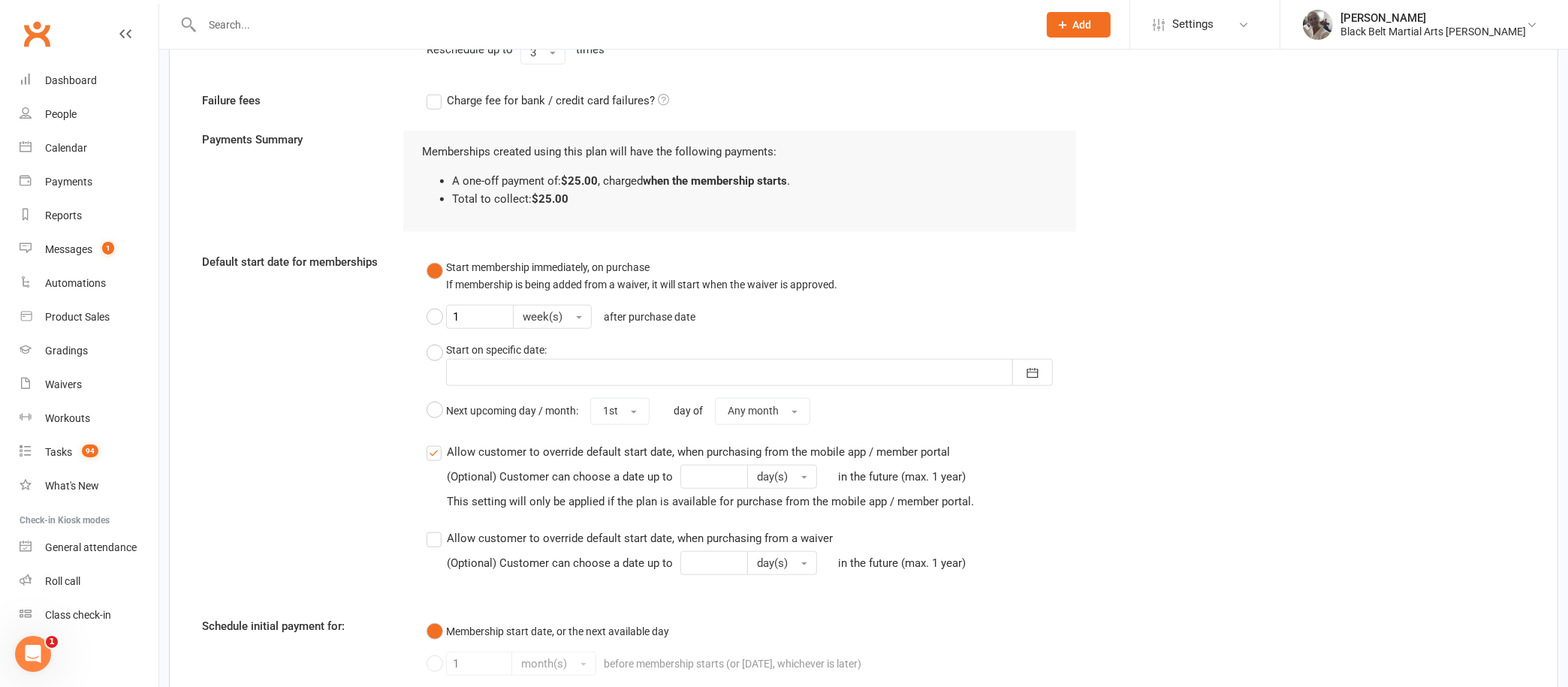
scroll to position [1707, 0]
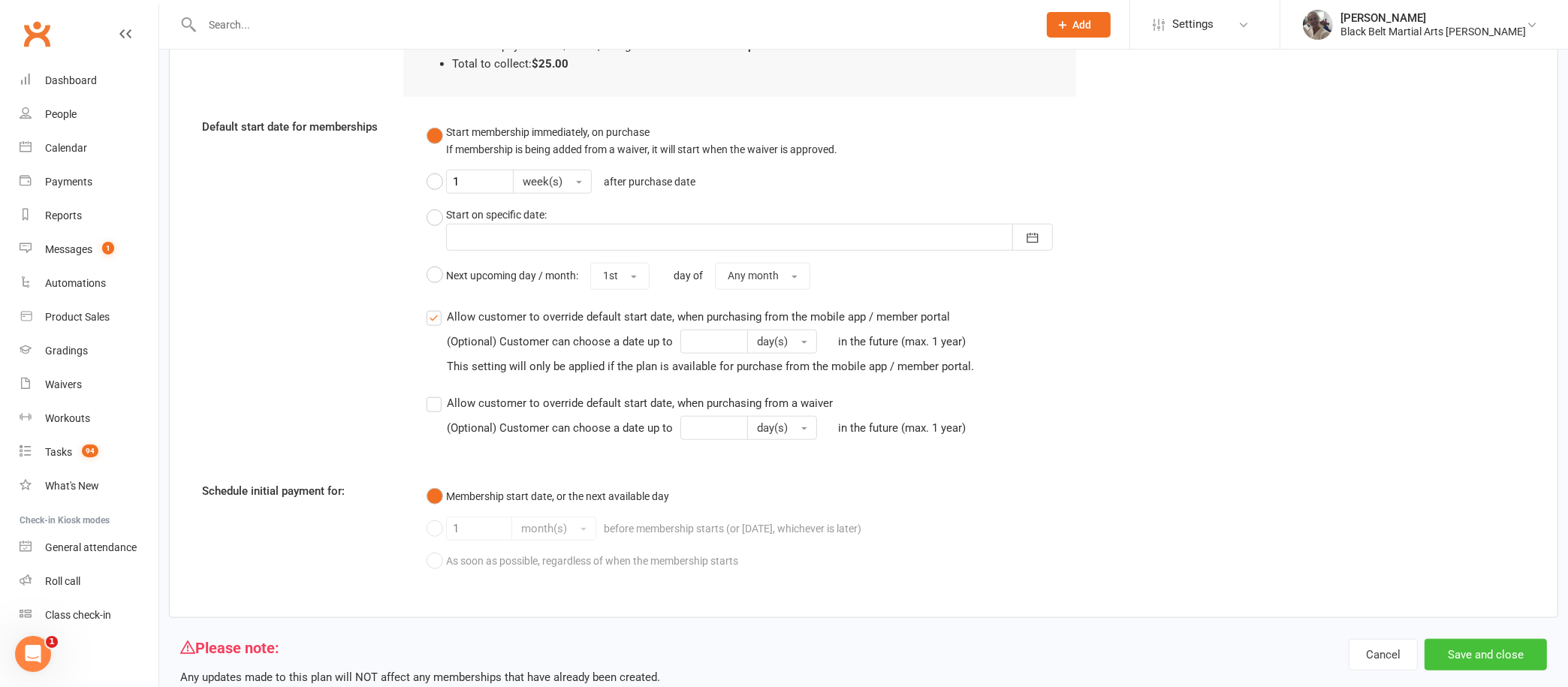
click at [1461, 646] on button "Save and close" at bounding box center [1486, 654] width 123 height 31
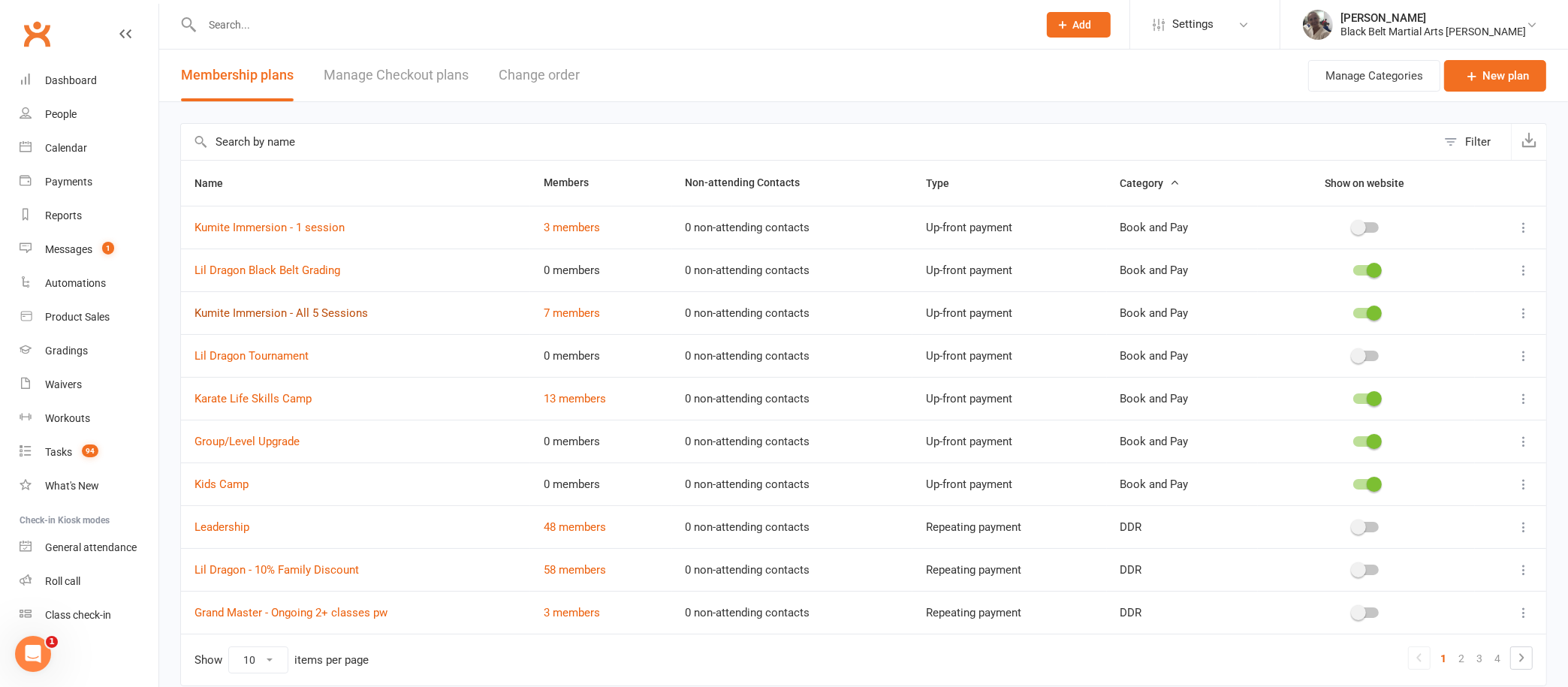
click at [350, 308] on link "Kumite Immersion - All 5 Sessions" at bounding box center [281, 312] width 174 height 13
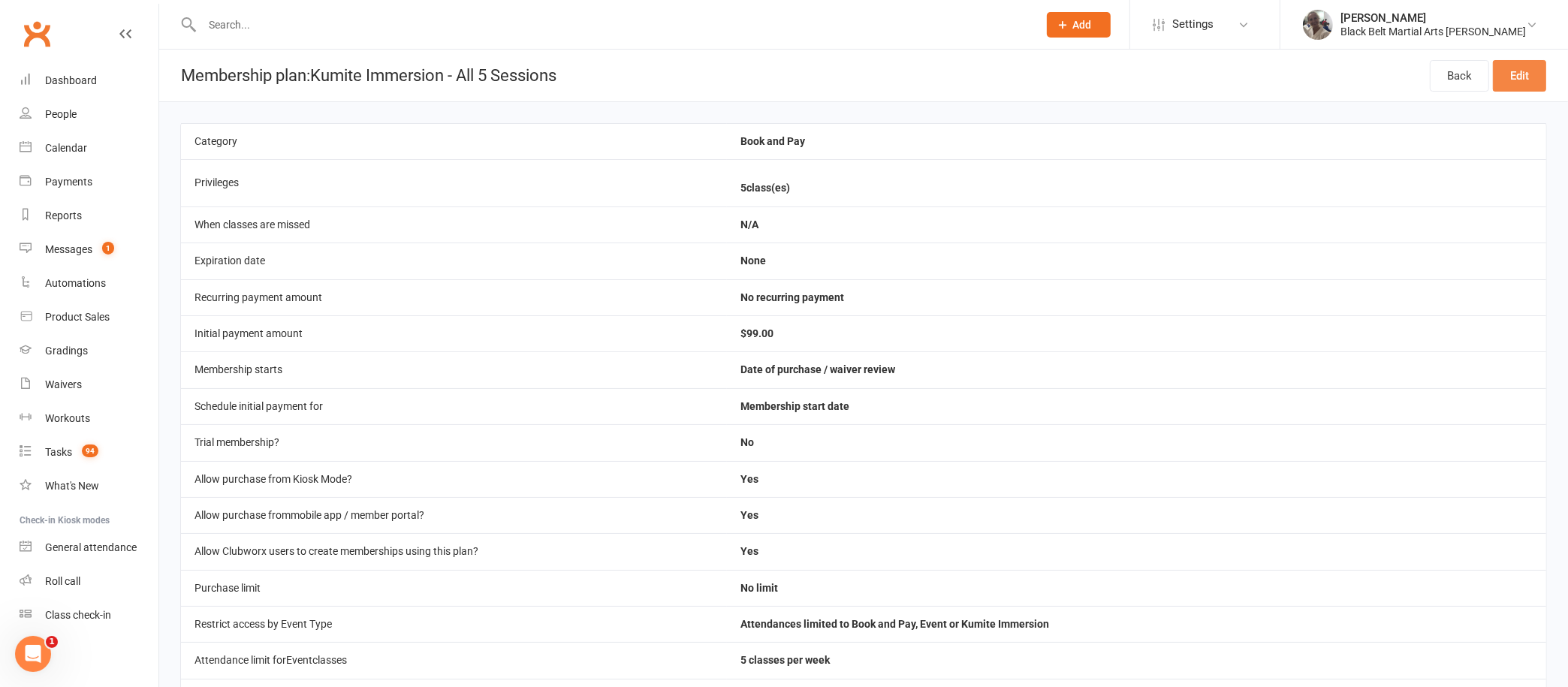
click at [1516, 70] on link "Edit" at bounding box center [1520, 75] width 54 height 31
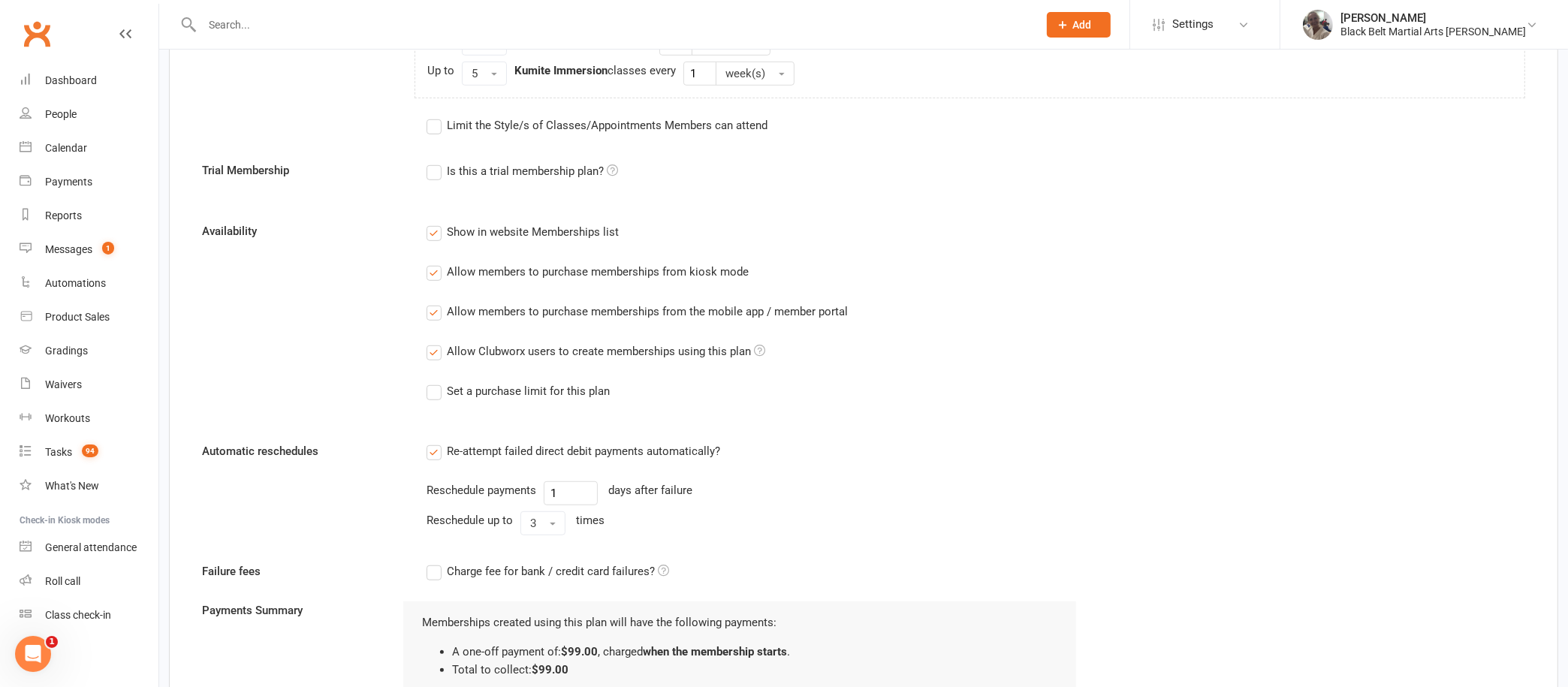
scroll to position [1100, 0]
click at [432, 230] on label "Show in website Memberships list" at bounding box center [523, 233] width 192 height 18
click at [432, 224] on input "Show in website Memberships list" at bounding box center [431, 224] width 10 height 0
click at [437, 264] on label "Allow members to purchase memberships from kiosk mode" at bounding box center [588, 273] width 322 height 18
click at [437, 264] on input "Allow members to purchase memberships from kiosk mode" at bounding box center [431, 264] width 10 height 0
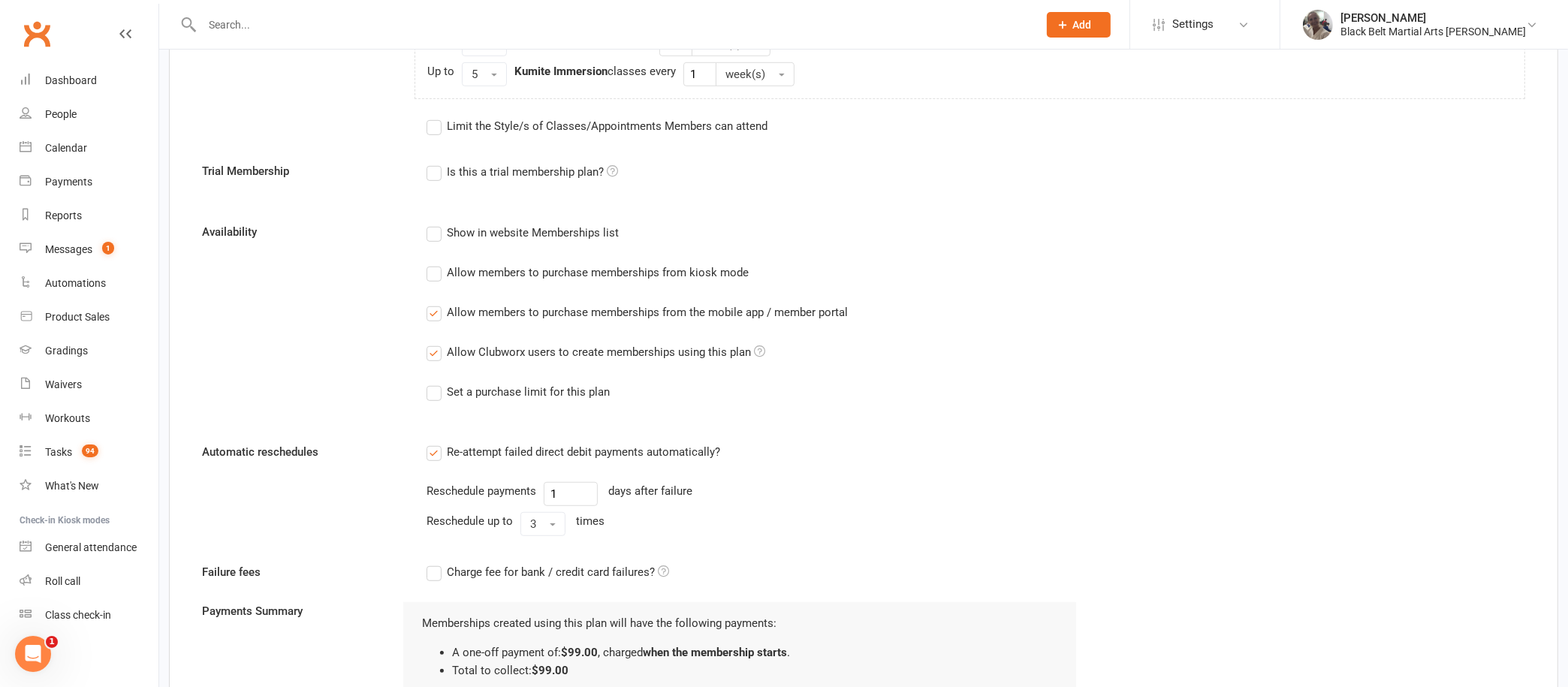
click at [439, 296] on div "Show in website Memberships list Allow members to purchase memberships from kio…" at bounding box center [752, 322] width 673 height 199
click at [433, 308] on label "Allow members to purchase memberships from the mobile app / member portal" at bounding box center [637, 312] width 422 height 18
click at [433, 303] on input "Allow members to purchase memberships from the mobile app / member portal" at bounding box center [431, 303] width 10 height 0
click at [433, 350] on label "Allow Clubworx users to create memberships using this plan" at bounding box center [596, 352] width 338 height 18
click at [433, 343] on input "Allow Clubworx users to create memberships using this plan" at bounding box center [431, 343] width 10 height 0
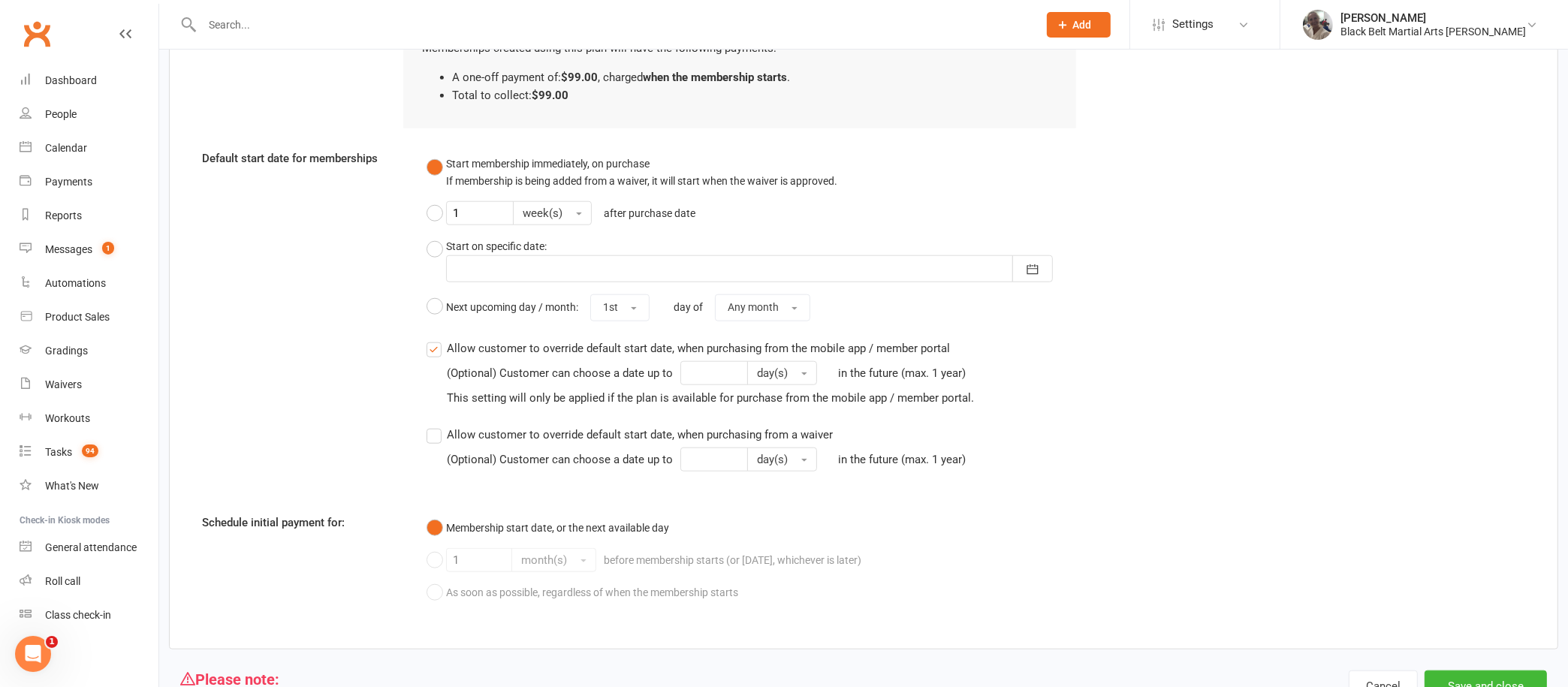
scroll to position [1674, 0]
click at [1457, 676] on button "Save and close" at bounding box center [1486, 687] width 123 height 31
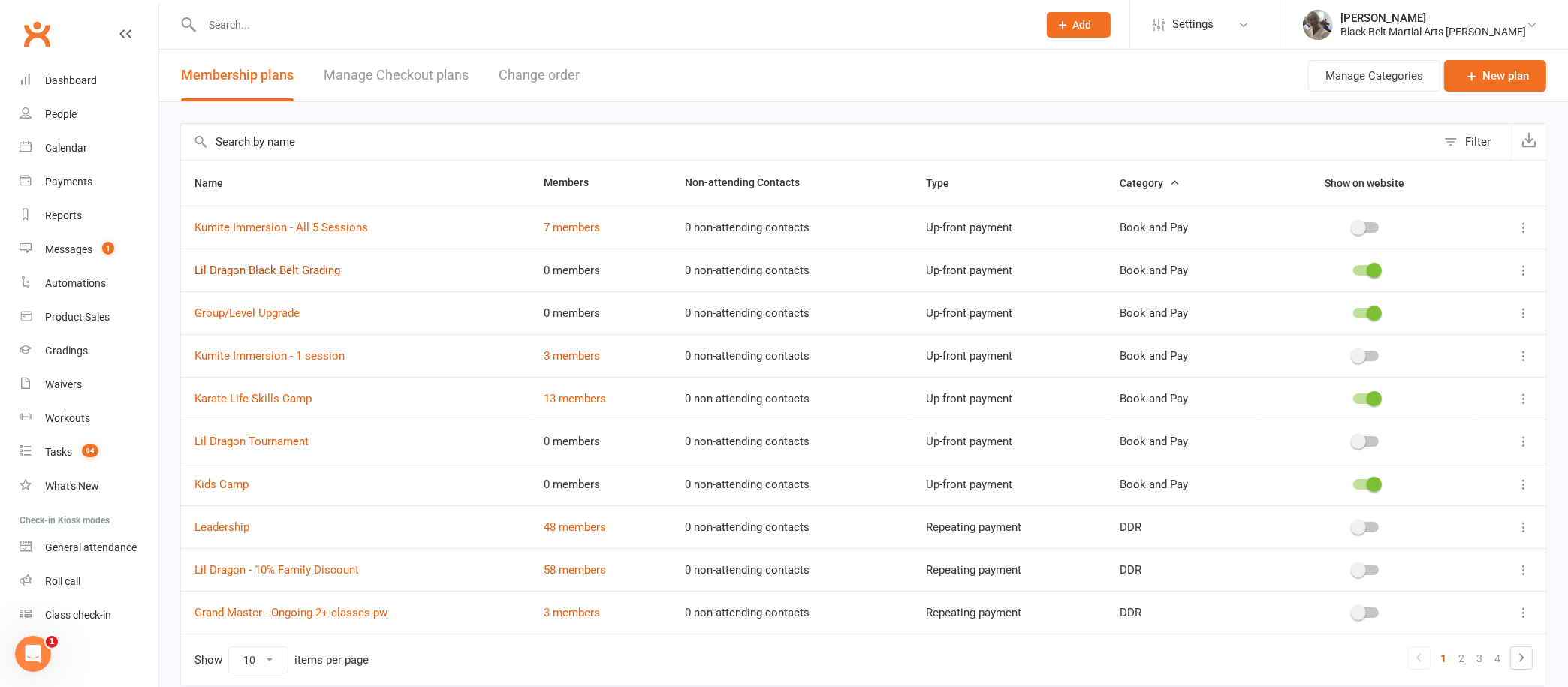
click at [310, 267] on link "Lil Dragon Black Belt Grading" at bounding box center [267, 270] width 146 height 13
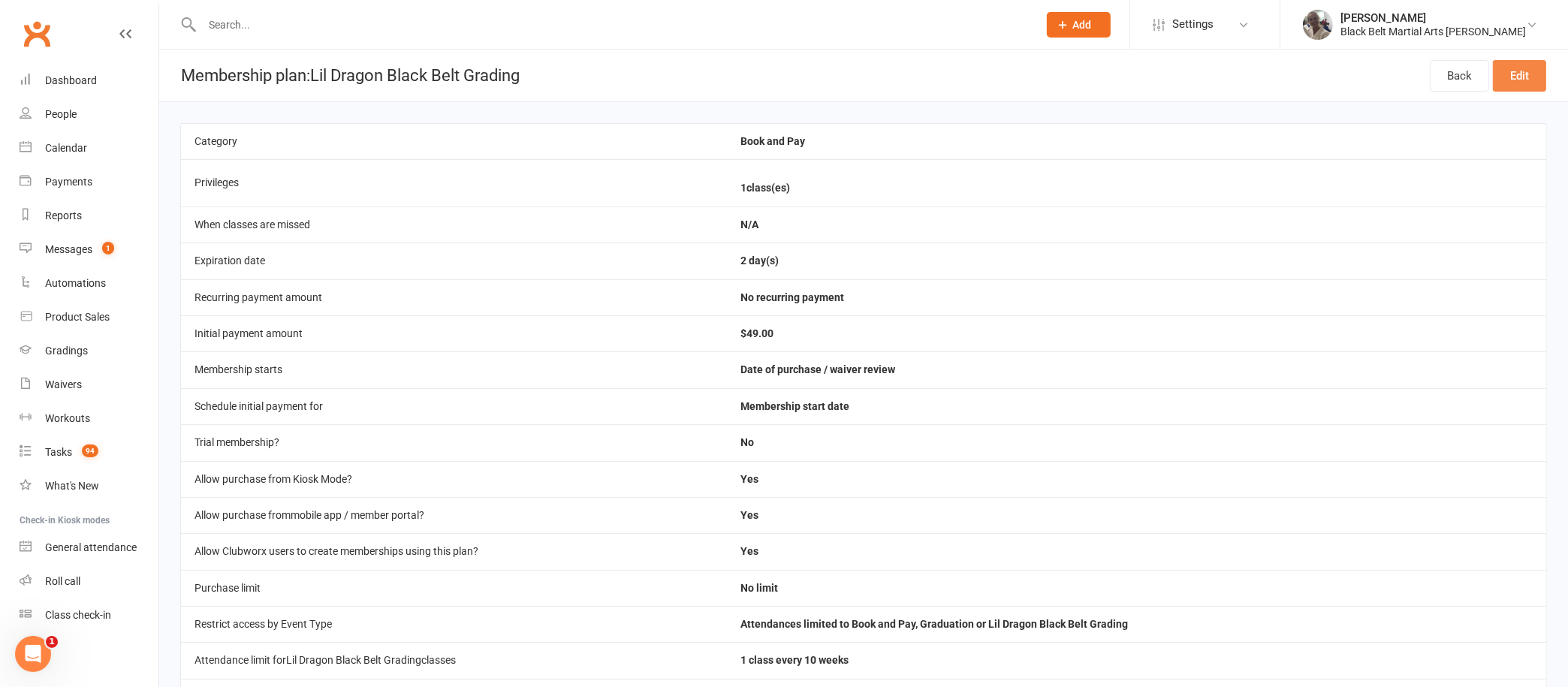
click at [1516, 72] on link "Edit" at bounding box center [1520, 75] width 54 height 31
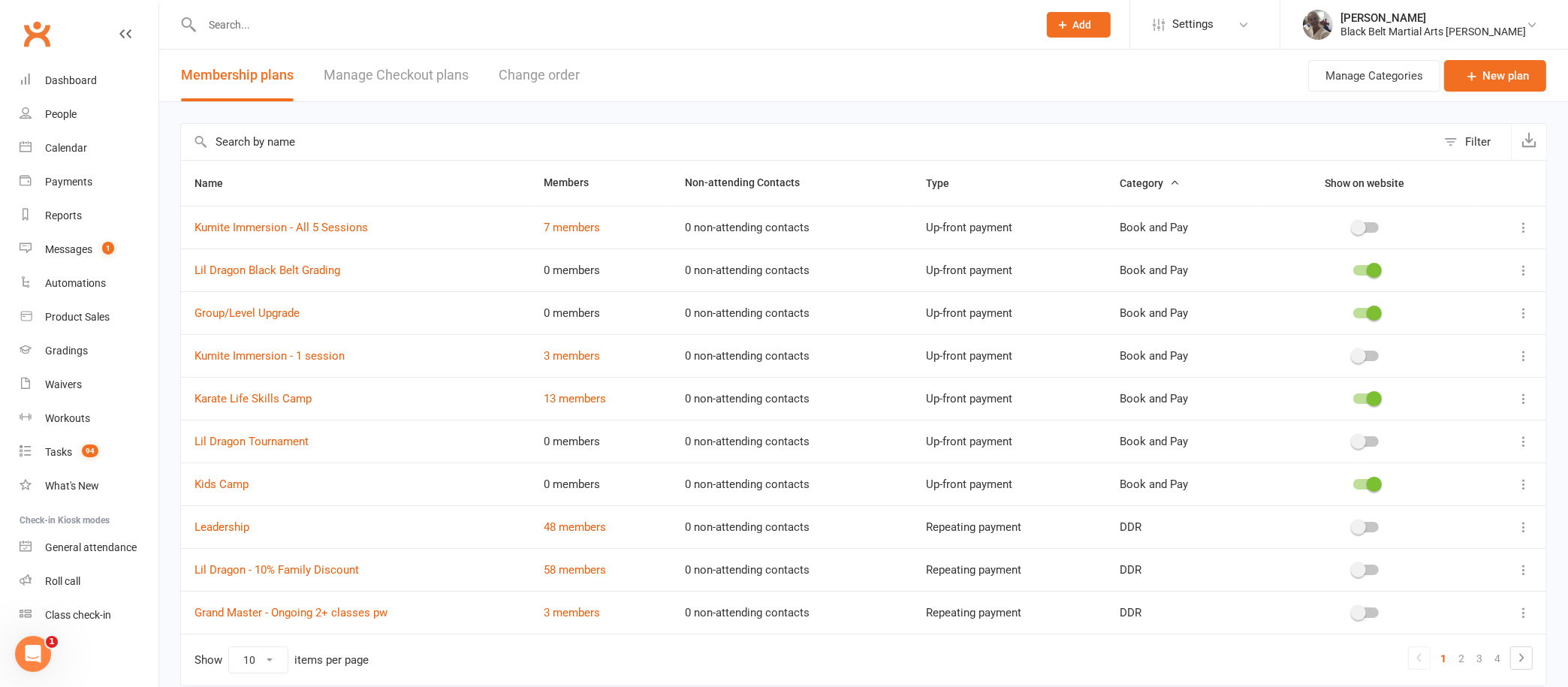
click at [222, 473] on td "Kids Camp" at bounding box center [355, 484] width 349 height 43
click at [221, 483] on link "Kids Camp" at bounding box center [221, 484] width 54 height 13
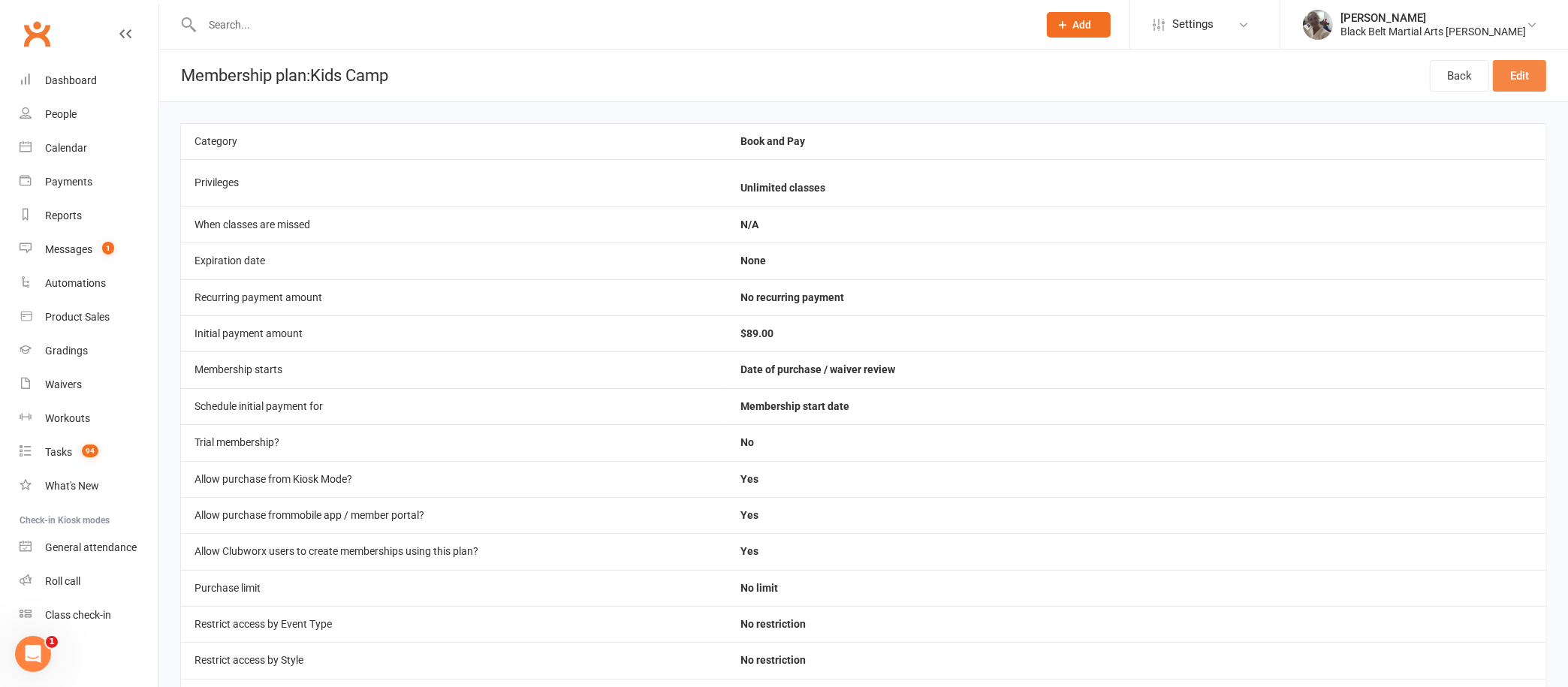
click at [1519, 68] on link "Edit" at bounding box center [1520, 75] width 54 height 31
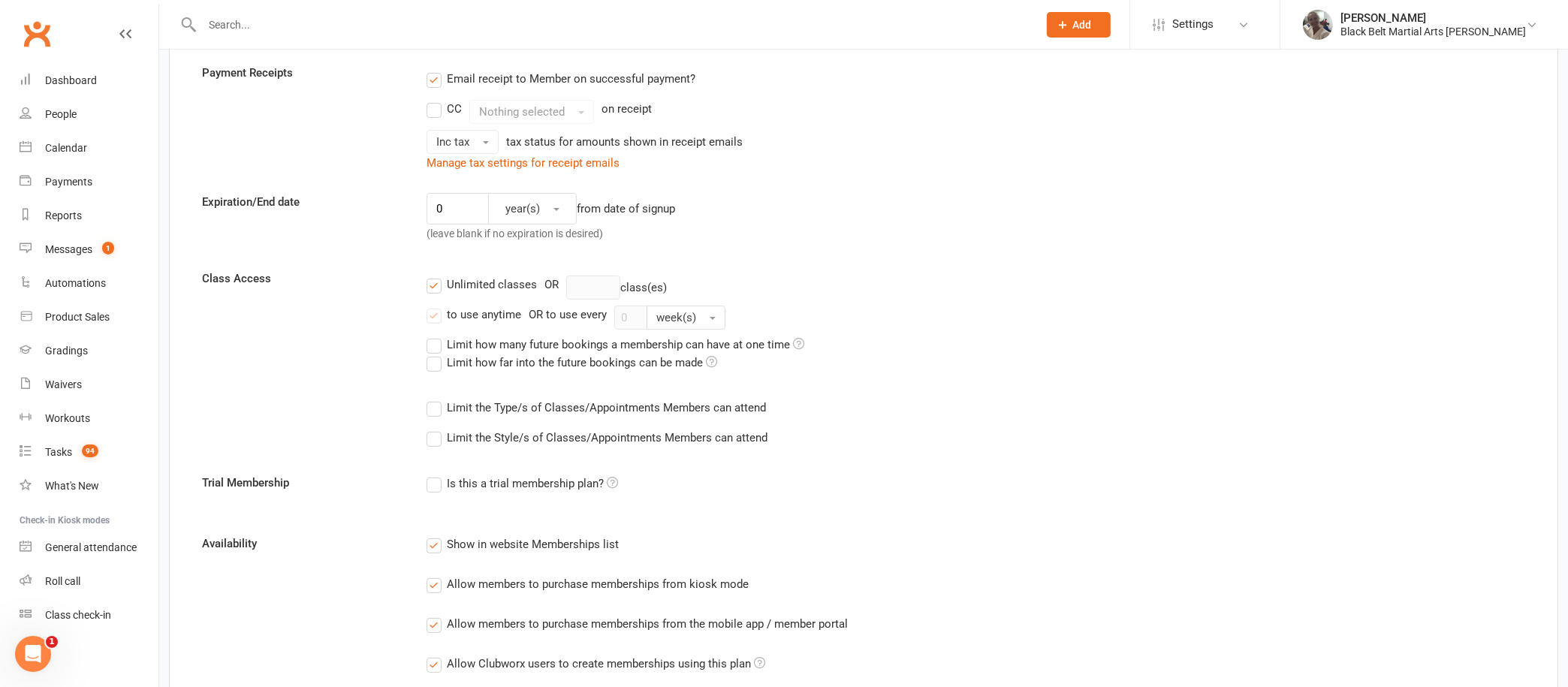
scroll to position [301, 0]
click at [436, 277] on label "Unlimited classes" at bounding box center [481, 281] width 110 height 18
click at [436, 272] on input "Unlimited classes" at bounding box center [431, 272] width 10 height 0
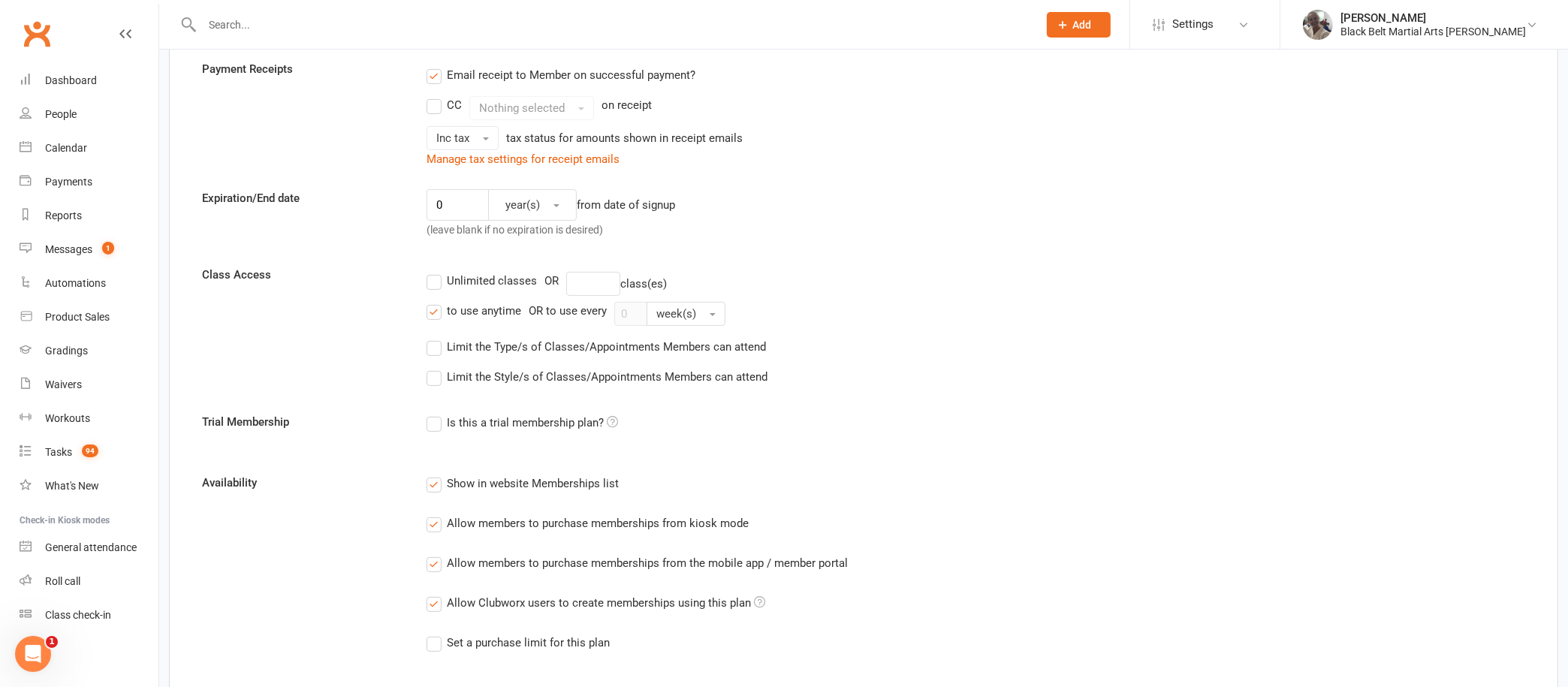
click at [436, 344] on label "Limit the Type/s of Classes/Appointments Members can attend" at bounding box center [596, 347] width 339 height 18
click at [436, 338] on input "Limit the Type/s of Classes/Appointments Members can attend" at bounding box center [431, 338] width 10 height 0
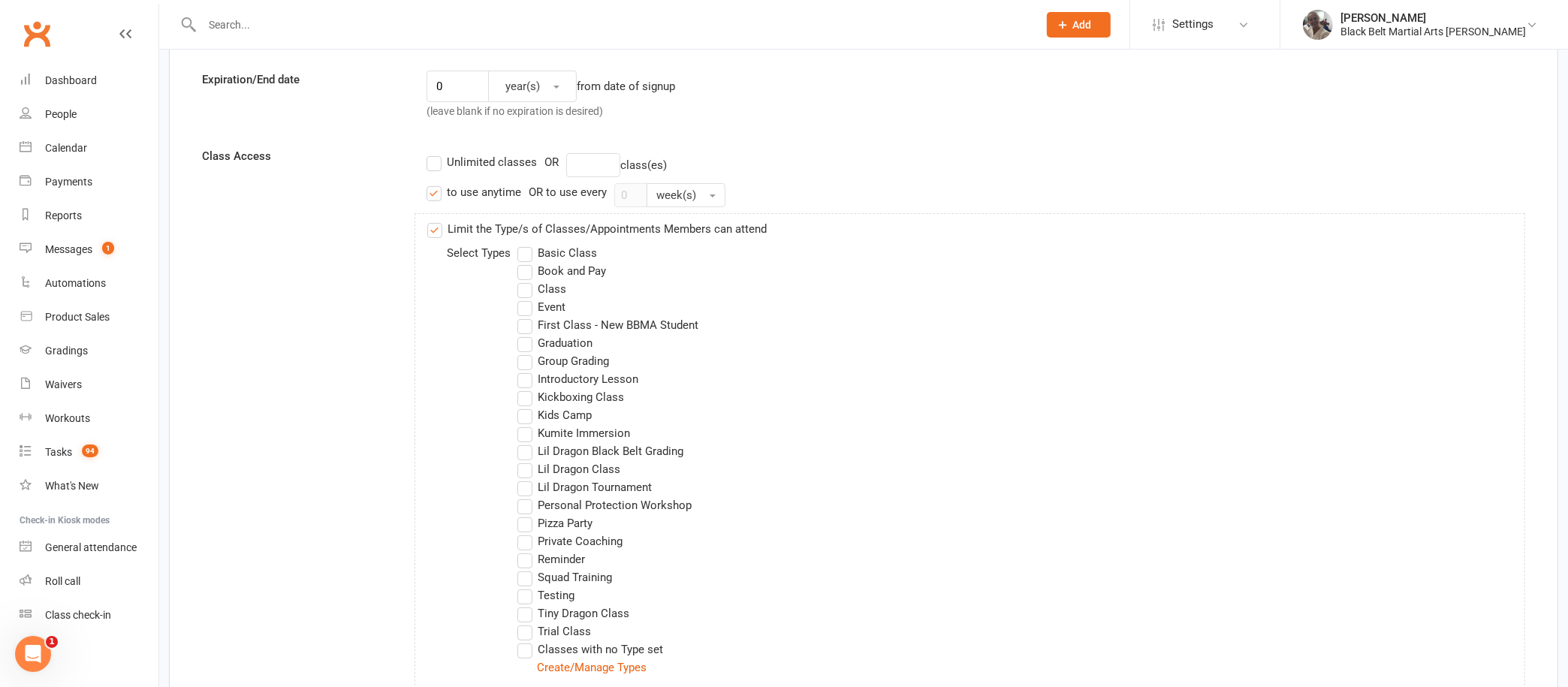
scroll to position [421, 0]
click at [521, 412] on label "Kids Camp" at bounding box center [554, 414] width 74 height 18
click at [521, 405] on input "Kids Camp" at bounding box center [522, 405] width 10 height 0
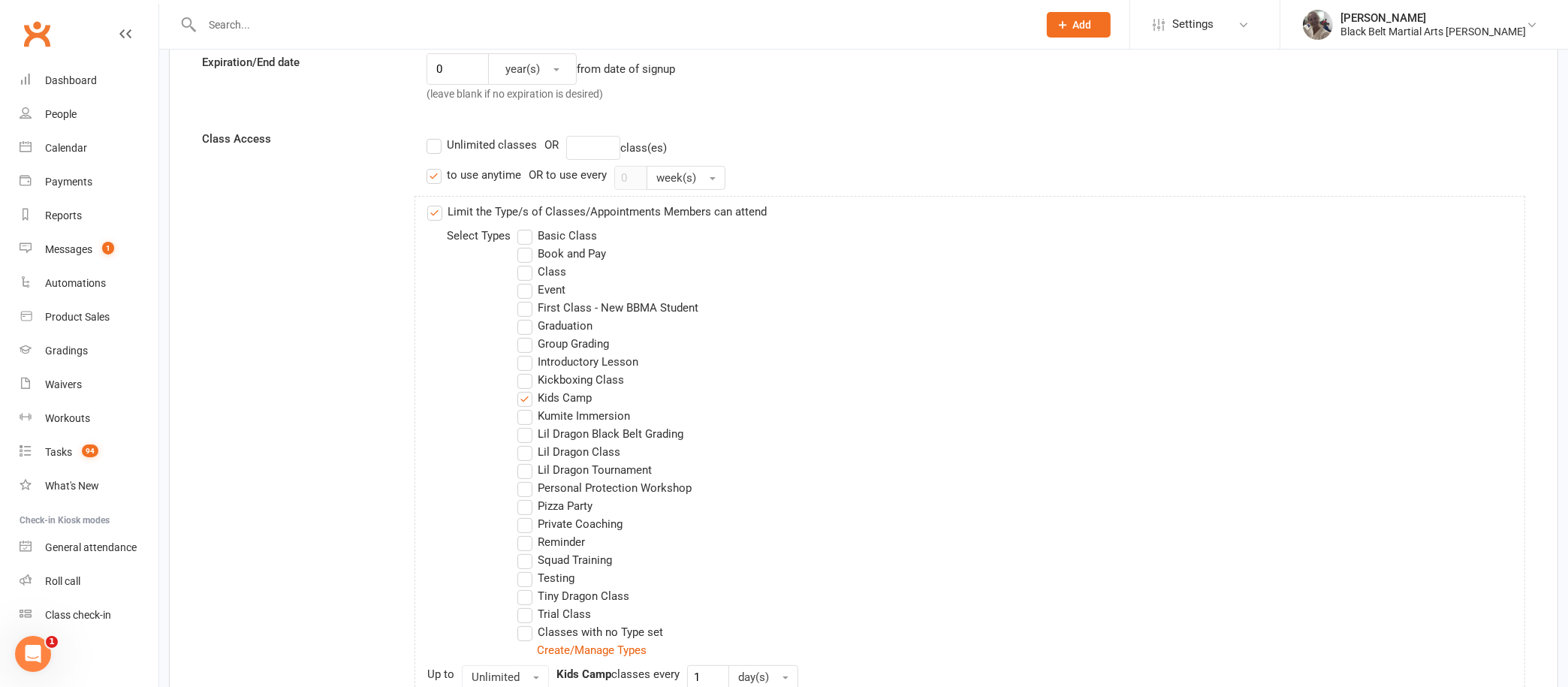
scroll to position [441, 0]
click at [431, 165] on label "to use anytime" at bounding box center [474, 171] width 95 height 18
click at [431, 162] on input "to use anytime" at bounding box center [431, 162] width 10 height 0
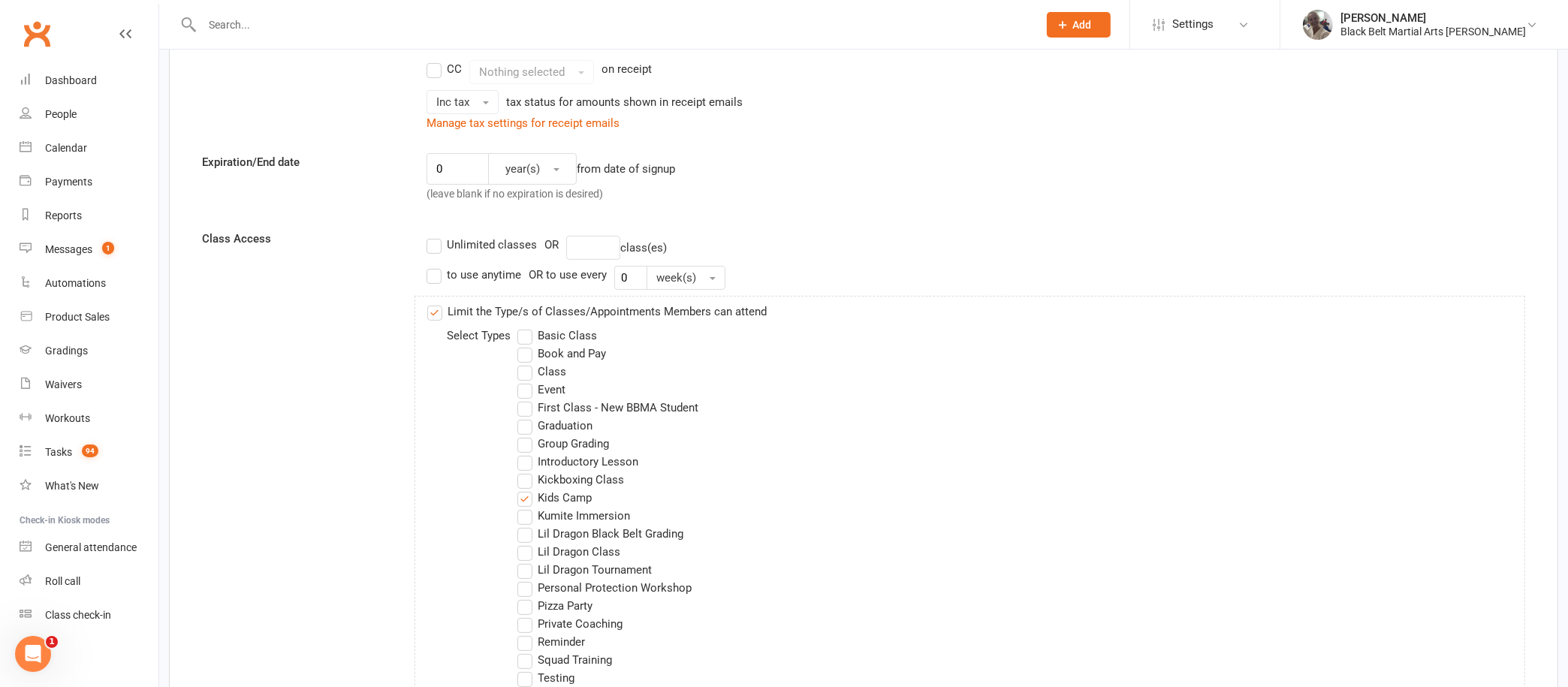
scroll to position [339, 0]
click at [433, 273] on label "to use anytime" at bounding box center [474, 273] width 95 height 18
click at [433, 264] on input "to use anytime" at bounding box center [431, 264] width 10 height 0
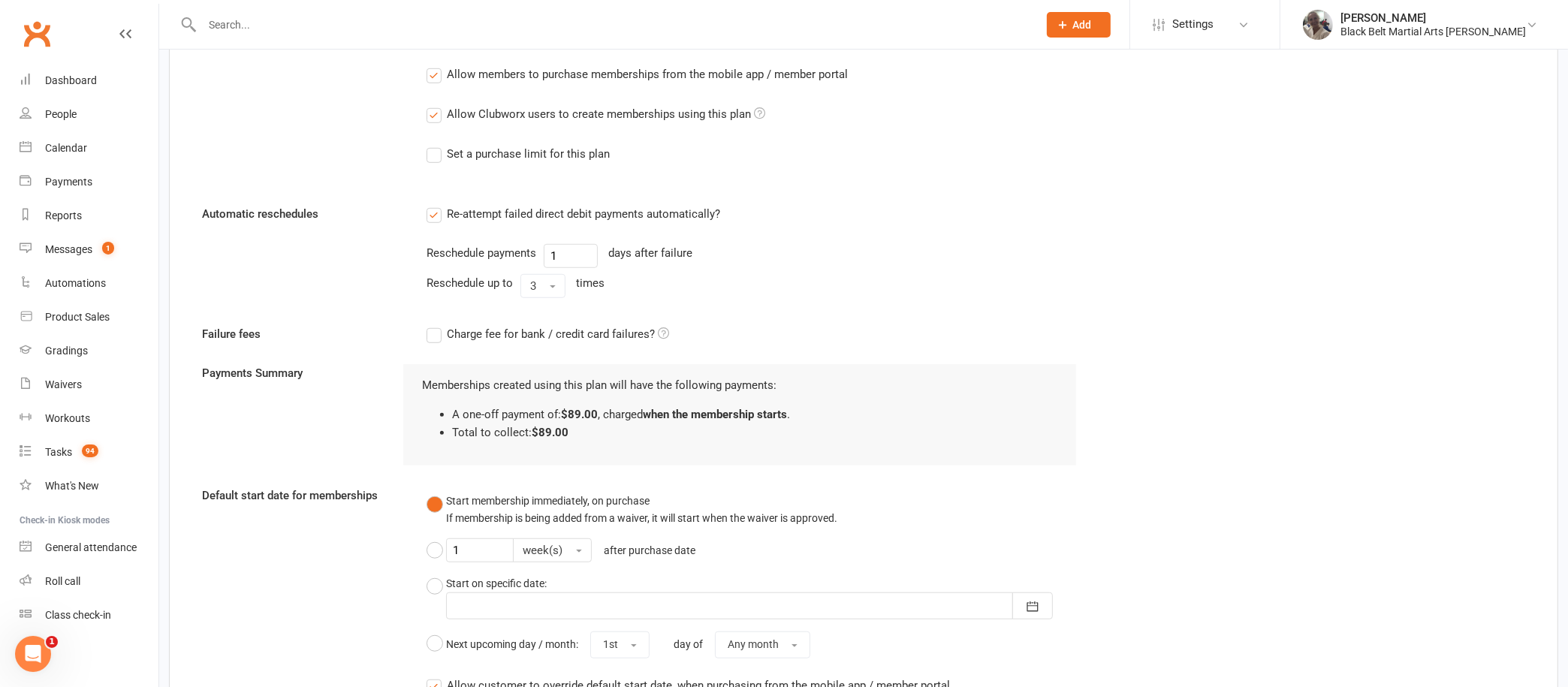
scroll to position [1684, 0]
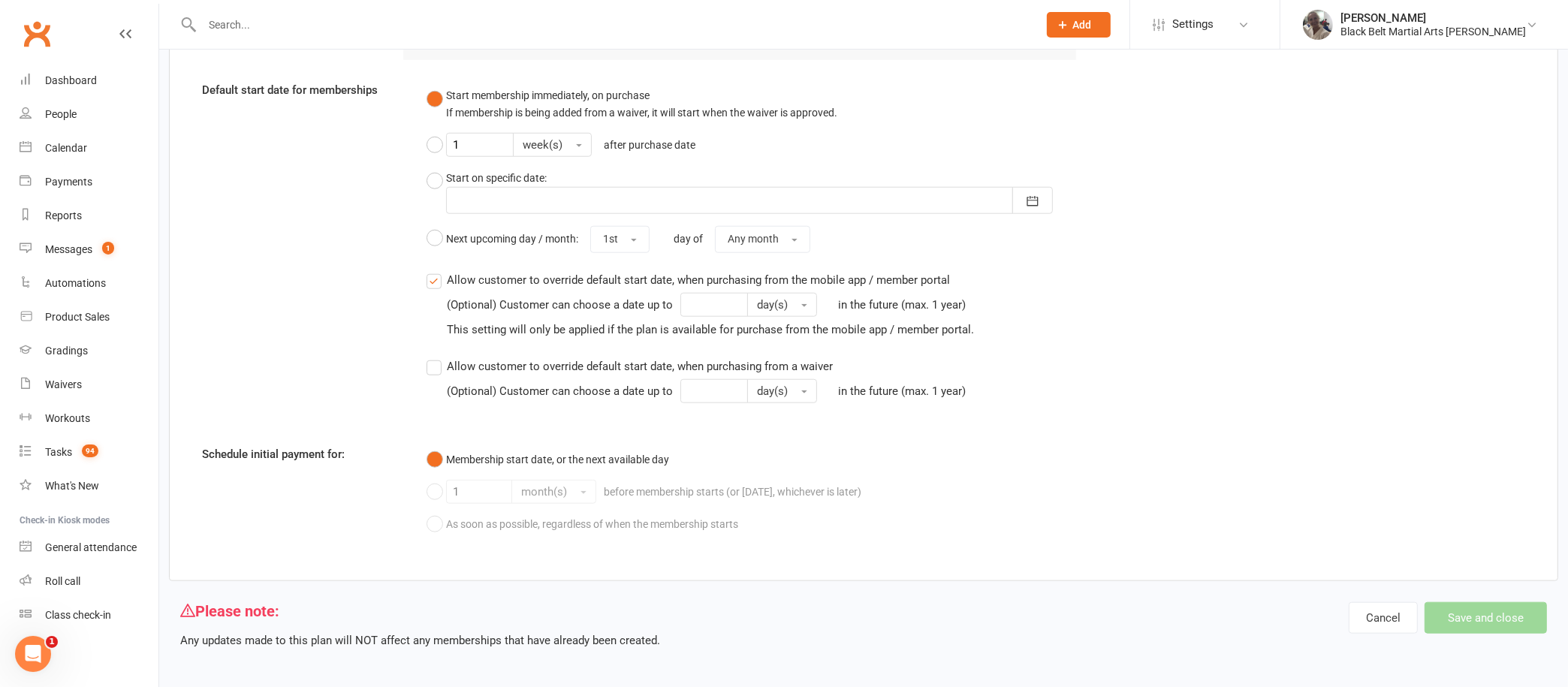
click at [1467, 615] on div "Cancel Save and close" at bounding box center [1448, 617] width 199 height 31
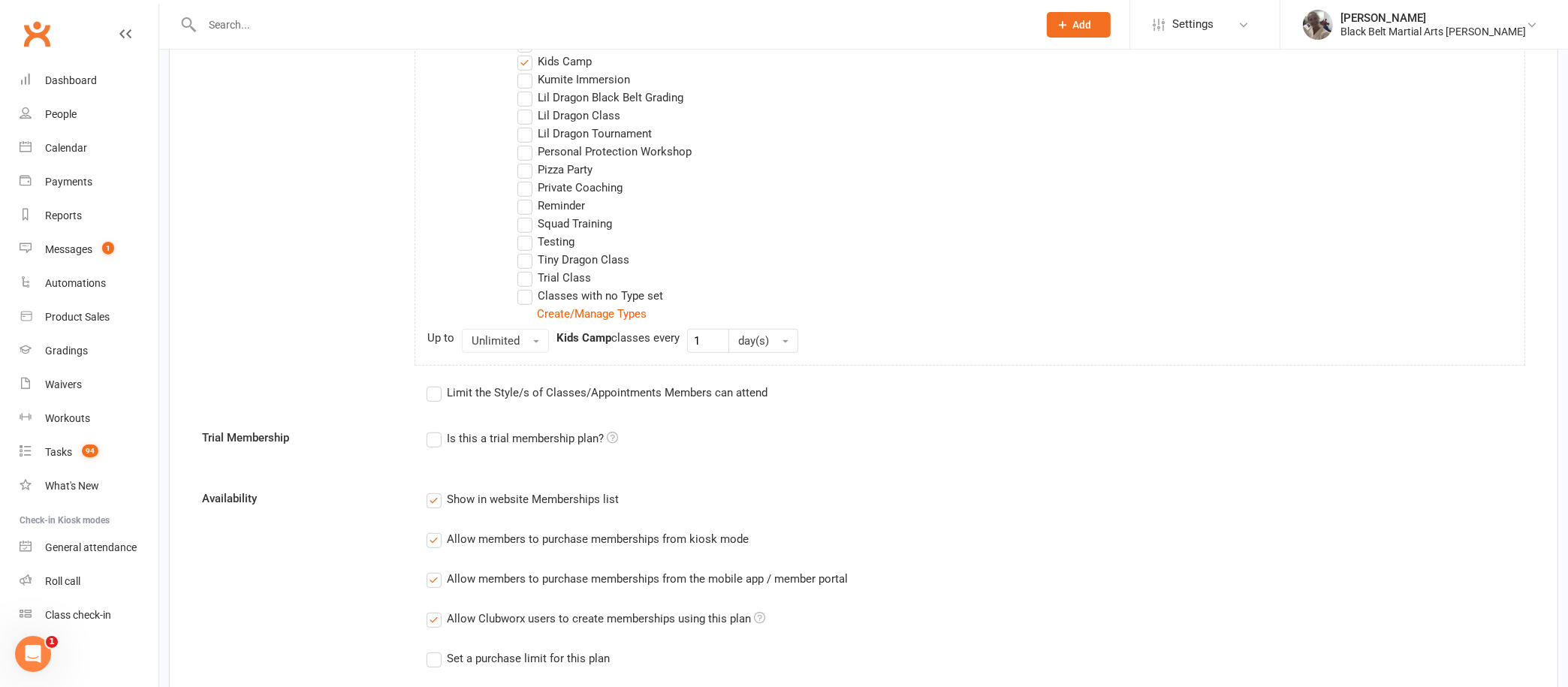
scroll to position [747, 0]
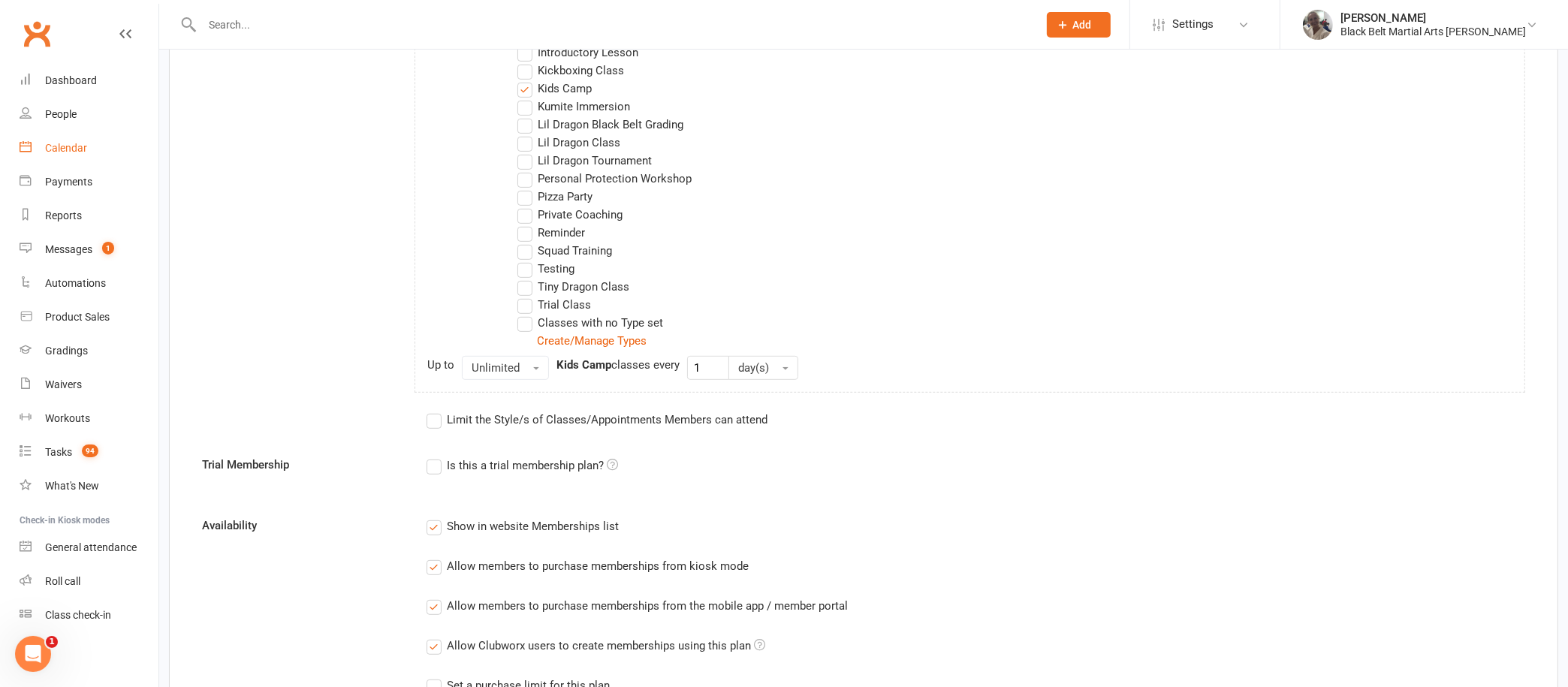
click at [73, 152] on div "Calendar" at bounding box center [65, 148] width 42 height 12
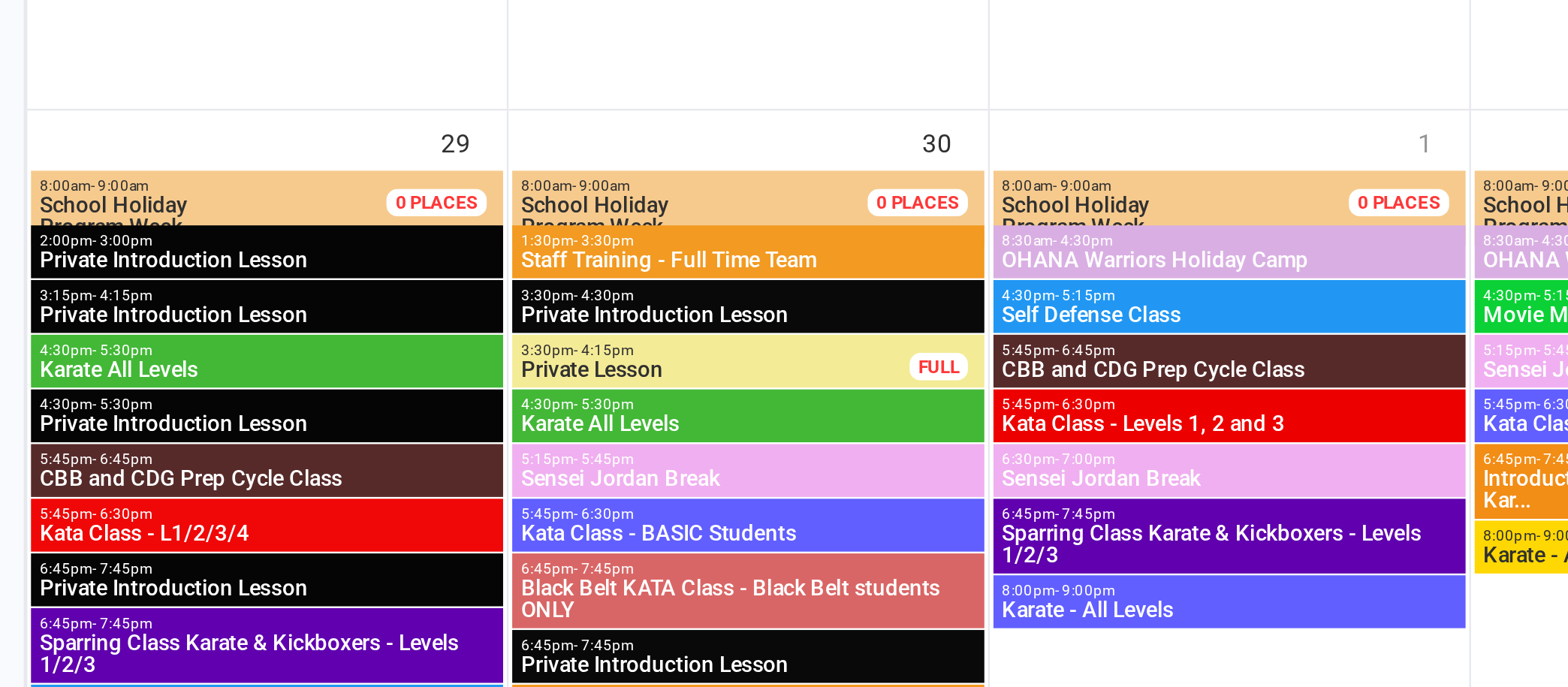
scroll to position [2300, 0]
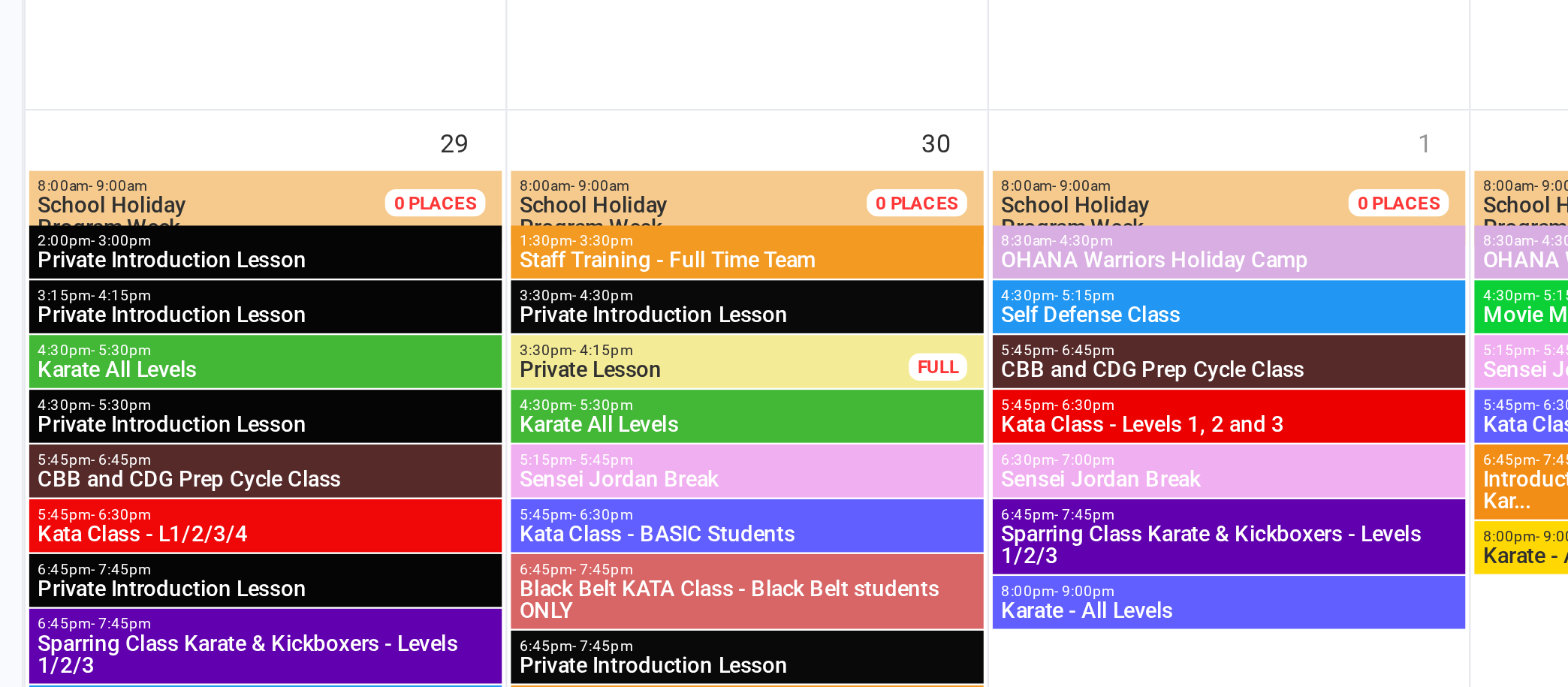
click at [457, 478] on span "Karate All Levels" at bounding box center [479, 477] width 189 height 9
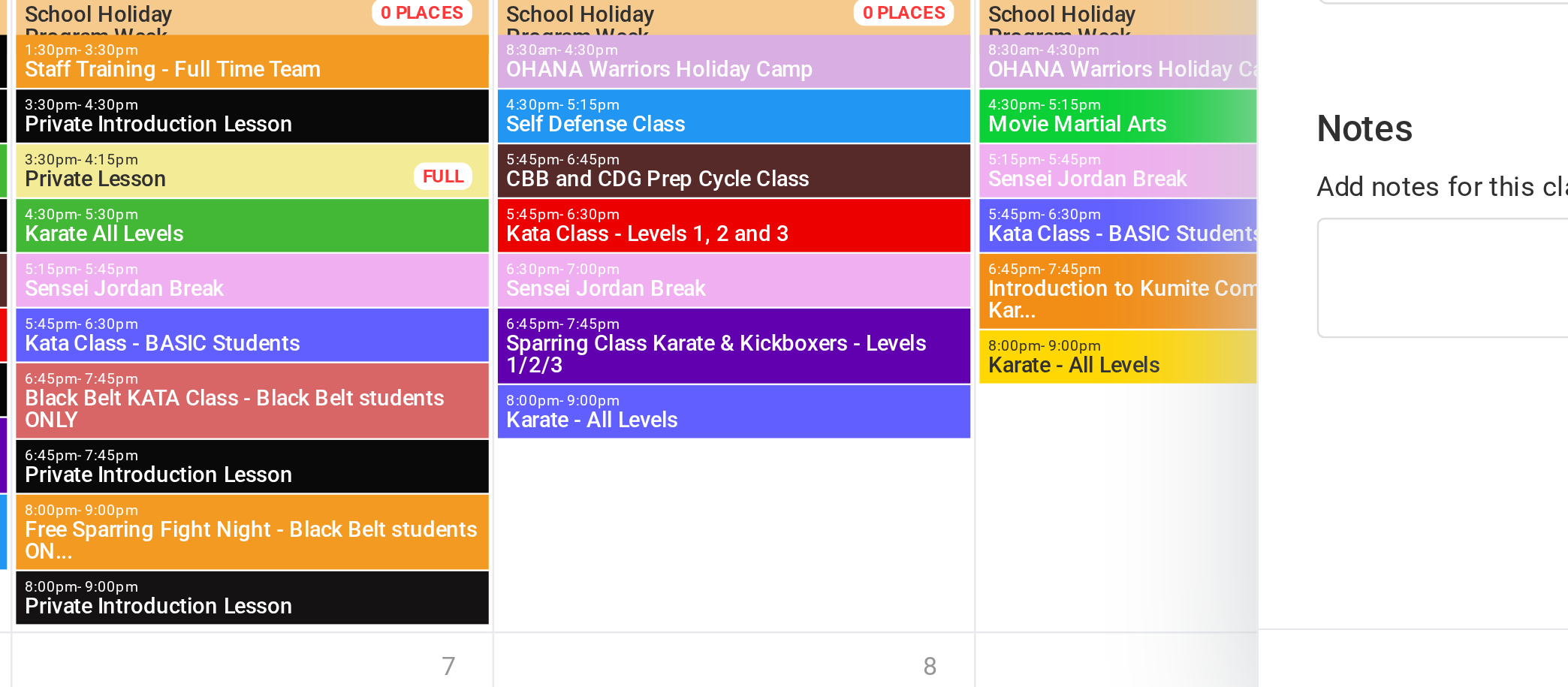
scroll to position [2303, 0]
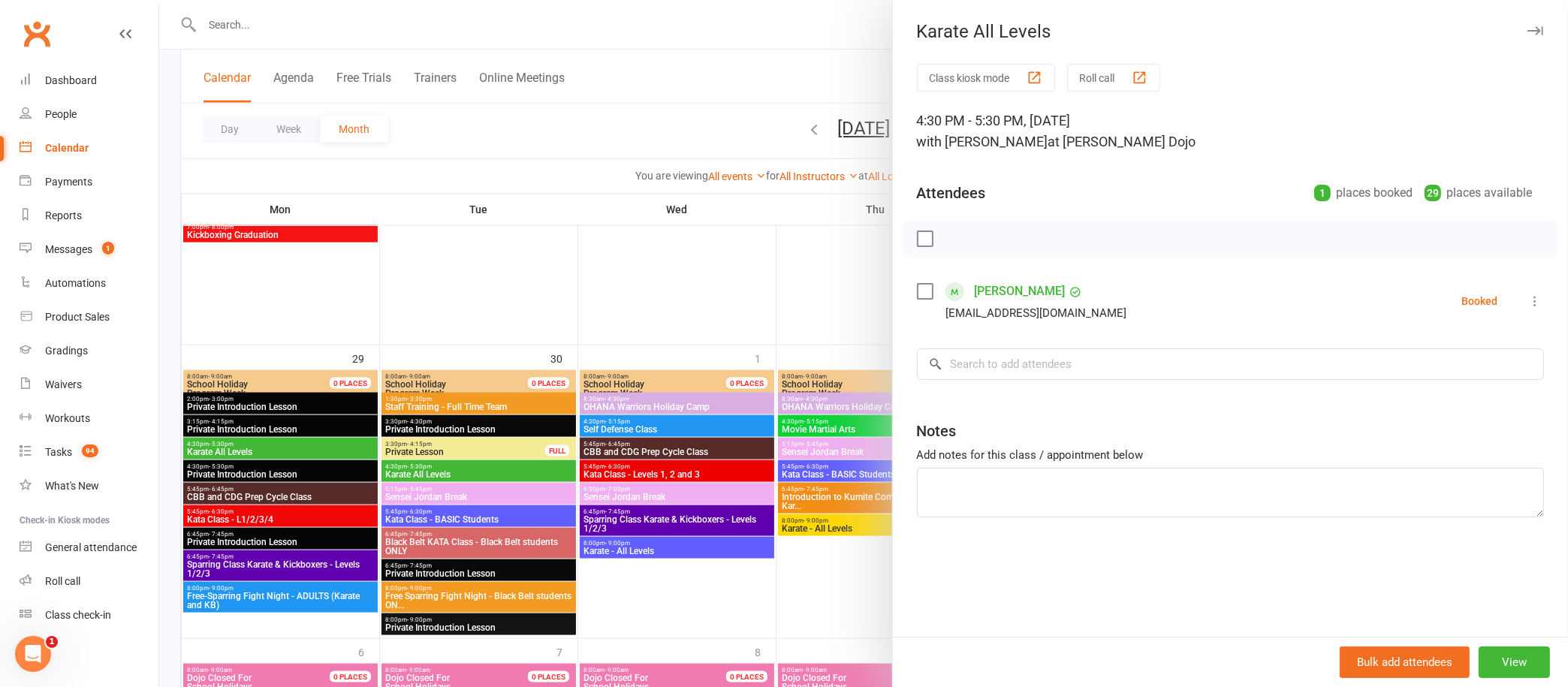
click at [1525, 27] on div "Karate All Levels" at bounding box center [1231, 30] width 675 height 21
click at [1528, 30] on icon "button" at bounding box center [1536, 30] width 16 height 9
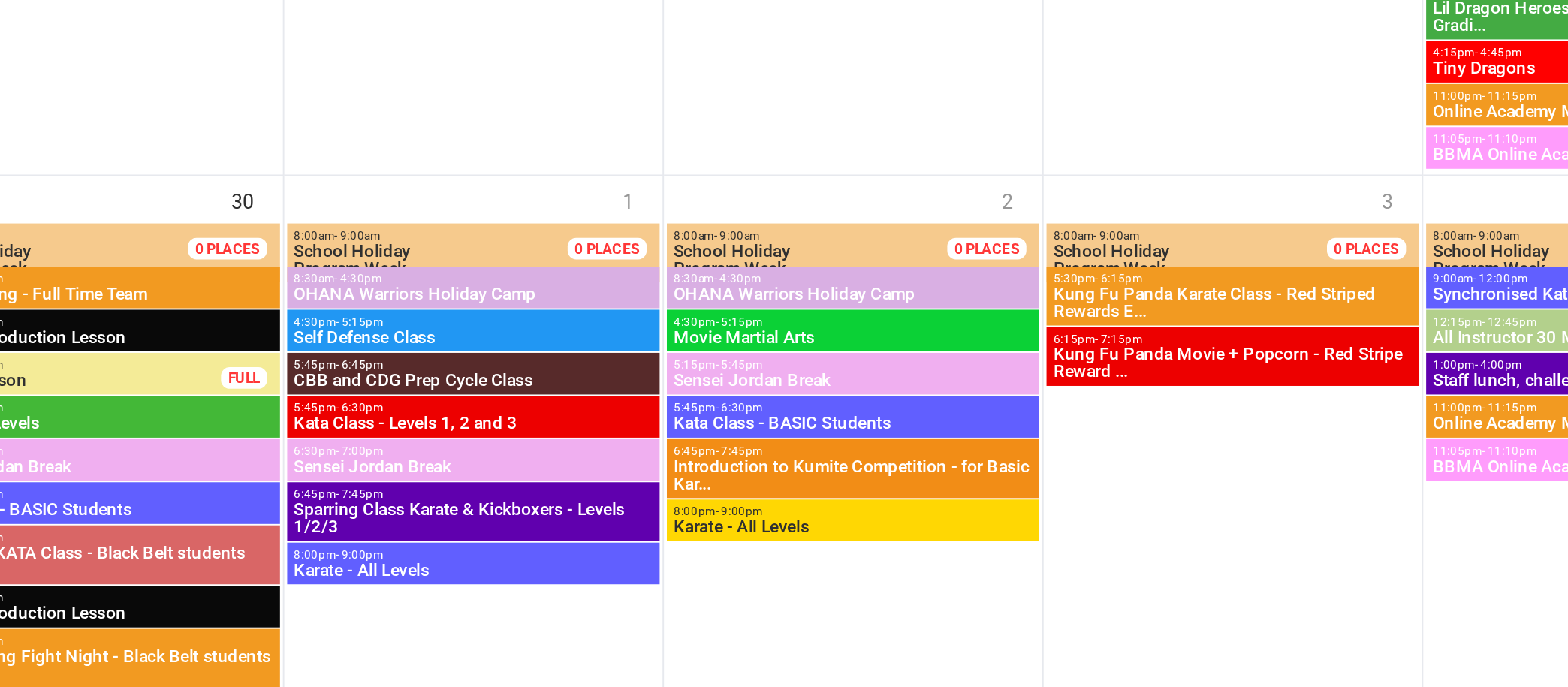
click at [1045, 408] on span "Kung Fu Panda Karate Class - Red Striped Rewards E..." at bounding box center [1073, 411] width 189 height 18
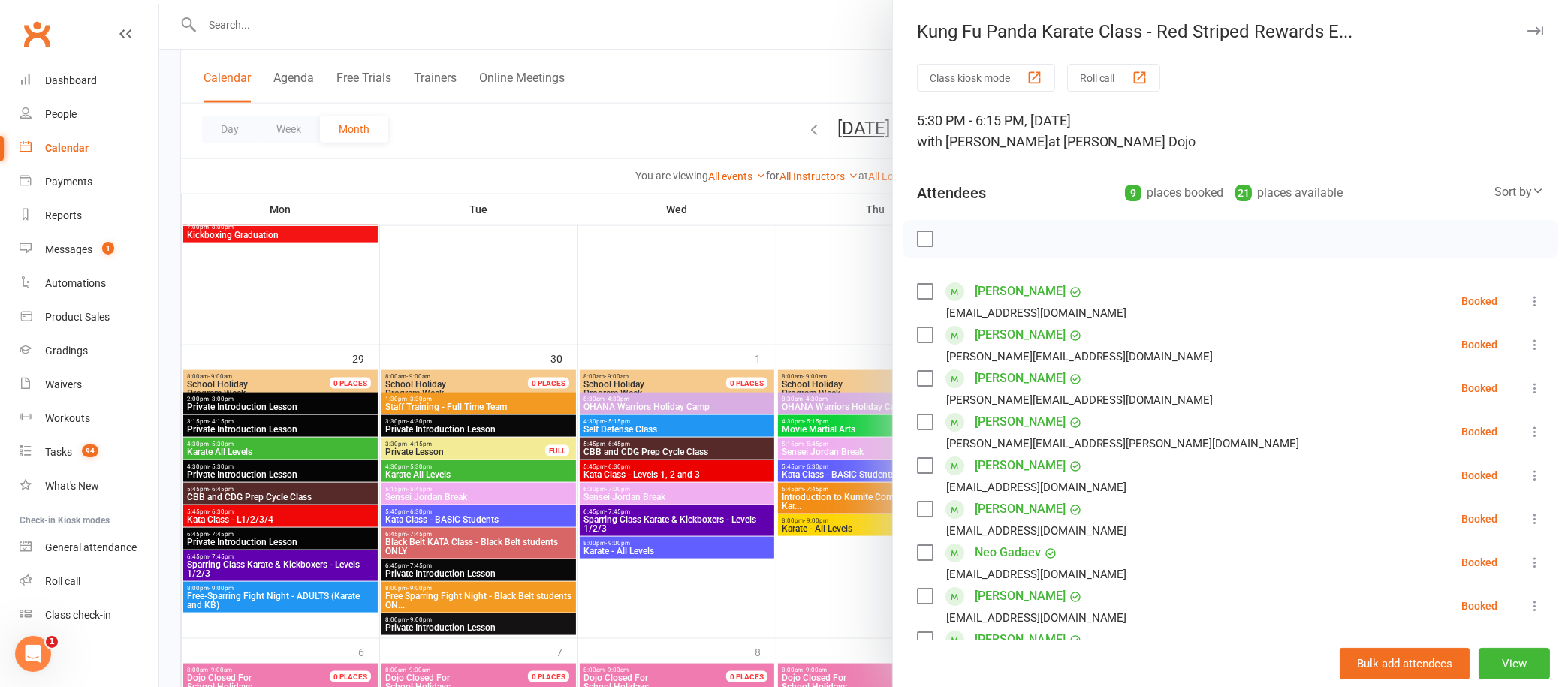
click at [1526, 35] on button "button" at bounding box center [1535, 30] width 18 height 18
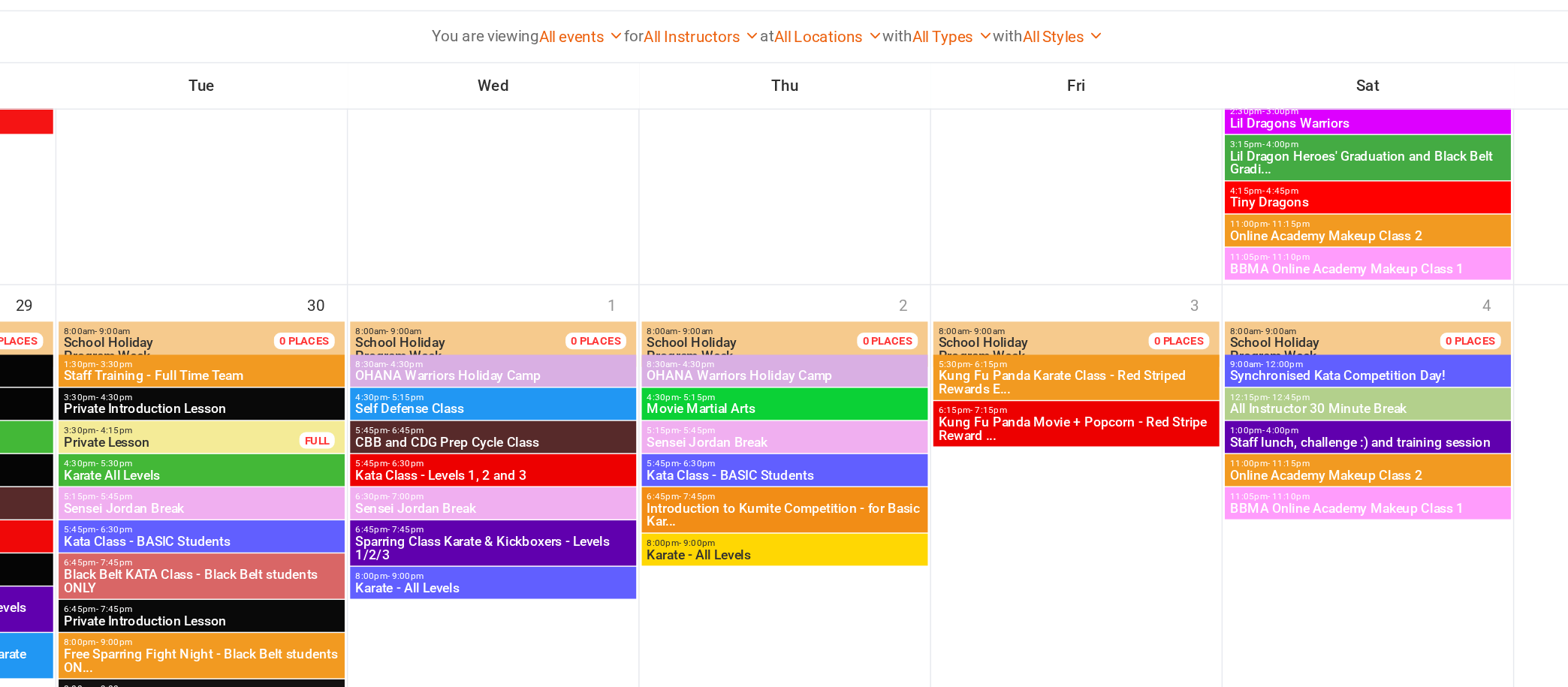
click at [1092, 437] on span "Kung Fu Panda Movie + Popcorn - Red Stripe Reward ..." at bounding box center [1073, 443] width 189 height 18
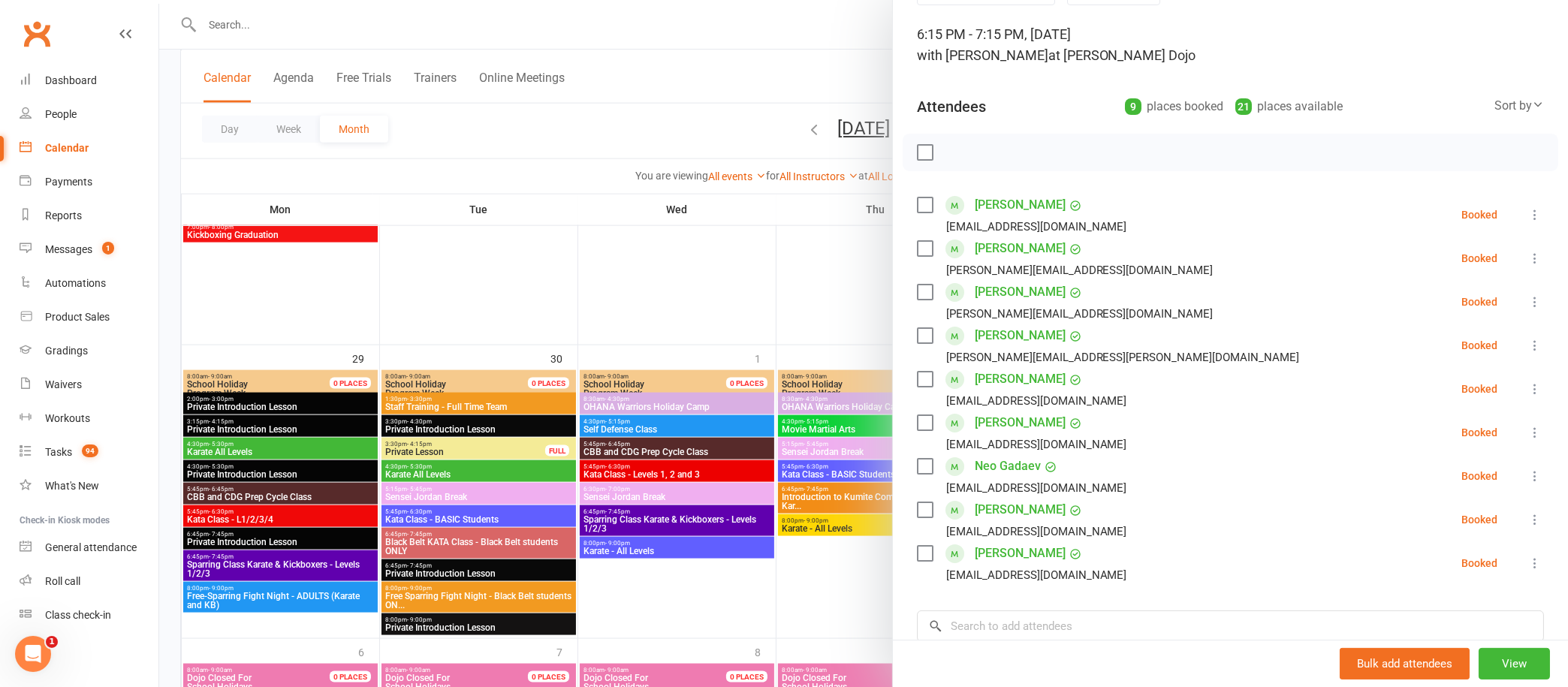
scroll to position [59, 0]
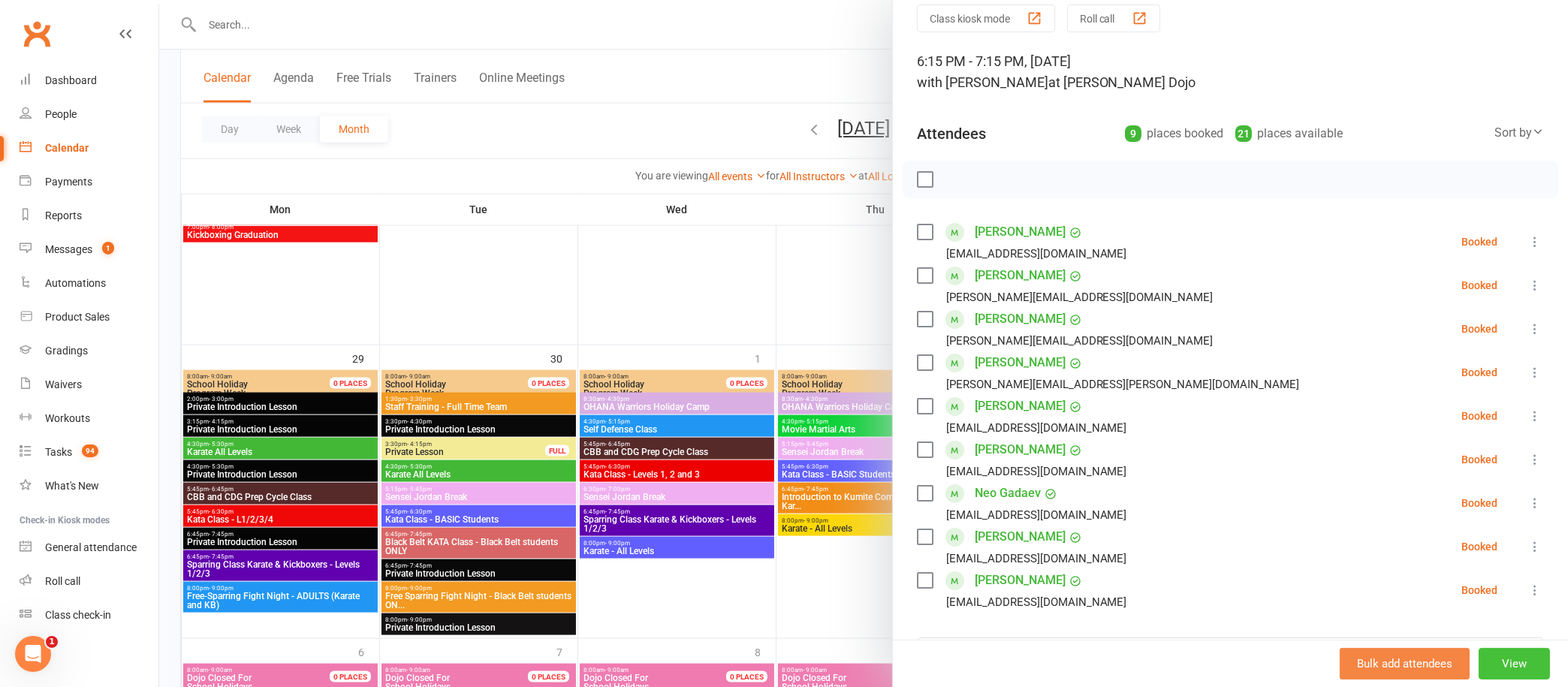
click at [1479, 656] on button "View" at bounding box center [1514, 663] width 72 height 31
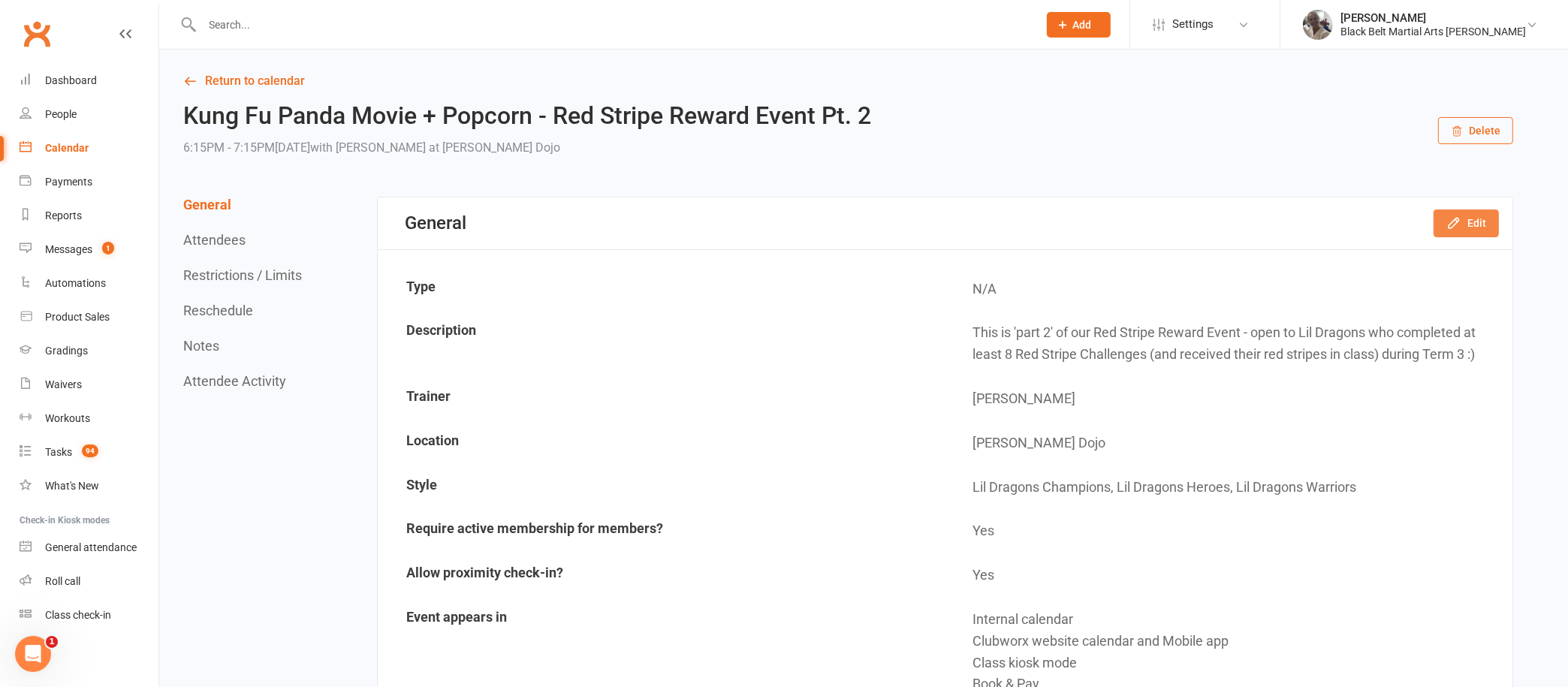
click at [1466, 217] on button "Edit" at bounding box center [1466, 223] width 65 height 27
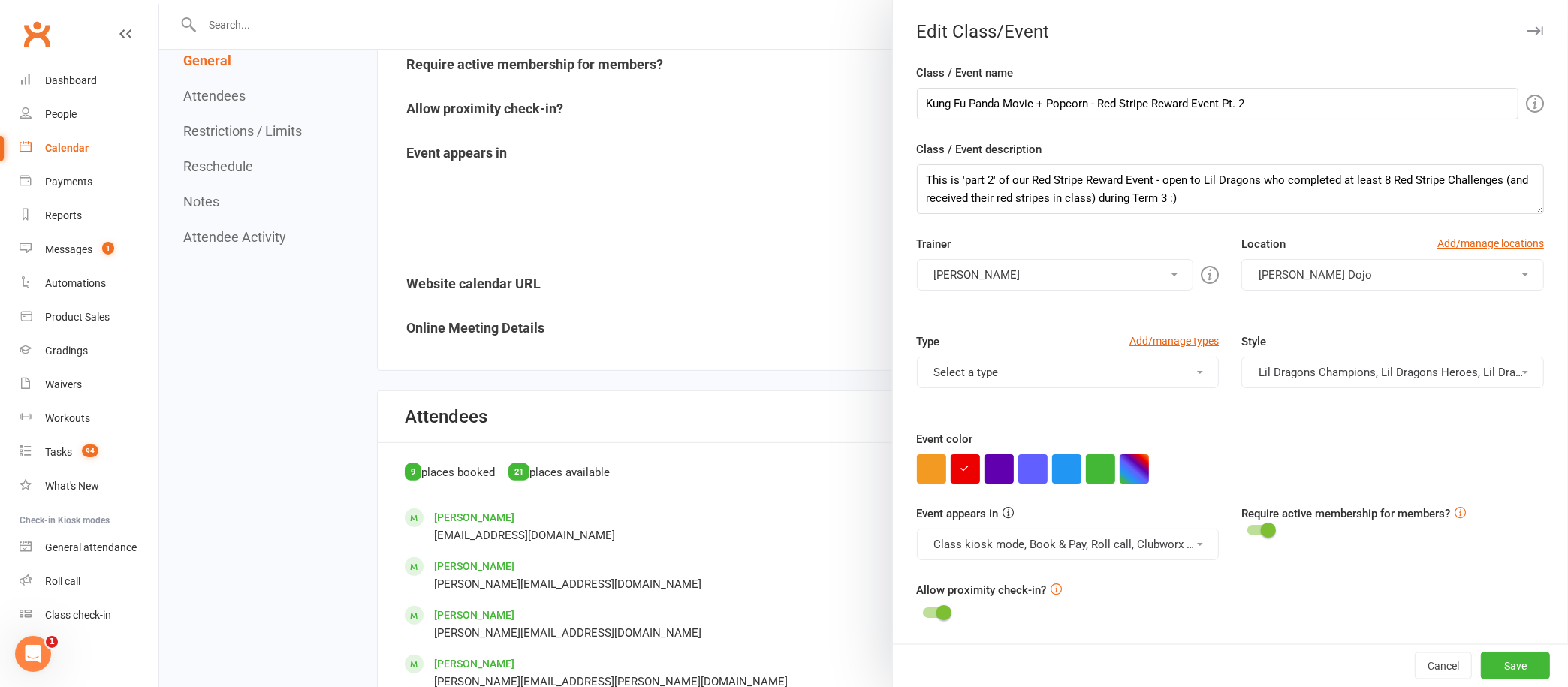
scroll to position [473, 0]
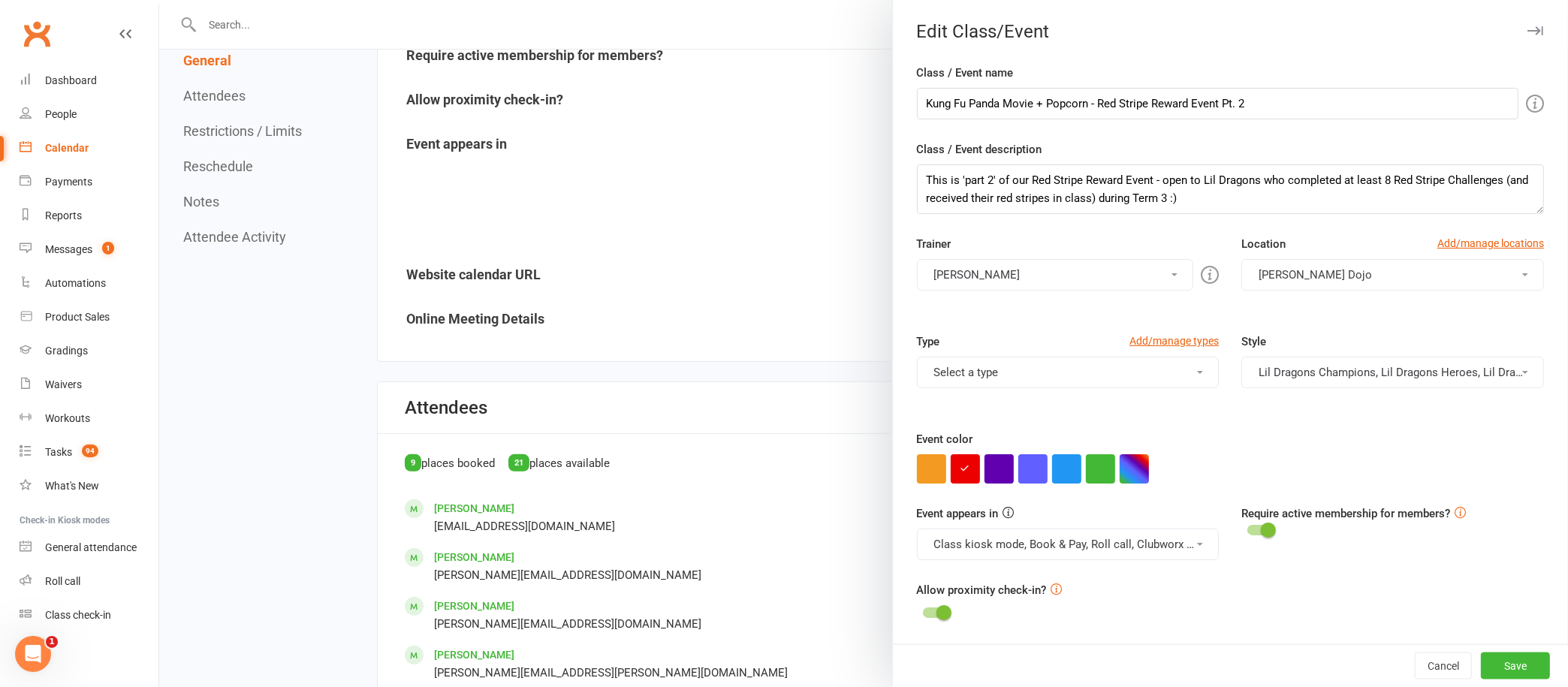
click at [226, 171] on div at bounding box center [864, 344] width 1409 height 687
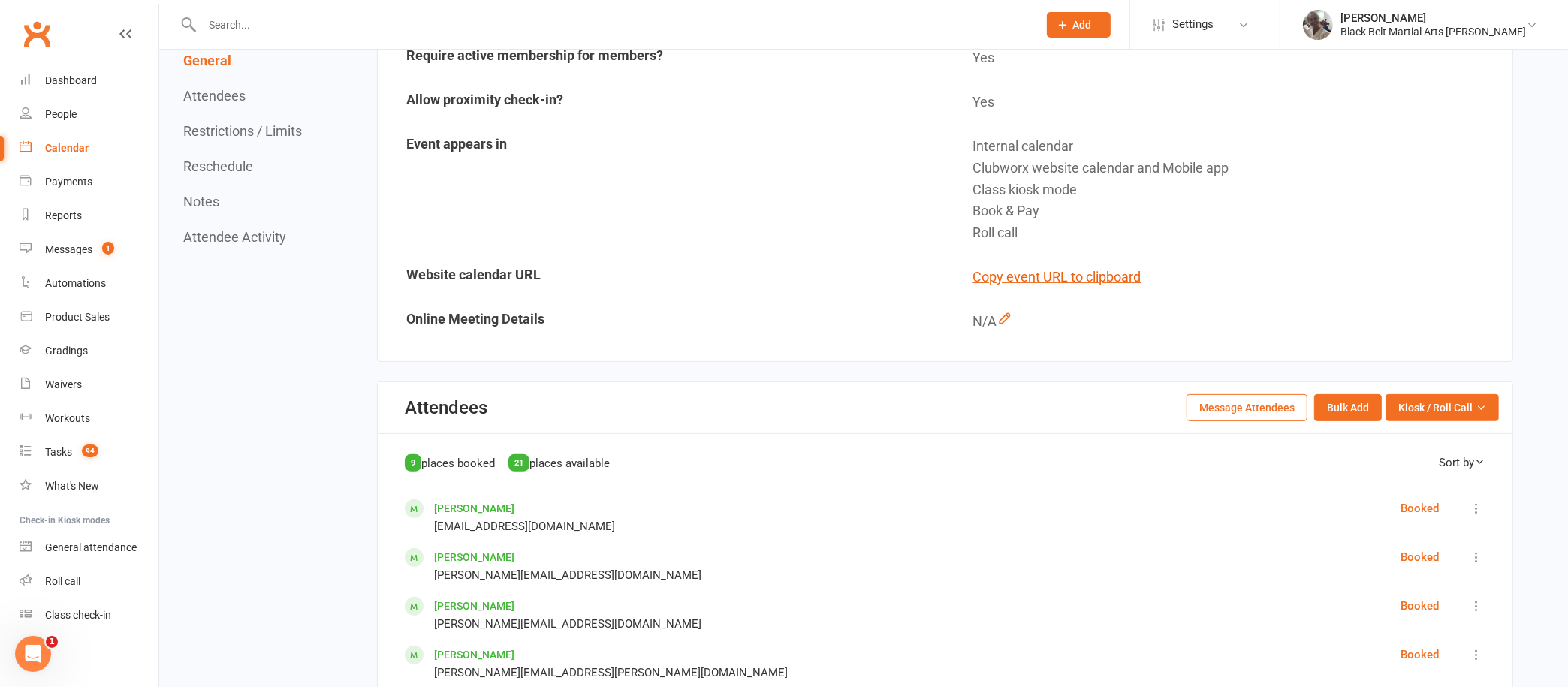
click at [234, 162] on button "Reschedule" at bounding box center [218, 166] width 70 height 16
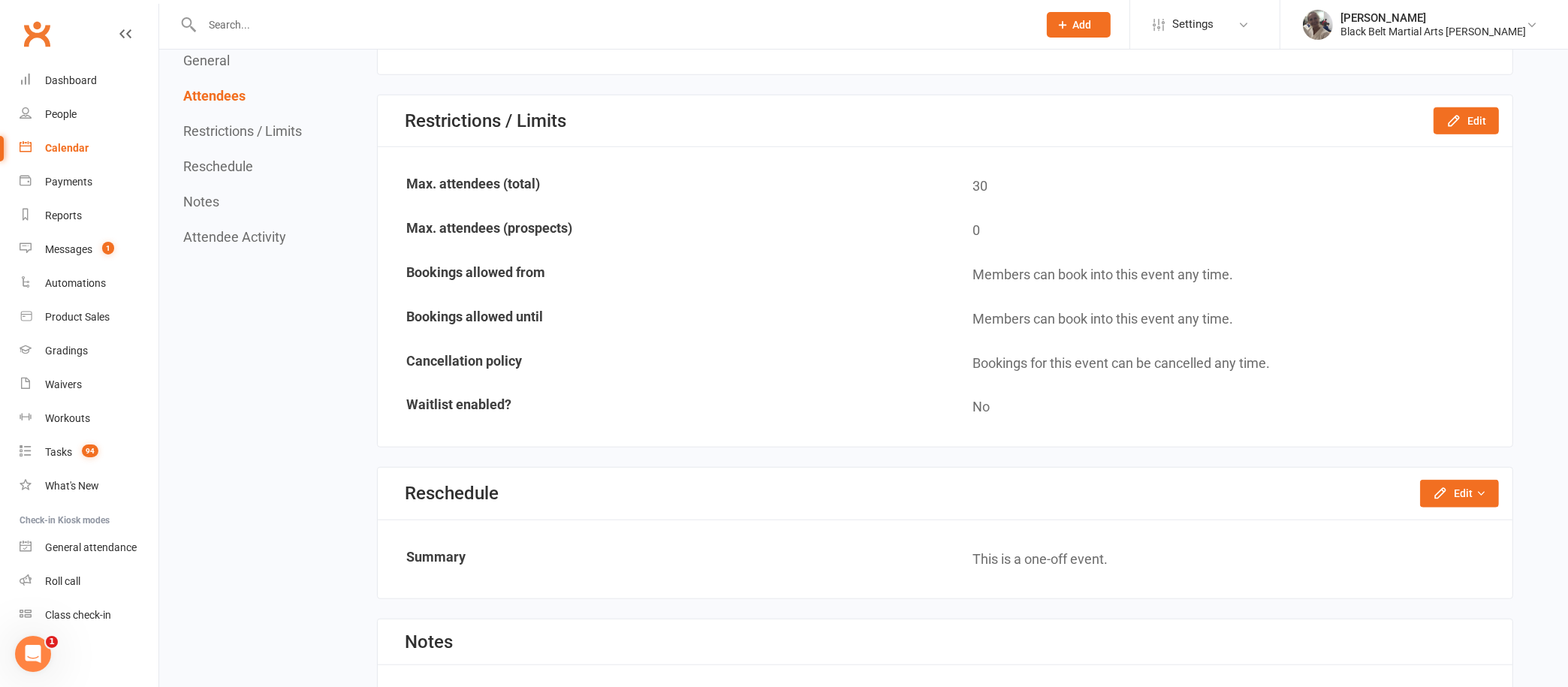
scroll to position [1409, 0]
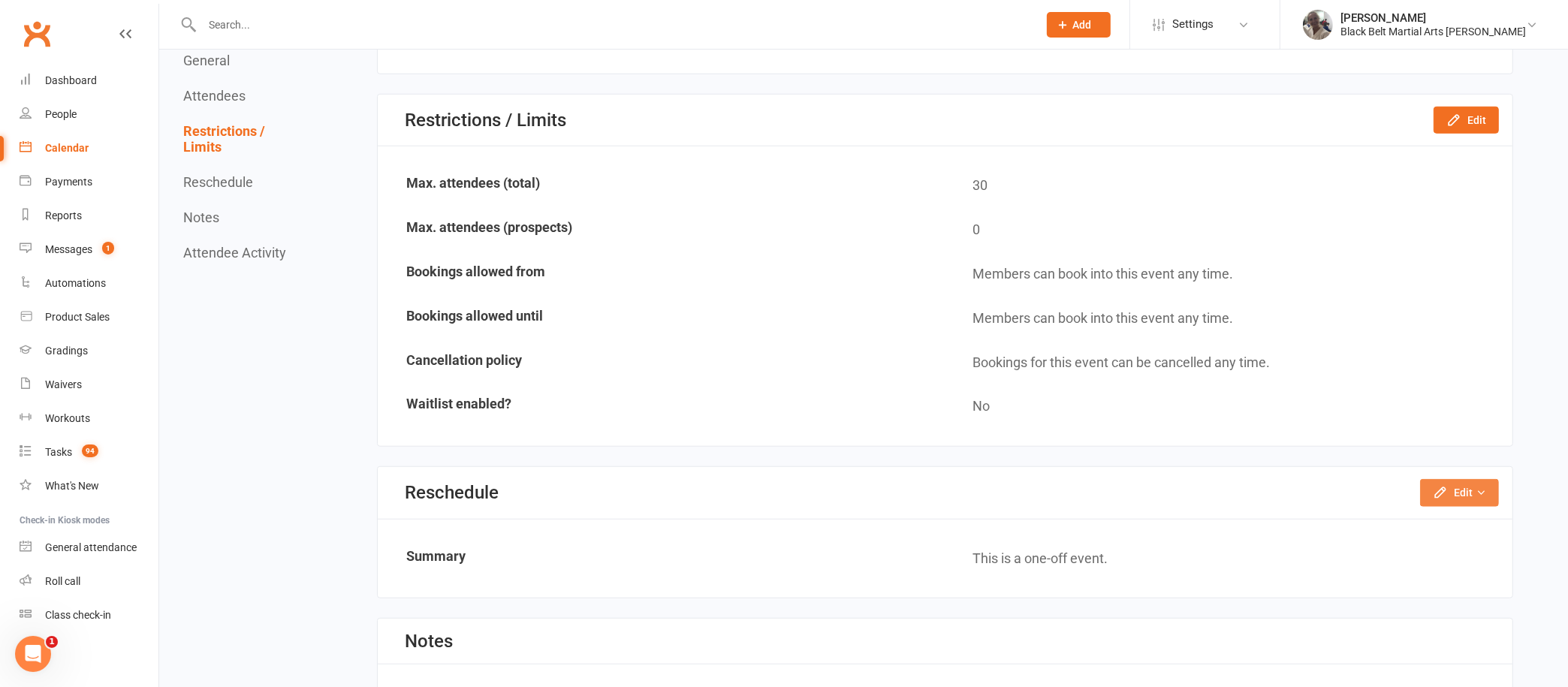
click at [1469, 479] on button "Edit" at bounding box center [1460, 492] width 79 height 27
click at [1396, 512] on link "Reschedule this event only" at bounding box center [1419, 527] width 158 height 30
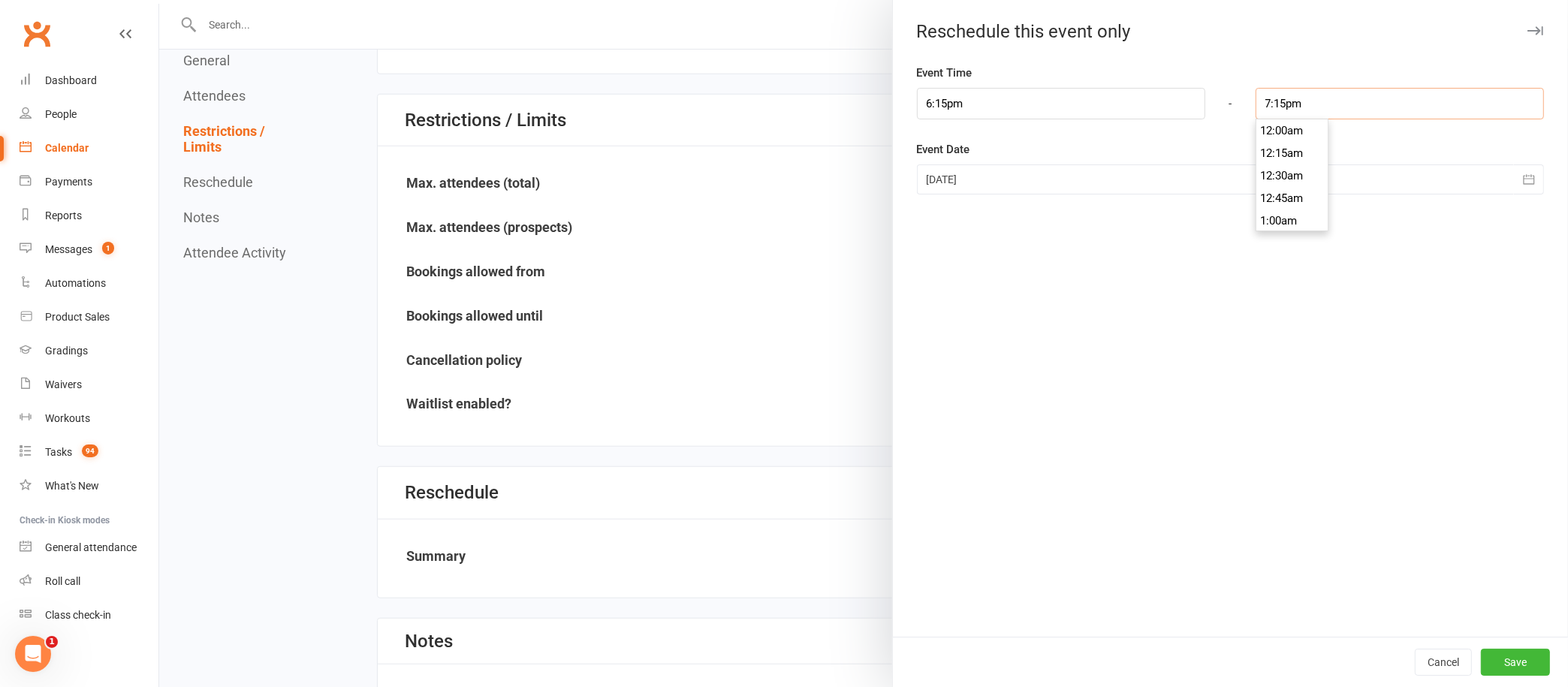
click at [1301, 109] on input "7:15pm" at bounding box center [1400, 103] width 288 height 31
type input "7:45pm"
click at [1271, 191] on li "7:45pm" at bounding box center [1292, 198] width 72 height 22
click at [1504, 660] on button "Save" at bounding box center [1515, 662] width 69 height 27
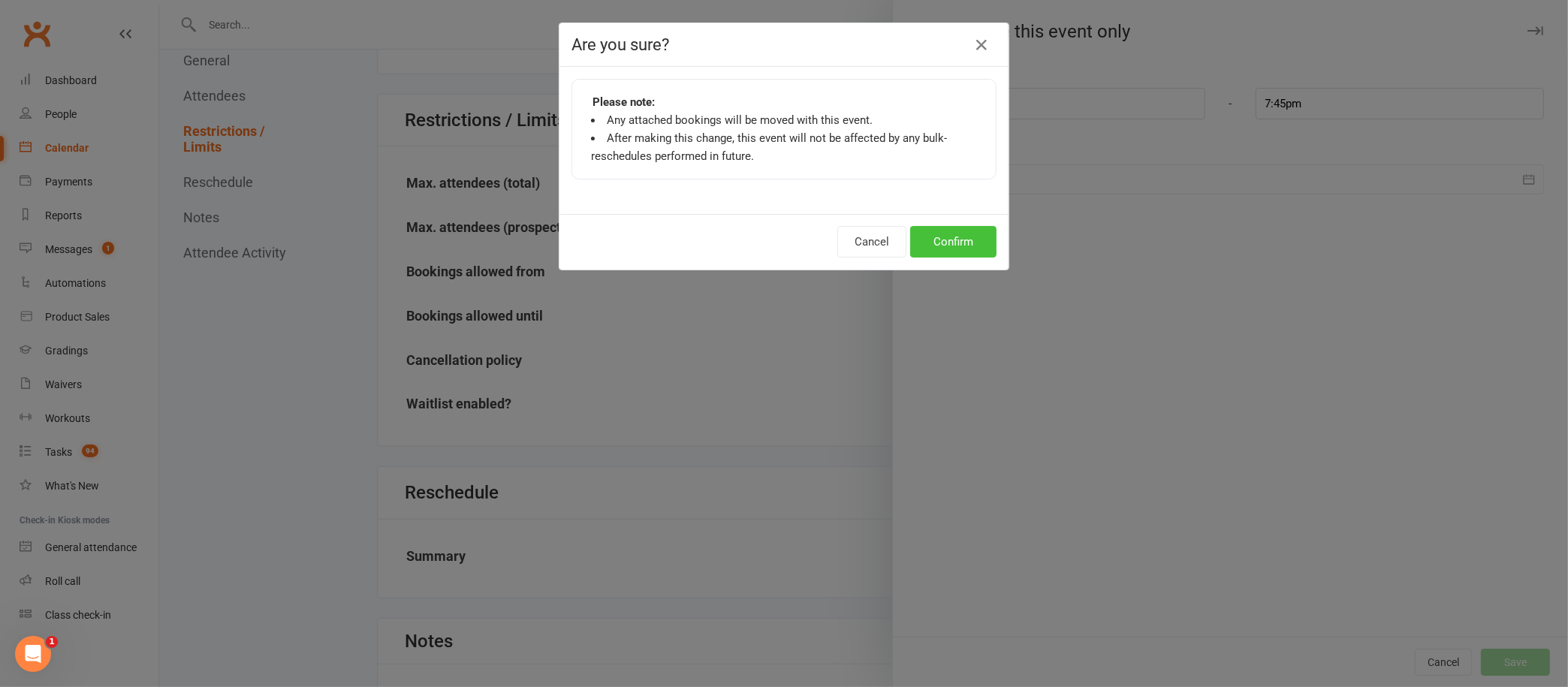
click at [955, 240] on button "Confirm" at bounding box center [953, 242] width 87 height 31
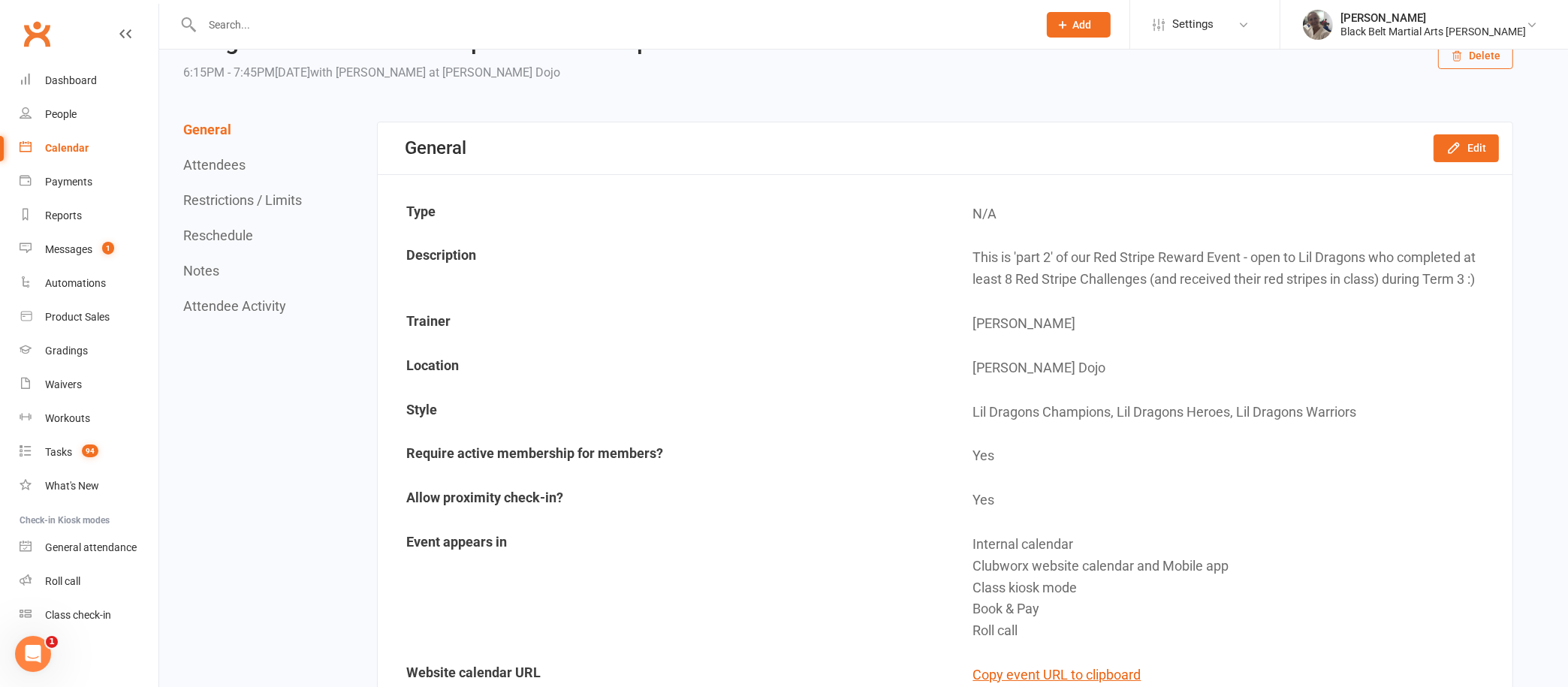
scroll to position [72, 0]
click at [63, 139] on link "Calendar" at bounding box center [89, 148] width 139 height 34
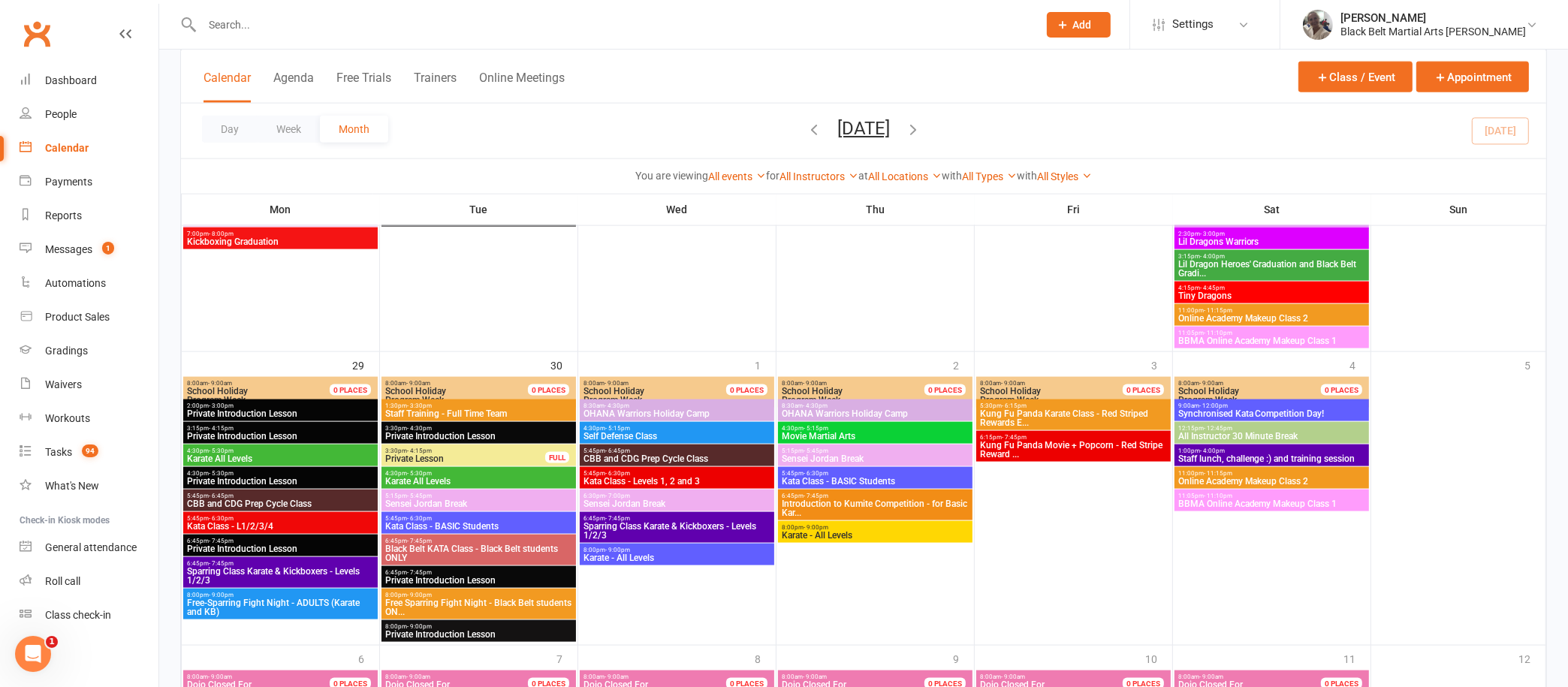
scroll to position [2294, 0]
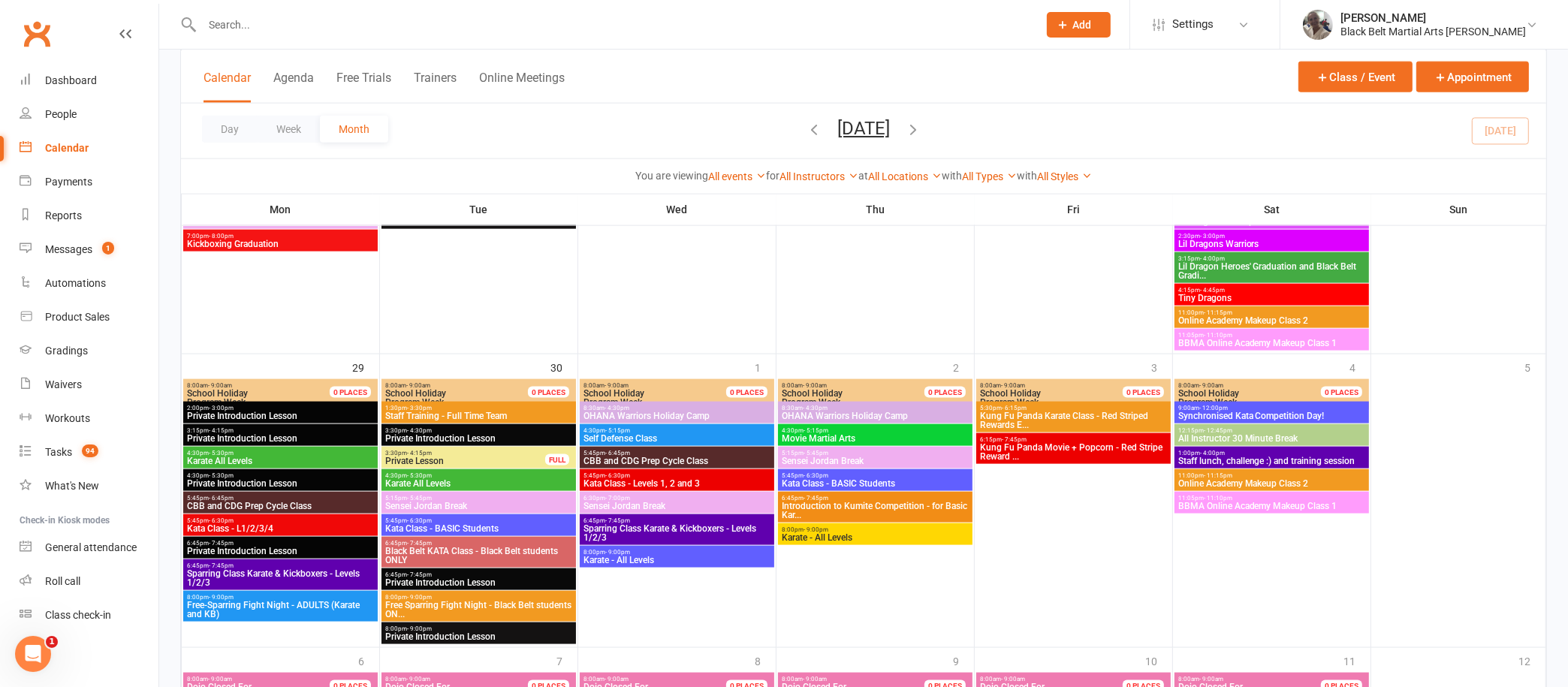
click at [1033, 437] on span "6:15pm - 7:45pm" at bounding box center [1073, 440] width 189 height 7
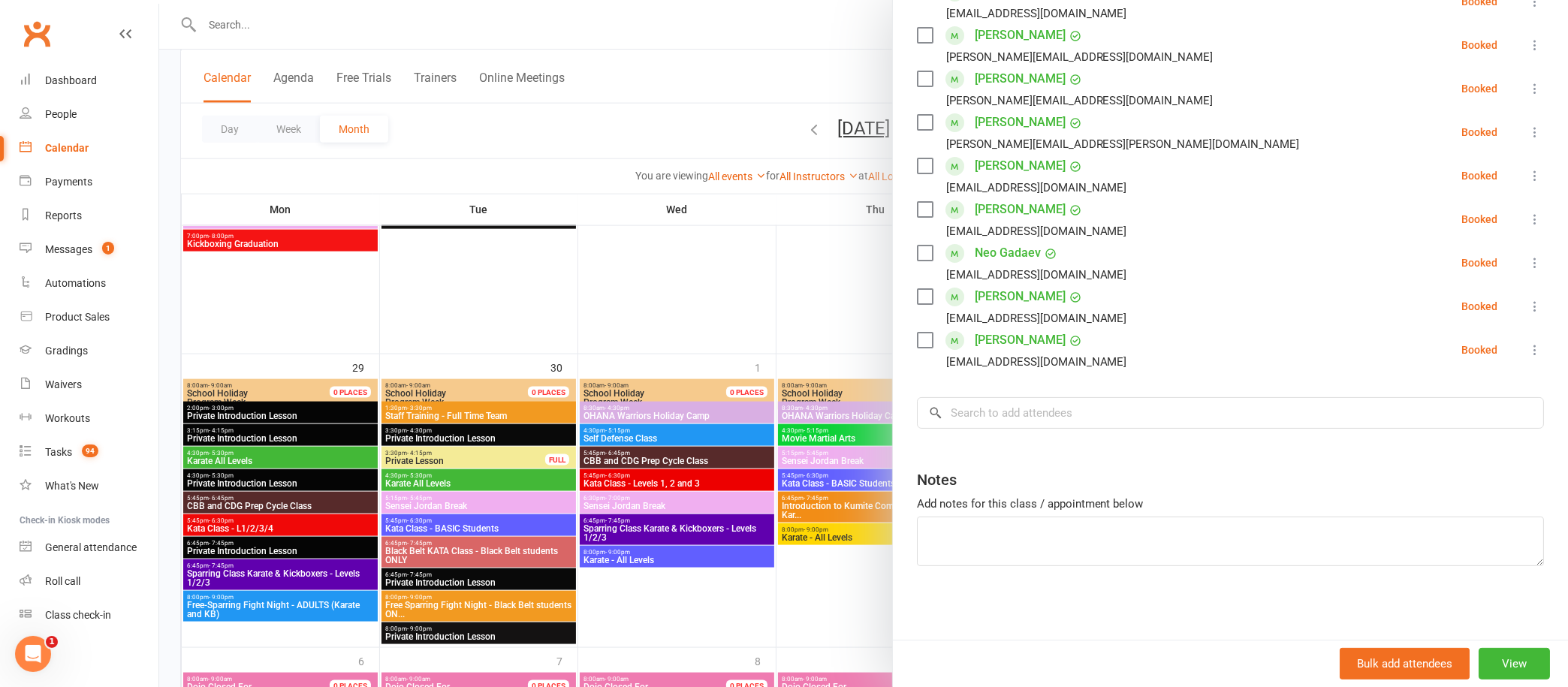
scroll to position [0, 0]
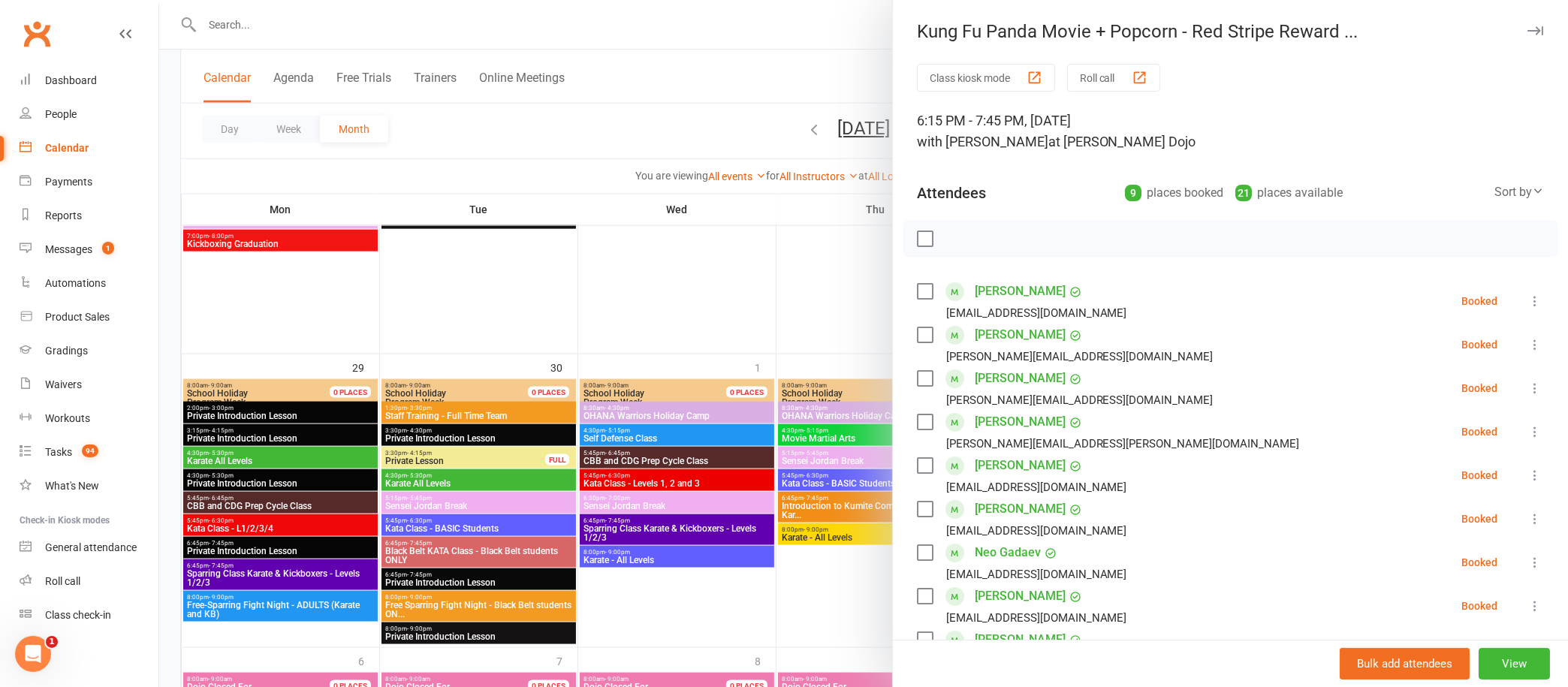
click at [1528, 31] on icon "button" at bounding box center [1536, 30] width 16 height 9
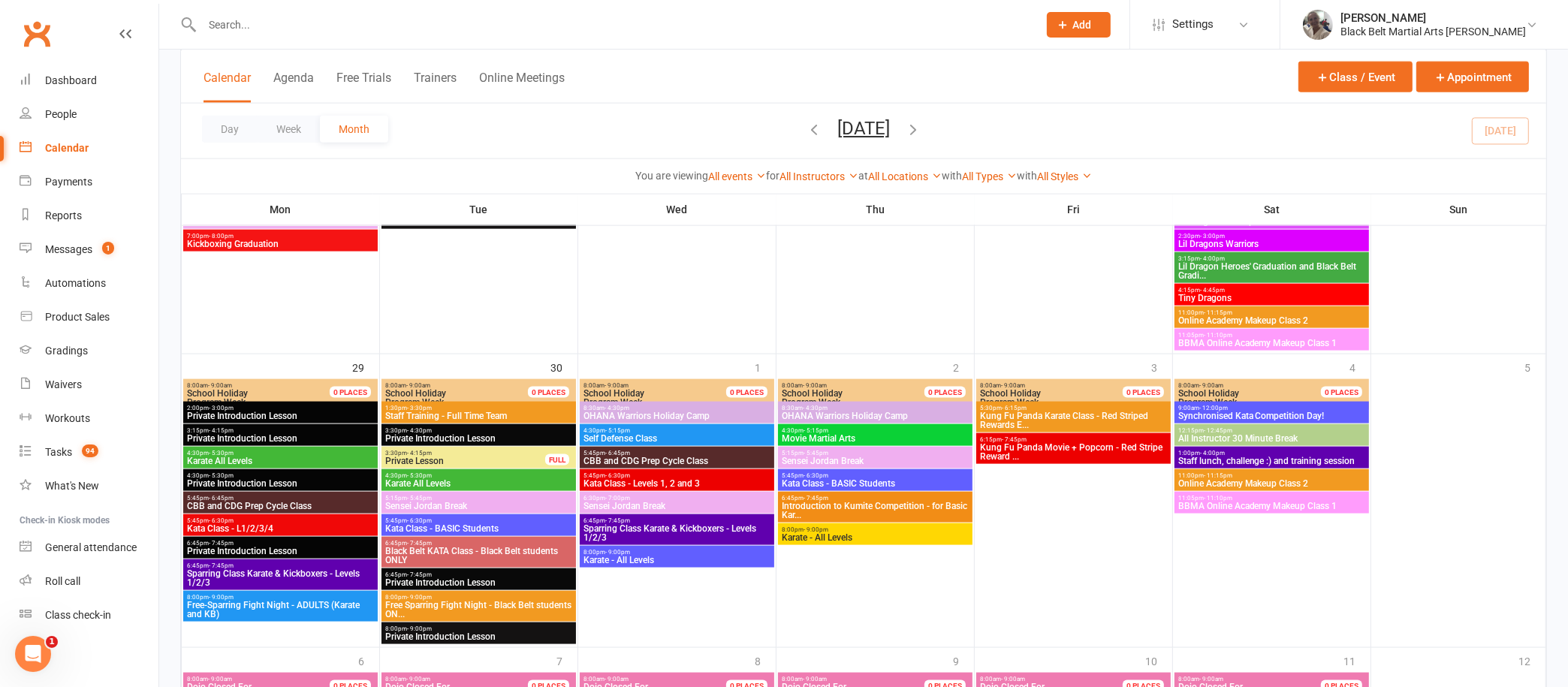
click at [1016, 437] on span "- 7:45pm" at bounding box center [1014, 440] width 25 height 7
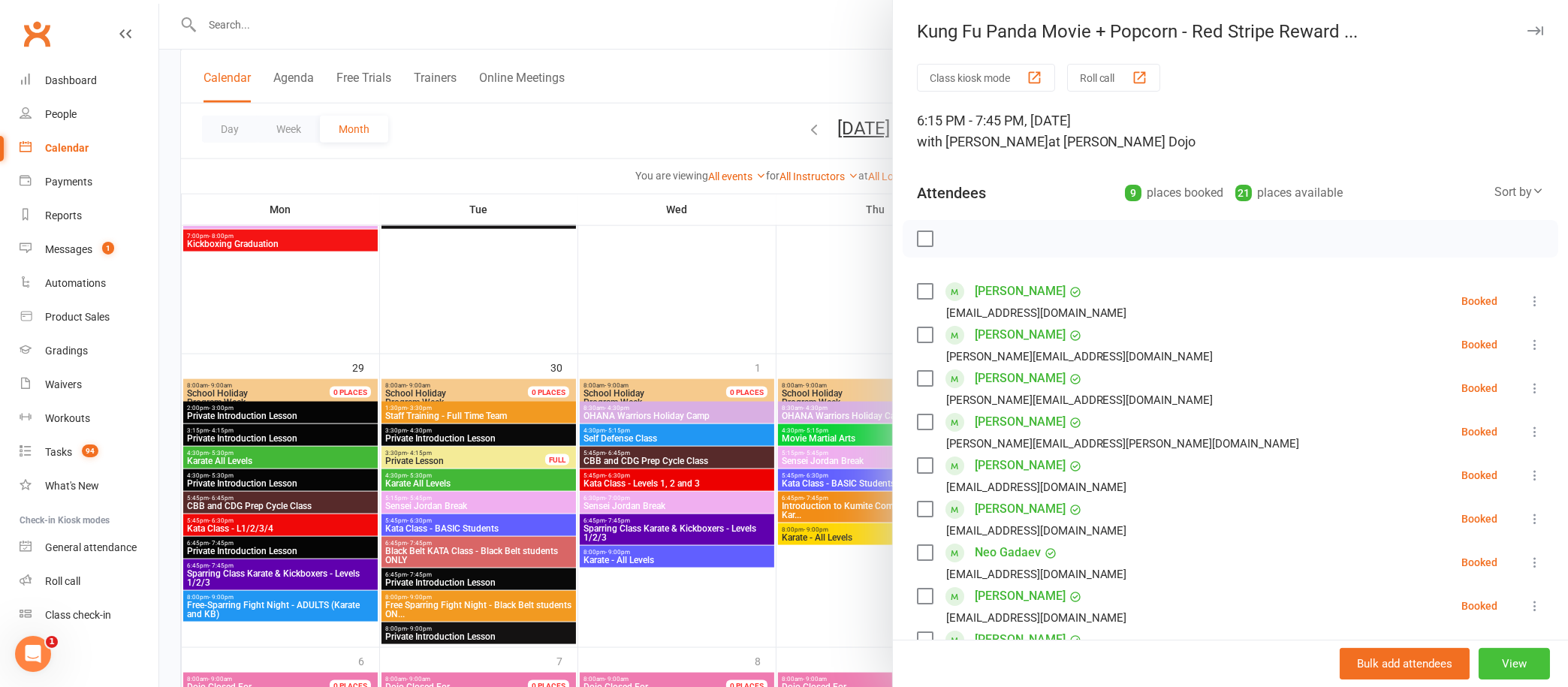
click at [1479, 657] on button "View" at bounding box center [1514, 663] width 72 height 31
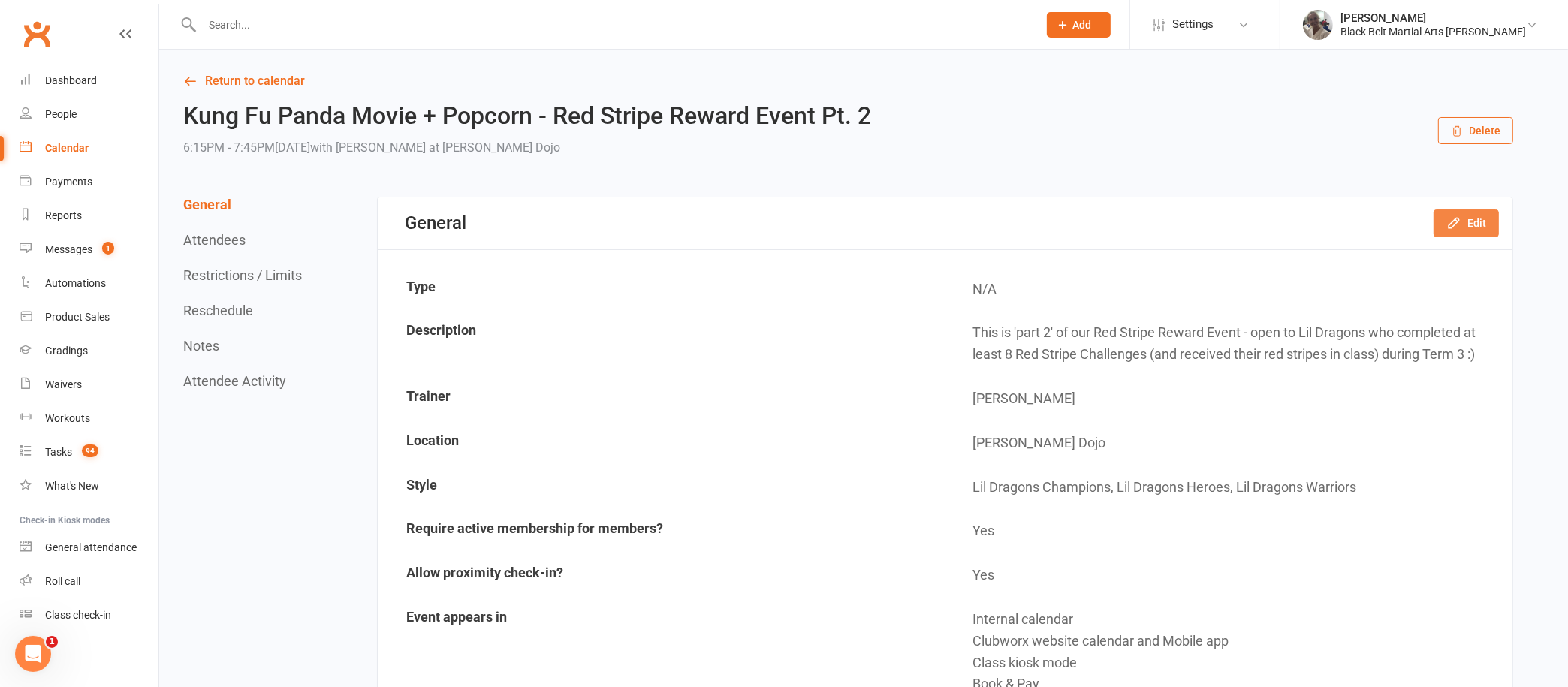
click at [1461, 222] on icon "button" at bounding box center [1453, 223] width 15 height 15
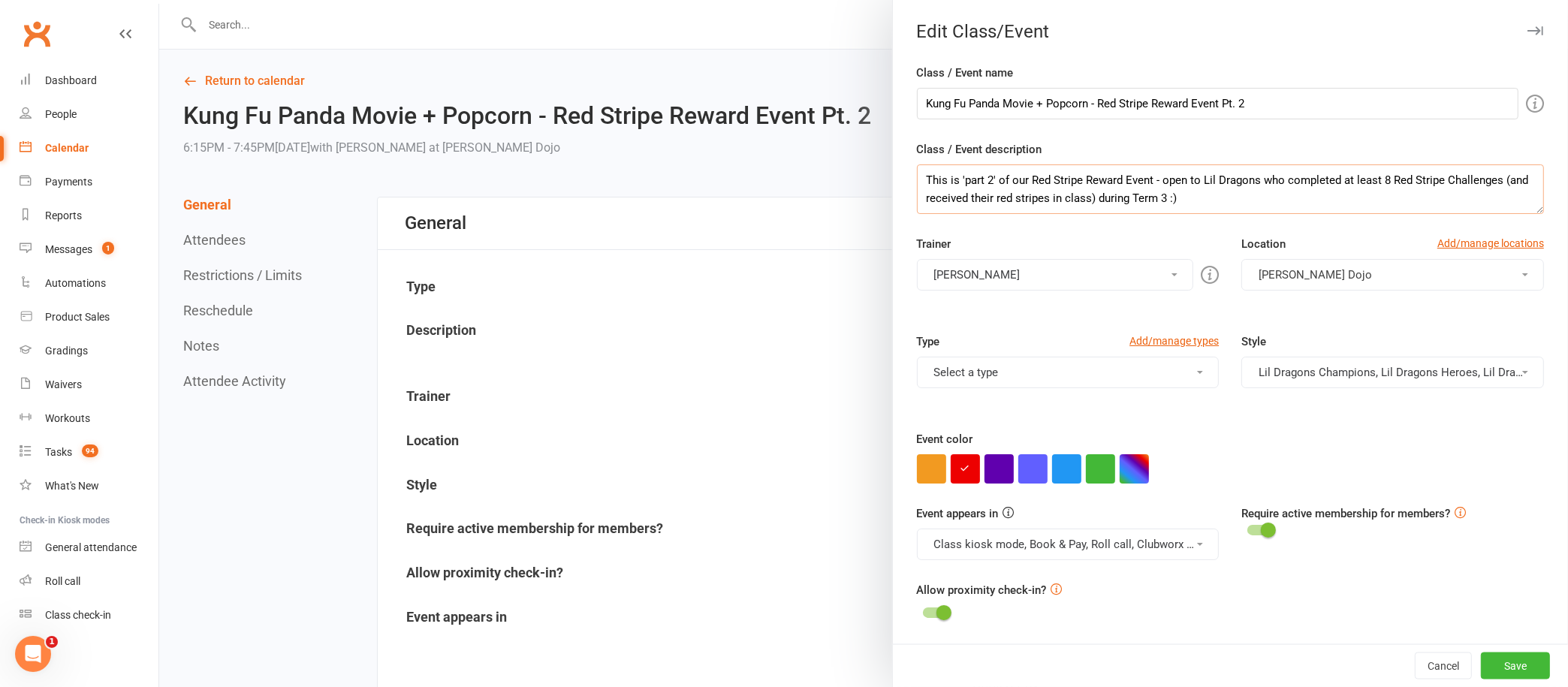
click at [1231, 197] on textarea "This is 'part 2' of our Red Stripe Reward Event - open to Lil Dragons who compl…" at bounding box center [1231, 189] width 627 height 49
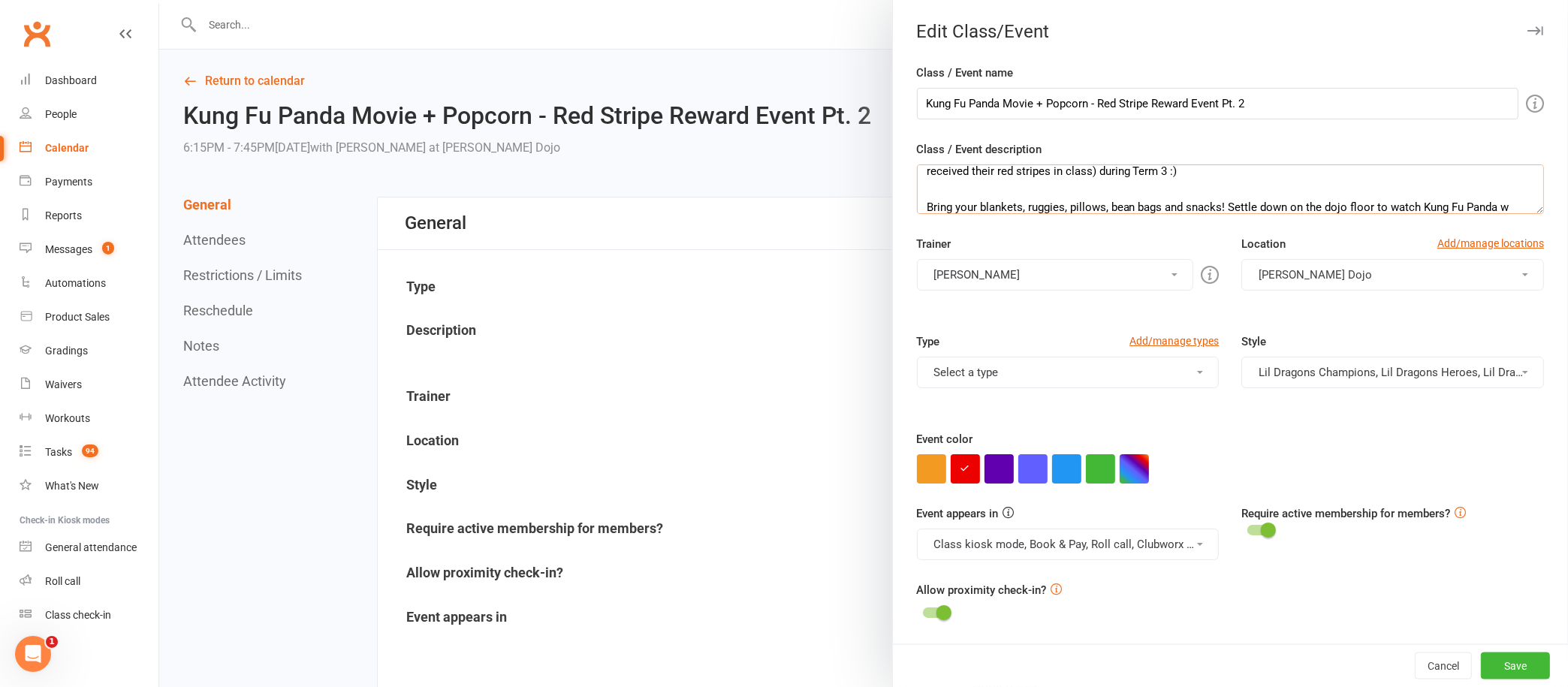
scroll to position [46, 0]
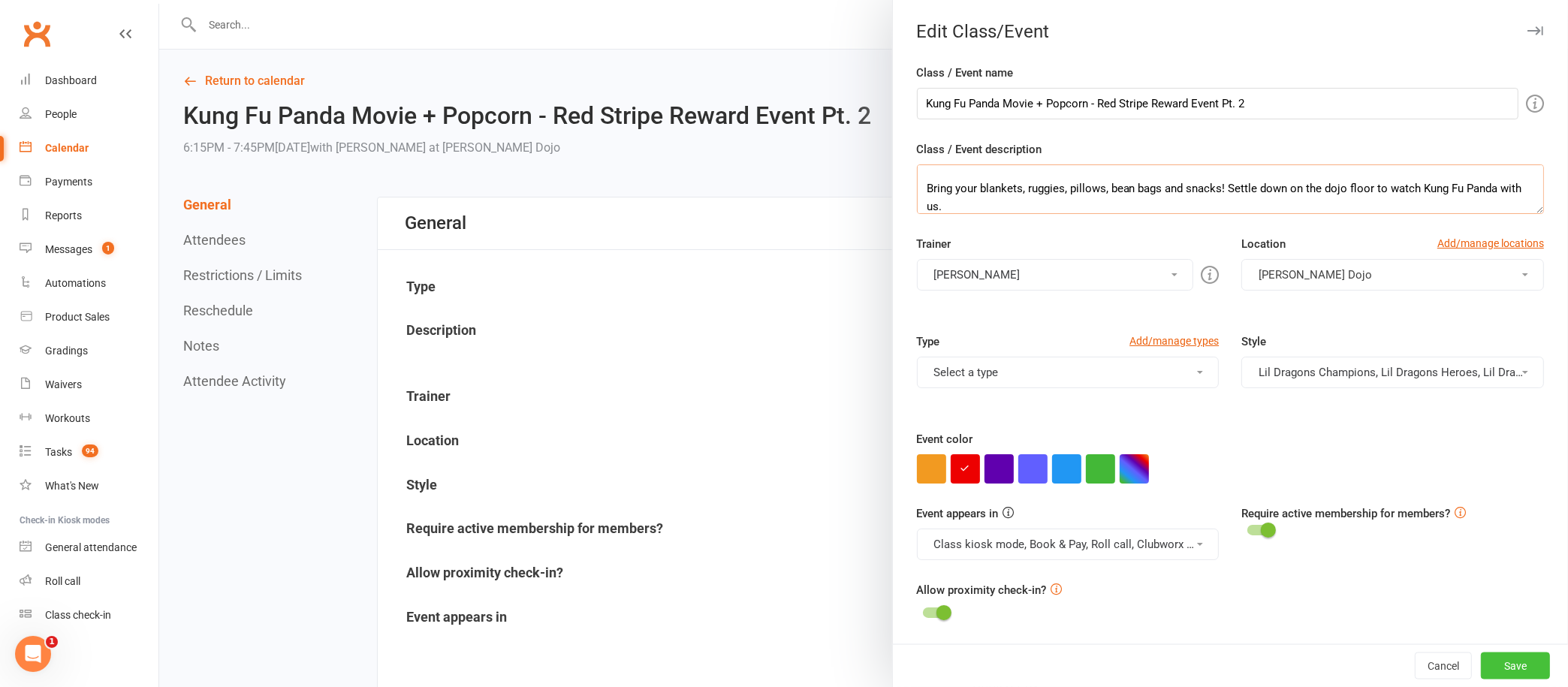
type textarea "This is 'part 2' of our Red Stripe Reward Event - open to Lil Dragons who compl…"
click at [1481, 663] on button "Save" at bounding box center [1515, 666] width 69 height 27
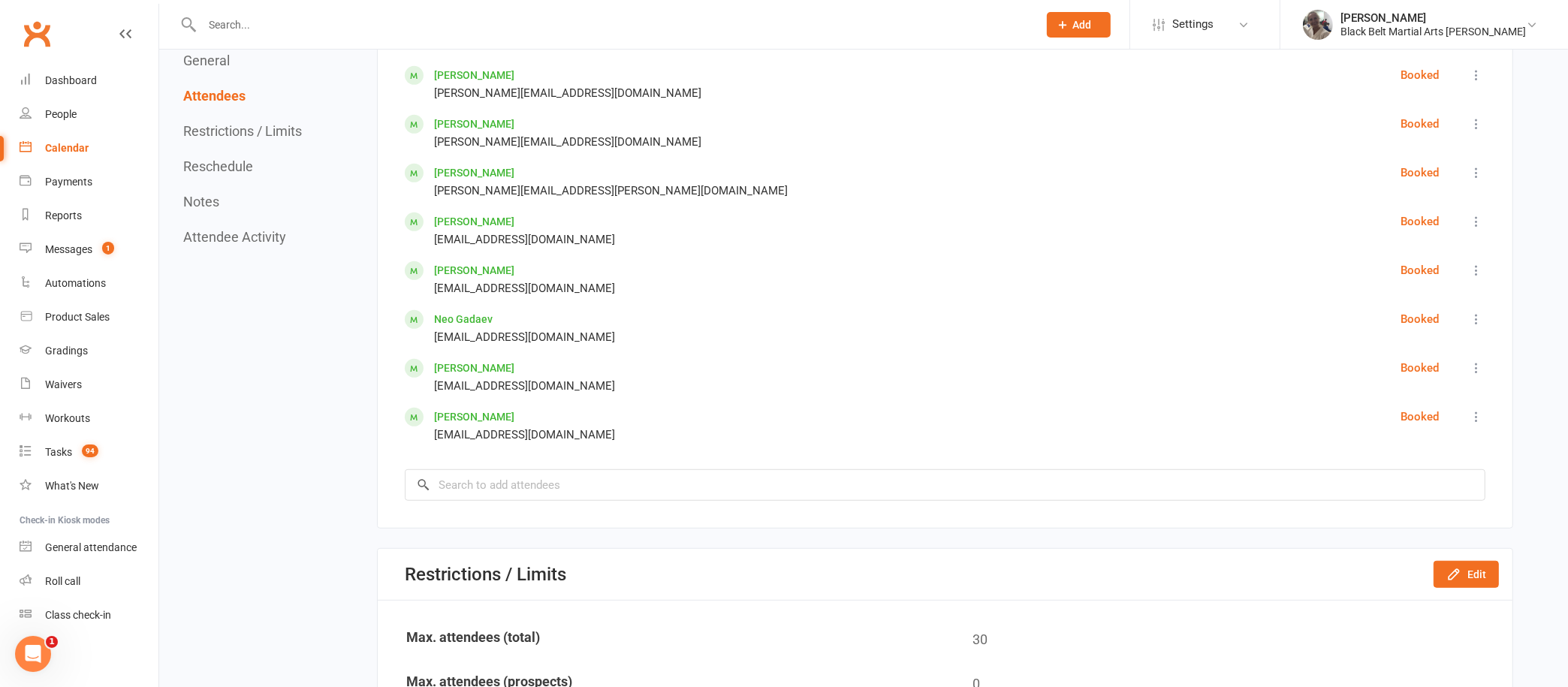
scroll to position [0, 0]
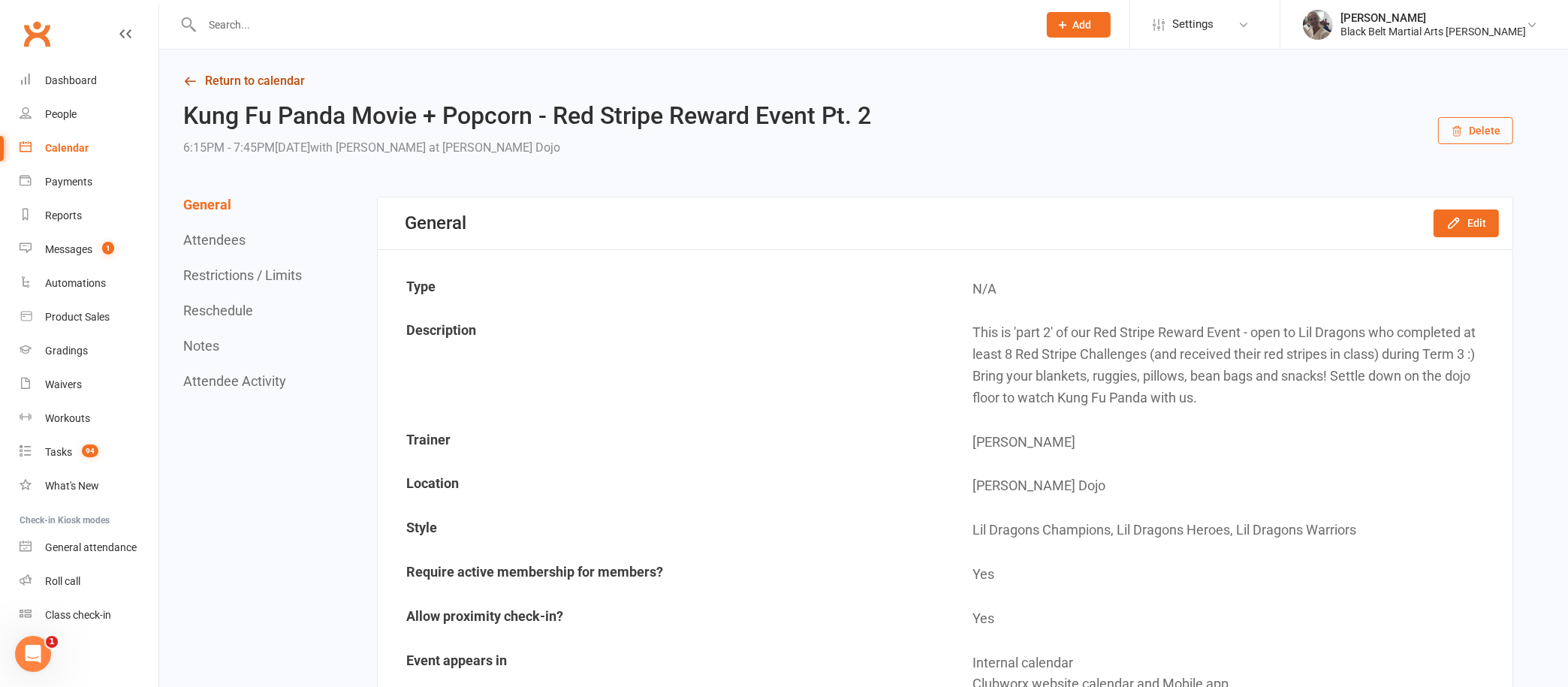
click at [287, 85] on link "Return to calendar" at bounding box center [848, 81] width 1330 height 21
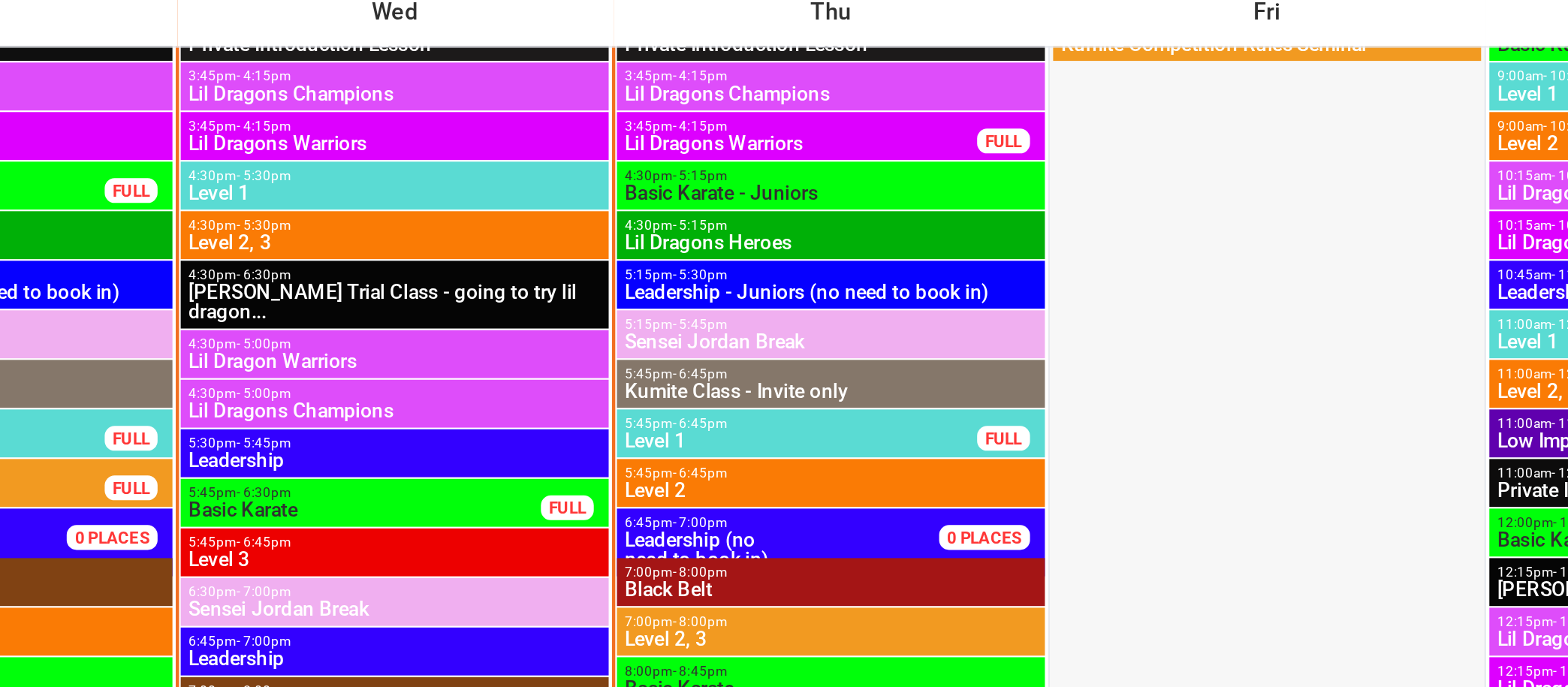
scroll to position [1451, 0]
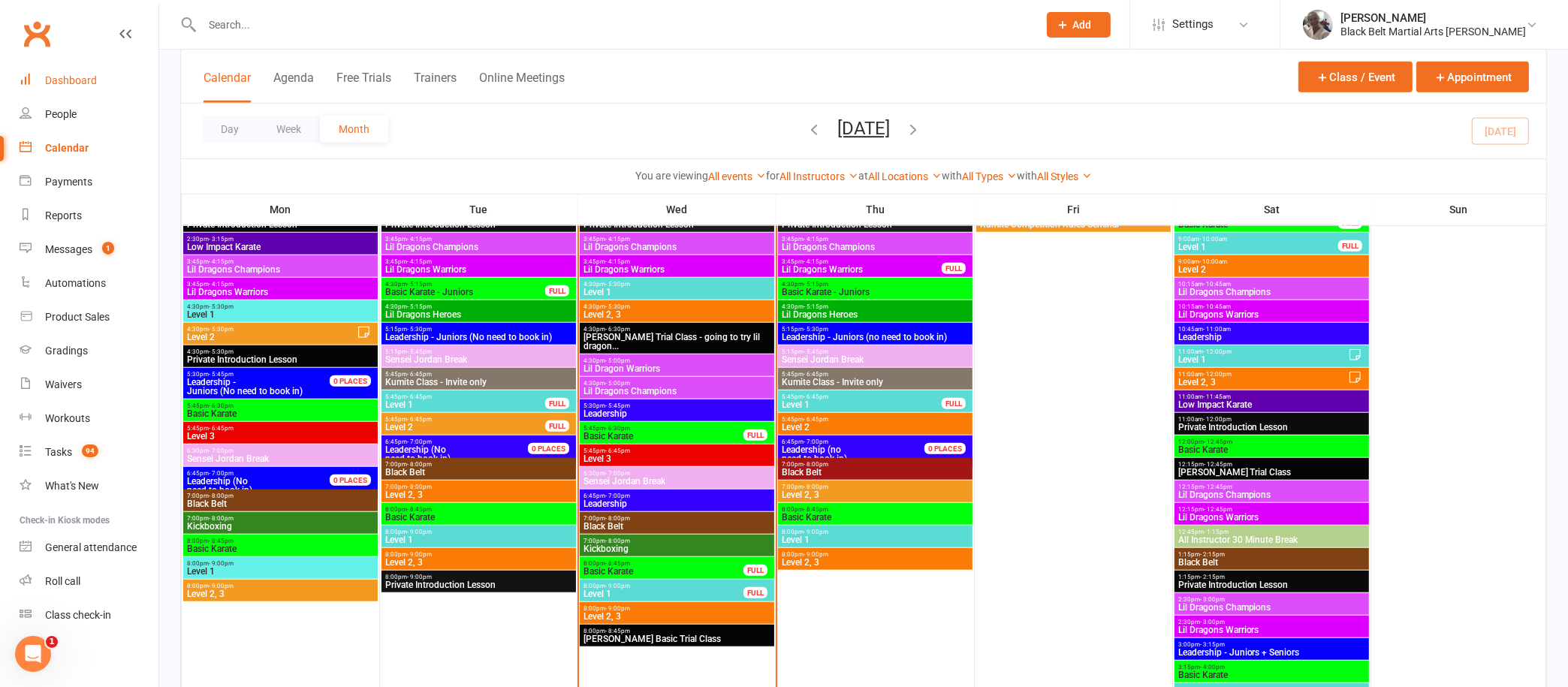
click at [81, 73] on link "Dashboard" at bounding box center [89, 81] width 139 height 34
